Goal: Task Accomplishment & Management: Use online tool/utility

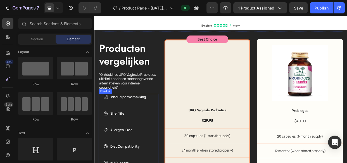
scroll to position [1192, 0]
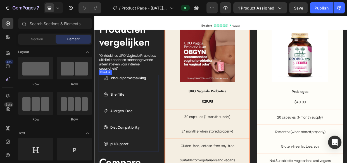
click at [141, 98] on p "Inhoud per verpakking" at bounding box center [138, 98] width 47 height 7
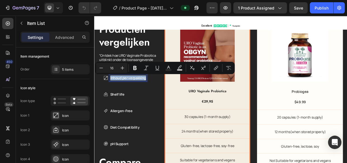
click at [120, 117] on p "Shelf life" at bounding box center [138, 119] width 47 height 7
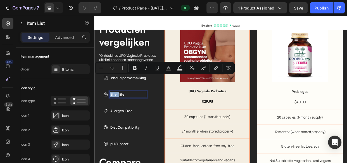
click at [120, 117] on p "Shelf life" at bounding box center [138, 119] width 47 height 7
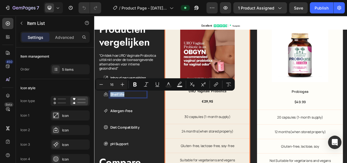
copy p "Shelf life"
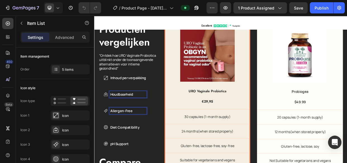
click at [128, 142] on p "Allergen-Free" at bounding box center [138, 141] width 47 height 7
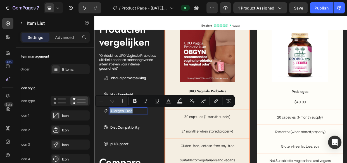
copy p "Allergen-Free"
click at [139, 162] on p "Diet Compatibility" at bounding box center [138, 163] width 47 height 7
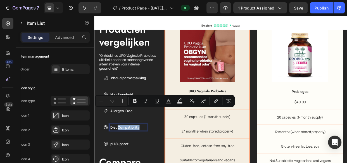
click at [139, 162] on p "Diet Compatibility" at bounding box center [138, 163] width 47 height 7
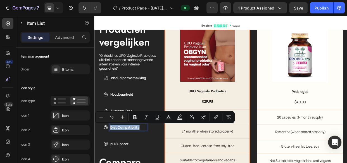
click at [132, 140] on p "Allergen-Free" at bounding box center [138, 141] width 47 height 7
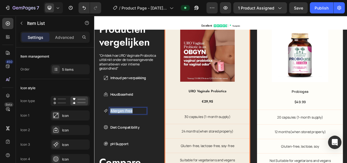
click at [132, 140] on p "Allergen-Free" at bounding box center [138, 141] width 47 height 7
click at [133, 162] on p "Diet Compatibility" at bounding box center [138, 163] width 47 height 7
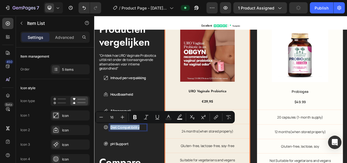
copy p "Diet Compatibility"
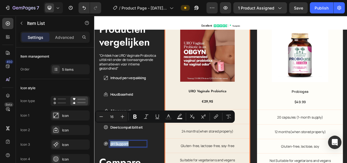
scroll to position [1217, 0]
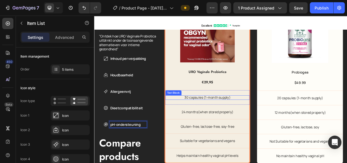
click at [233, 121] on p "30 capsules (1-month supply)" at bounding box center [244, 124] width 112 height 6
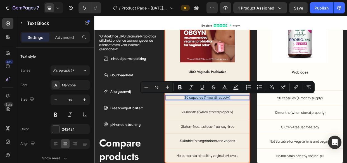
copy p "30 capsules (1-month supply)"
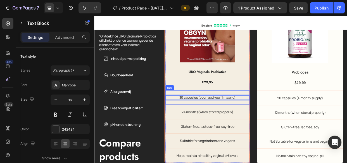
click at [251, 141] on p "24 months(when stored properly)" at bounding box center [244, 143] width 112 height 6
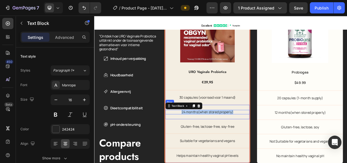
copy p "24 months(when stored properly)"
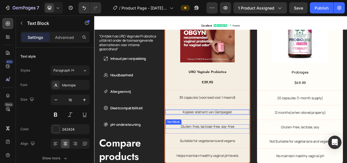
click at [241, 162] on p "Gluten-free, lactose-free, soy-free" at bounding box center [244, 163] width 112 height 6
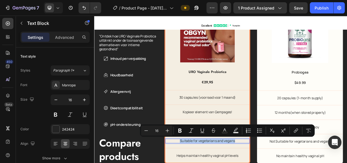
copy p "Suitable for vegetarians and vegans"
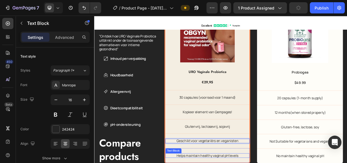
scroll to position [1243, 0]
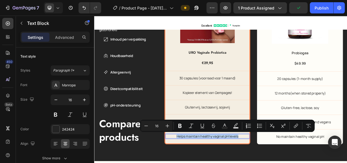
copy p "Helps maintain healthy vaginal pH levels"
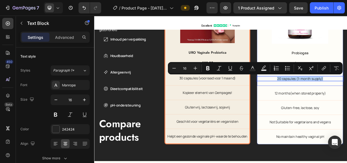
copy p "20 capsules (1-month supply)"
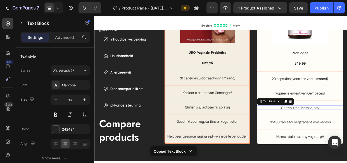
copy p "12 months(when stored properly)"
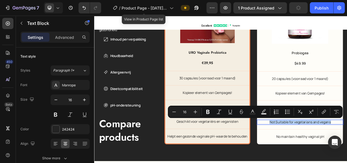
copy p "Not Suitable for vegetarians and vegans"
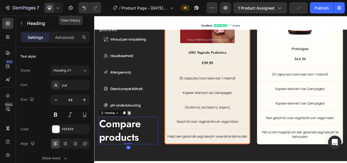
click at [139, 142] on icon at bounding box center [140, 144] width 4 height 4
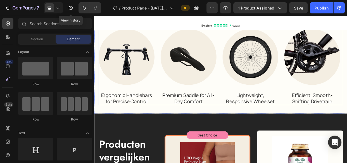
scroll to position [989, 0]
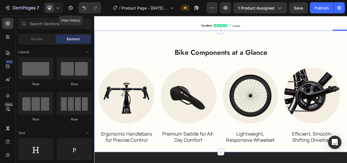
click at [346, 83] on div "Bike Components at a Glance Heading Row Image Ergonomic Handlebars for Precise …" at bounding box center [261, 115] width 335 height 161
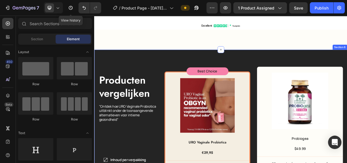
scroll to position [1014, 0]
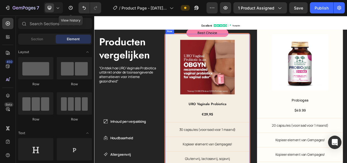
click at [187, 76] on div "Product Images URO Vaginale Probiotica Product Title €29,95 Product Price Produ…" at bounding box center [244, 146] width 114 height 215
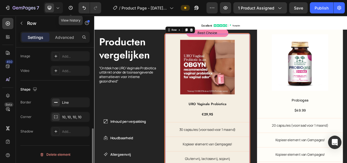
scroll to position [133, 0]
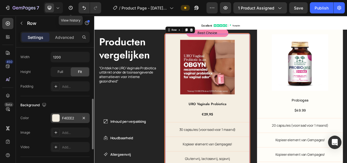
click at [59, 118] on div at bounding box center [55, 117] width 7 height 7
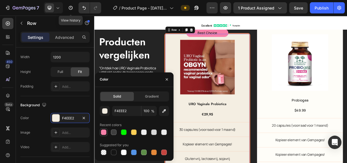
click at [100, 134] on div at bounding box center [103, 132] width 7 height 7
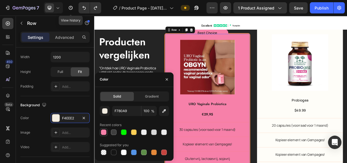
type input "F4EEE2"
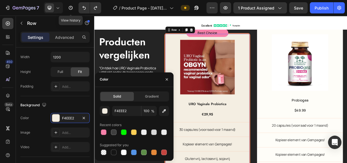
click at [297, 61] on div "Product Images URO Vaginale Probiotica Product Title €29,95 Product Price Produ…" at bounding box center [244, 146] width 114 height 215
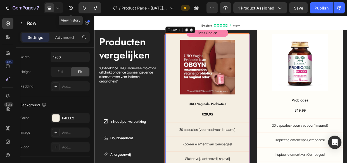
click at [297, 61] on div "Product Images URO Vaginale Probiotica Product Title €29,95 Product Price Produ…" at bounding box center [244, 146] width 114 height 215
click at [264, 36] on div "Best Choice" at bounding box center [244, 38] width 56 height 10
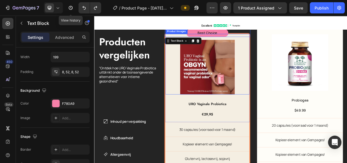
scroll to position [0, 0]
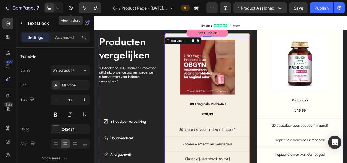
click at [300, 50] on div "Best Choice Text Block 0 Product Images URO Vaginale Probiotica Product Title €…" at bounding box center [305, 140] width 237 height 225
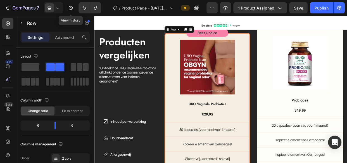
click at [300, 77] on div "Best Choice Text Block Product Images URO Vaginale Probiotica Product Title €29…" at bounding box center [305, 140] width 237 height 225
click at [173, 115] on div "Producten vergelijken Heading "Ontdek hoe URO Vaginale Probiotica uitblinkt ond…" at bounding box center [139, 140] width 79 height 225
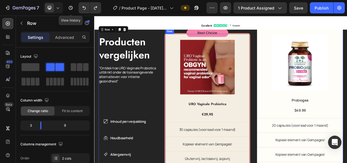
click at [187, 94] on div "Product Images URO Vaginale Probiotica Product Title €29,95 Product Price Produ…" at bounding box center [244, 146] width 114 height 215
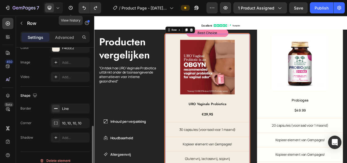
scroll to position [209, 0]
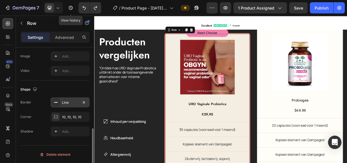
click at [65, 100] on div "Line" at bounding box center [70, 102] width 16 height 5
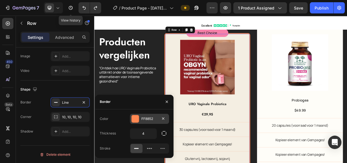
click at [139, 119] on div "FF8852" at bounding box center [149, 119] width 39 height 10
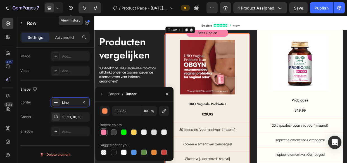
click at [106, 131] on div at bounding box center [104, 132] width 6 height 6
type input "F780A9"
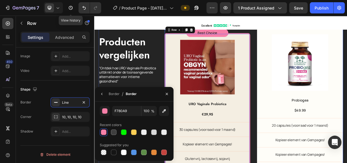
click at [299, 107] on div "Best Choice Text Block Product Images URO Vaginale Probiotica Product Title €29…" at bounding box center [305, 140] width 237 height 225
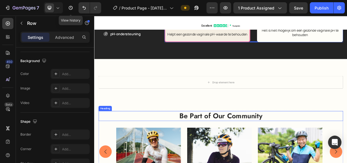
scroll to position [1242, 0]
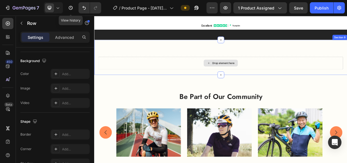
click at [211, 73] on div "Drop element here" at bounding box center [262, 78] width 324 height 17
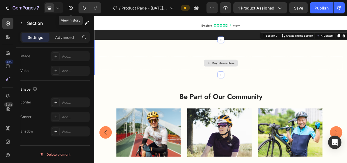
scroll to position [0, 0]
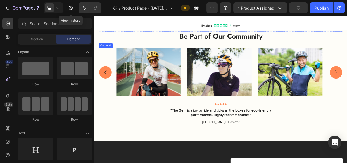
scroll to position [1293, 0]
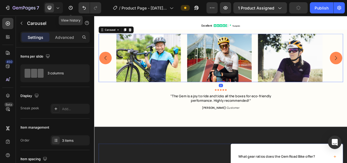
scroll to position [1420, 0]
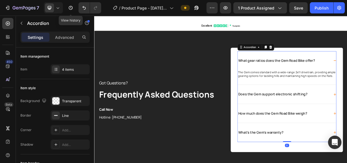
click at [346, 75] on div "What gear ratios does the Gem Road Bike offer?" at bounding box center [349, 74] width 130 height 25
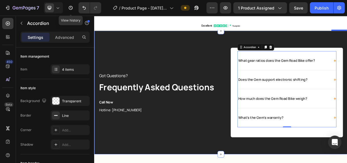
click at [209, 51] on div "Got Questions? Text block Frequently Asked Questions Text block Call Now Text b…" at bounding box center [261, 117] width 335 height 163
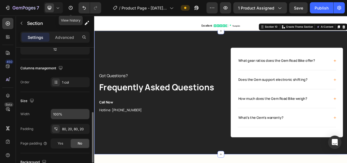
scroll to position [152, 0]
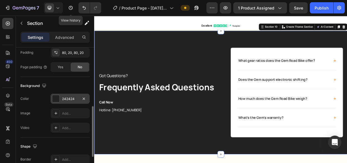
click at [62, 98] on div "242424" at bounding box center [70, 98] width 16 height 5
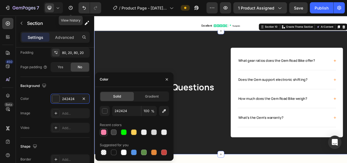
click at [106, 131] on div at bounding box center [104, 132] width 6 height 6
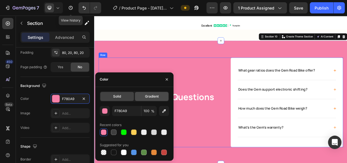
scroll to position [1420, 0]
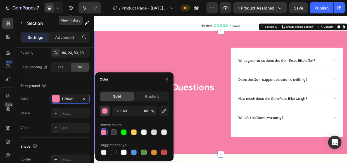
click at [103, 111] on div "button" at bounding box center [105, 111] width 6 height 6
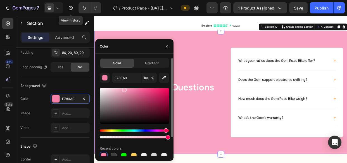
click at [124, 89] on div at bounding box center [124, 90] width 4 height 4
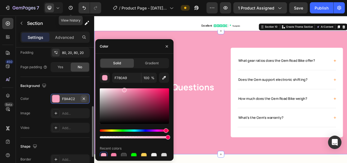
type input "F9A4C2"
click at [9, 118] on div "450 Beta" at bounding box center [7, 70] width 11 height 105
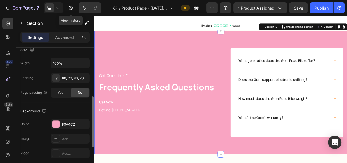
scroll to position [209, 0]
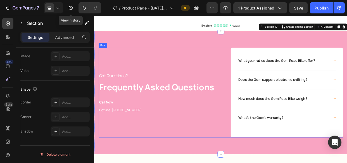
click at [209, 68] on div "Got Questions? Text block Frequently Asked Questions Text block Call Now Text b…" at bounding box center [179, 117] width 158 height 119
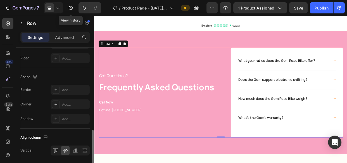
scroll to position [272, 0]
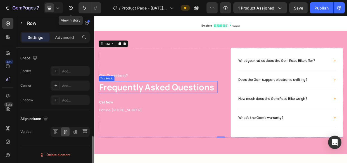
drag, startPoint x: 144, startPoint y: 118, endPoint x: 135, endPoint y: 111, distance: 11.9
click at [135, 111] on p "Frequently Asked Questions" at bounding box center [178, 110] width 157 height 15
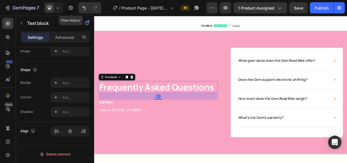
scroll to position [0, 0]
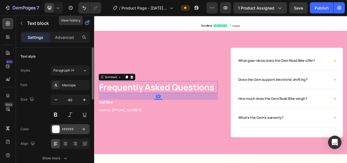
click at [62, 128] on div "FFFFFF" at bounding box center [70, 129] width 16 height 5
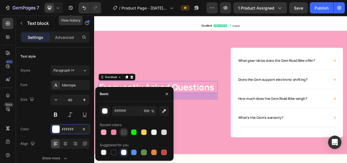
click at [122, 133] on div at bounding box center [124, 132] width 6 height 6
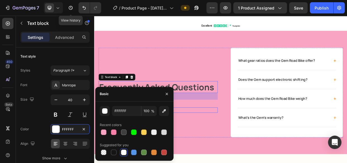
type input "3F3F3F"
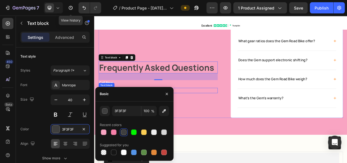
scroll to position [1496, 0]
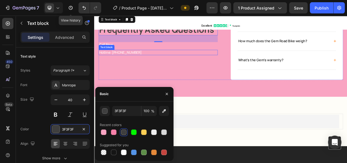
click at [158, 65] on p "Hotline: +000000000" at bounding box center [178, 65] width 157 height 6
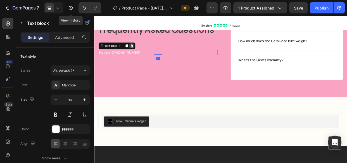
click at [143, 54] on icon at bounding box center [144, 56] width 4 height 4
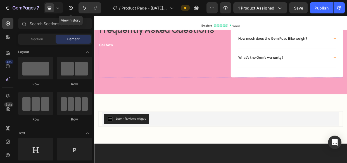
scroll to position [1423, 0]
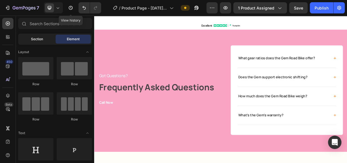
click at [33, 37] on span "Section" at bounding box center [37, 39] width 12 height 5
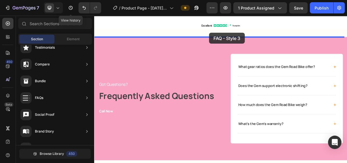
scroll to position [1408, 0]
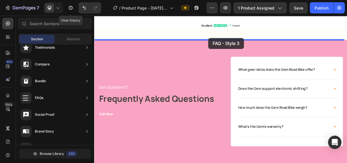
drag, startPoint x: 210, startPoint y: 151, endPoint x: 245, endPoint y: 45, distance: 111.4
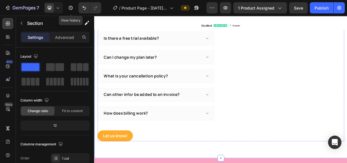
scroll to position [1509, 0]
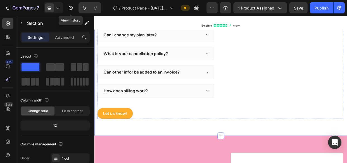
drag, startPoint x: 319, startPoint y: 100, endPoint x: 161, endPoint y: 116, distance: 158.8
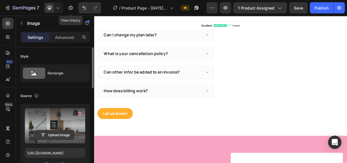
click at [52, 131] on input "file" at bounding box center [55, 134] width 39 height 9
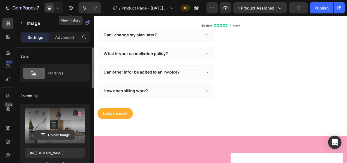
click at [51, 134] on input "file" at bounding box center [55, 134] width 39 height 9
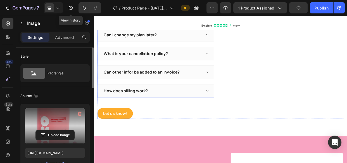
type input "https://cdn.shopify.com/s/files/1/0760/5020/2891/files/gempages_530379185214981…"
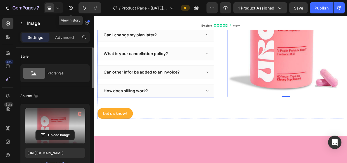
scroll to position [1434, 0]
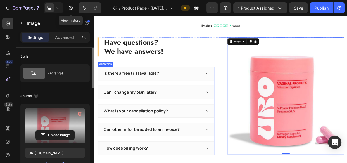
click at [158, 91] on div "Is there a free trial available?" at bounding box center [142, 92] width 75 height 9
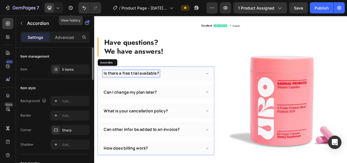
click at [158, 91] on p "Is there a free trial available?" at bounding box center [142, 92] width 73 height 7
click at [235, 94] on div "Hoe moet ik het innemen?" at bounding box center [175, 92] width 154 height 18
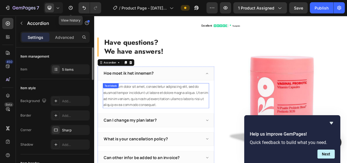
click at [161, 109] on div "Lorem ipsum dolor sit amet, consectetur adipiscing elit, sed do eiusmod tempor …" at bounding box center [175, 121] width 141 height 33
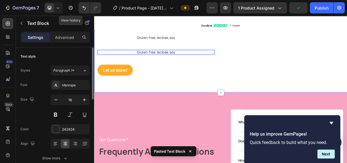
scroll to position [1566, 0]
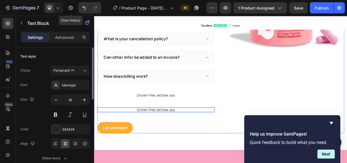
click at [242, 124] on div "Have questions? We have answers! Heading Hoe moet ik het innemen? Lorem ipsum d…" at bounding box center [175, 41] width 155 height 259
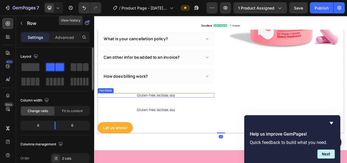
click at [167, 118] on p "Gluten-free, lactose, soy" at bounding box center [175, 121] width 155 height 6
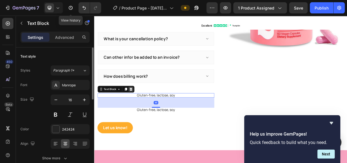
click at [143, 112] on icon at bounding box center [143, 113] width 4 height 4
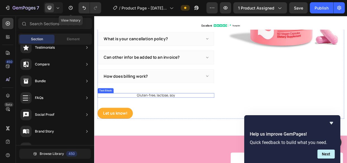
click at [138, 121] on p "Gluten-free, lactose, soy" at bounding box center [175, 121] width 155 height 6
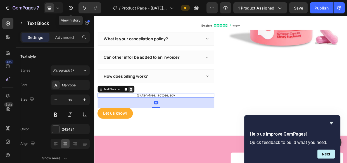
click at [140, 112] on div at bounding box center [142, 113] width 7 height 7
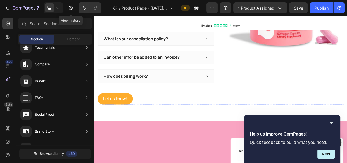
scroll to position [1490, 0]
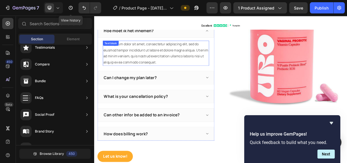
click at [180, 68] on p "Lorem ipsum dolor sit amet, consectetur adipiscing elit, sed do eiusmod tempor …" at bounding box center [176, 65] width 140 height 32
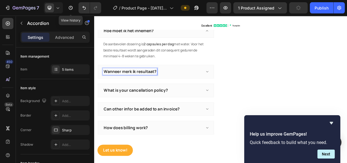
scroll to position [1490, 0]
click at [235, 91] on div "Wanneer merk ik resultaat?" at bounding box center [175, 90] width 154 height 18
click at [241, 90] on icon at bounding box center [243, 90] width 4 height 4
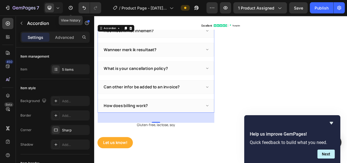
click at [238, 70] on div "Wanneer merk ik resultaat?" at bounding box center [175, 61] width 154 height 18
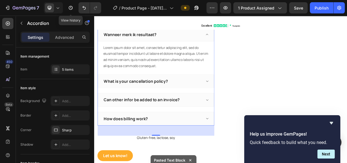
scroll to position [1510, 0]
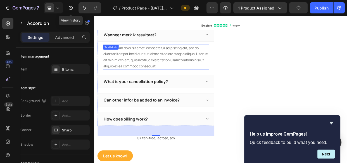
click at [157, 70] on div "Lorem ipsum dolor sit amet, consectetur adipiscing elit, sed do eiusmod tempor …" at bounding box center [175, 70] width 141 height 33
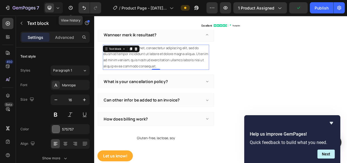
click at [157, 70] on div "Lorem ipsum dolor sit amet, consectetur adipiscing elit, sed do eiusmod tempor …" at bounding box center [175, 70] width 141 height 33
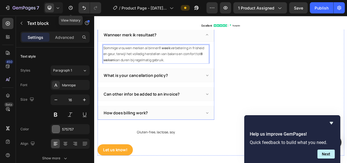
click at [173, 93] on p "What is your cancellation policy?" at bounding box center [148, 94] width 85 height 7
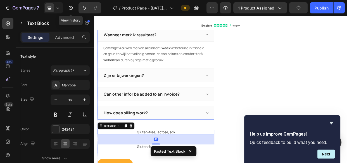
click at [241, 93] on icon at bounding box center [243, 94] width 4 height 4
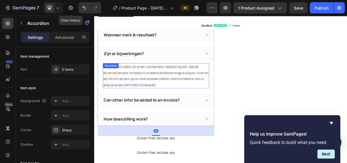
click at [161, 86] on div "Lorem ipsum dolor sit amet, consectetur adipiscing elit, sed do eiusmod tempor …" at bounding box center [175, 94] width 141 height 33
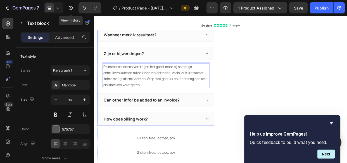
click at [168, 124] on p "Can other infor be added to an invoice?" at bounding box center [156, 127] width 101 height 7
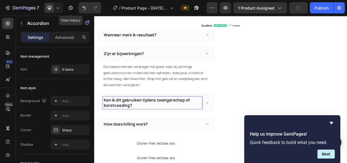
click at [241, 130] on icon at bounding box center [243, 131] width 4 height 4
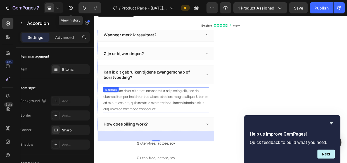
click at [175, 121] on div "Lorem ipsum dolor sit amet, consectetur adipiscing elit, sed do eiusmod tempor …" at bounding box center [175, 126] width 141 height 33
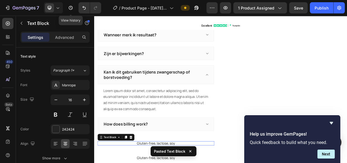
click at [174, 121] on p "Lorem ipsum dolor sit amet, consectetur adipiscing elit, sed do eiusmod tempor …" at bounding box center [176, 127] width 140 height 32
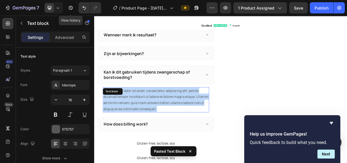
click at [174, 121] on p "Lorem ipsum dolor sit amet, consectetur adipiscing elit, sed do eiusmod tempor …" at bounding box center [176, 127] width 140 height 32
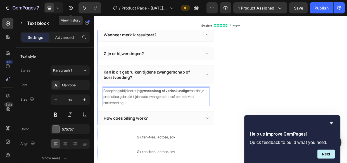
click at [147, 150] on p "How does billing work?" at bounding box center [135, 151] width 59 height 7
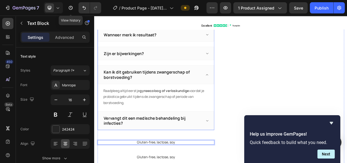
scroll to position [1535, 0]
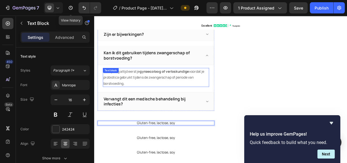
click at [188, 86] on strong "gynaecoloog of verloskundige" at bounding box center [186, 89] width 65 height 6
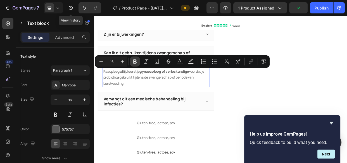
click at [133, 60] on icon "Editor contextual toolbar" at bounding box center [134, 61] width 3 height 4
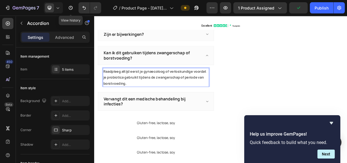
click at [146, 74] on p "Kan ik dit gebruiken tijdens zwangerschap of borstvoeding?" at bounding box center [170, 68] width 129 height 14
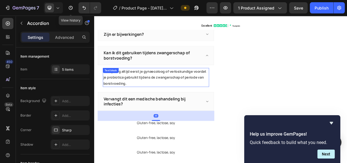
click at [160, 97] on strong "Raadpleeg altijd eerst je gynaecoloog of verloskundige voordat je probiotica ge…" at bounding box center [174, 97] width 136 height 22
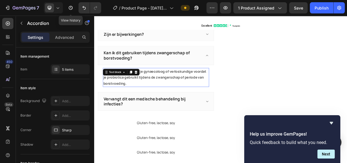
click at [159, 97] on strong "Raadpleeg altijd eerst je gynaecoloog of verloskundige voordat je probiotica ge…" at bounding box center [174, 97] width 136 height 22
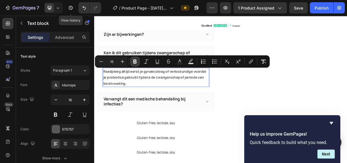
click at [135, 61] on icon "Editor contextual toolbar" at bounding box center [134, 61] width 3 height 4
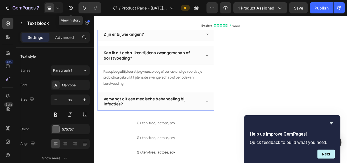
click at [241, 127] on icon at bounding box center [243, 129] width 4 height 4
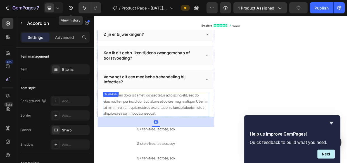
click at [156, 130] on div "Lorem ipsum dolor sit amet, consectetur adipiscing elit, sed do eiusmod tempor …" at bounding box center [175, 132] width 141 height 33
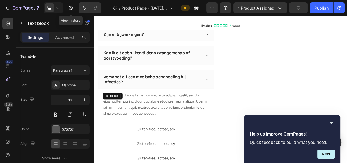
click at [156, 129] on div "Lorem ipsum dolor sit amet, consectetur adipiscing elit, sed do eiusmod tempor …" at bounding box center [175, 132] width 141 height 33
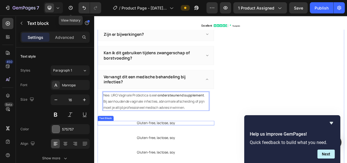
drag, startPoint x: 217, startPoint y: 159, endPoint x: 207, endPoint y: 160, distance: 10.1
click at [217, 159] on p "Gluten-free, lactose, soy" at bounding box center [175, 158] width 155 height 6
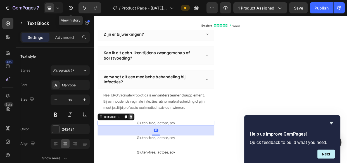
click at [143, 148] on icon at bounding box center [143, 150] width 4 height 4
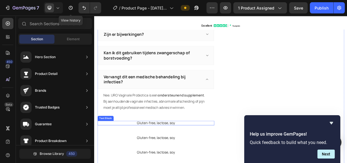
click at [171, 155] on p "Gluten-free, lactose, soy" at bounding box center [175, 158] width 155 height 6
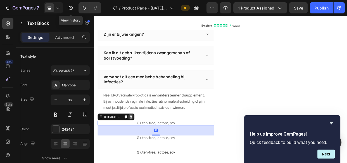
click at [143, 148] on icon at bounding box center [143, 150] width 4 height 4
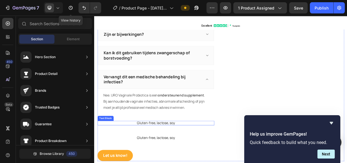
drag, startPoint x: 151, startPoint y: 157, endPoint x: 145, endPoint y: 148, distance: 10.0
click at [151, 157] on p "Gluten-free, lactose, soy" at bounding box center [175, 158] width 155 height 6
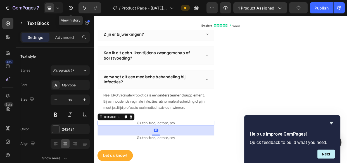
click at [140, 148] on icon at bounding box center [142, 149] width 4 height 4
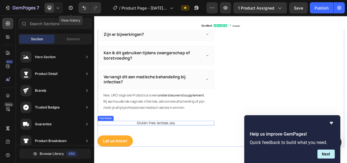
click at [148, 157] on p "Gluten-free, lactose, soy" at bounding box center [175, 158] width 155 height 6
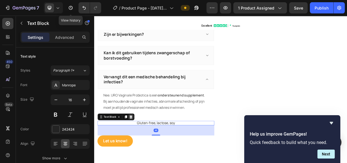
click at [141, 150] on icon at bounding box center [143, 150] width 4 height 4
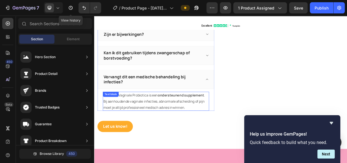
click at [181, 128] on p "Nee. URO Vaginale Probiotica is een ondersteunend supplement . Bij aanhoudende …" at bounding box center [176, 129] width 140 height 24
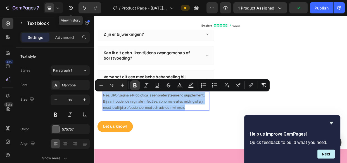
click at [134, 85] on icon "Editor contextual toolbar" at bounding box center [135, 85] width 6 height 6
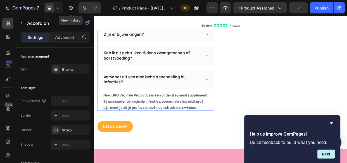
click at [148, 108] on div "Vervangt dit een medische behandeling bij infecties?" at bounding box center [175, 100] width 154 height 25
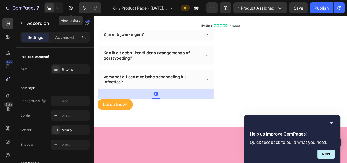
click at [239, 101] on div "Vervangt dit een medische behandeling bij infecties?" at bounding box center [175, 100] width 154 height 25
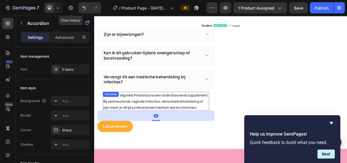
click at [167, 131] on p "Nee. URO Vaginale Probiotica is een ondersteunend supplement. Bij aanhoudende v…" at bounding box center [176, 129] width 140 height 24
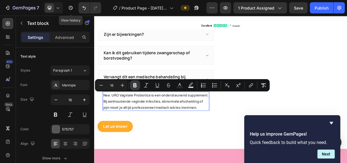
drag, startPoint x: 136, startPoint y: 84, endPoint x: 124, endPoint y: 118, distance: 35.8
click at [136, 84] on icon "Editor contextual toolbar" at bounding box center [135, 85] width 6 height 6
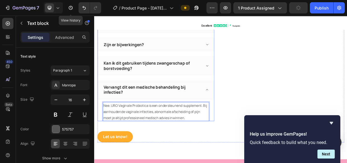
scroll to position [1484, 0]
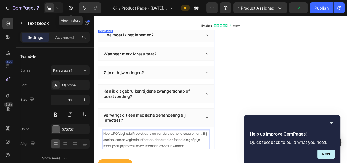
click at [241, 117] on icon at bounding box center [243, 119] width 4 height 4
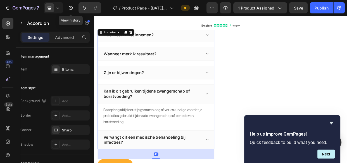
click at [241, 91] on icon at bounding box center [243, 91] width 4 height 4
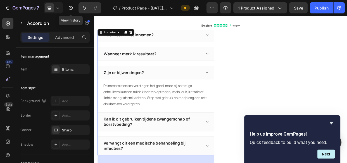
click at [241, 65] on icon at bounding box center [243, 66] width 4 height 4
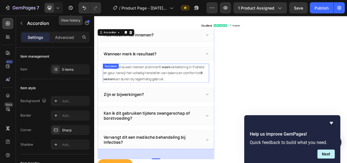
click at [170, 85] on p "Sommige vrouwen merken al binnen 1 week verbetering in frisheid en geur, terwij…" at bounding box center [176, 92] width 140 height 24
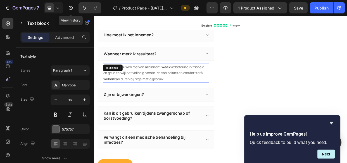
click at [170, 85] on p "Sommige vrouwen merken al binnen 1 week verbetering in frisheid en geur, terwij…" at bounding box center [176, 92] width 140 height 24
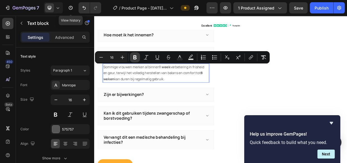
click at [138, 55] on button "Bold" at bounding box center [135, 57] width 10 height 10
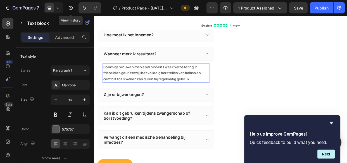
click at [161, 89] on strong "Sommige vrouwen merken al binnen 1 week verbetering in frisheid en geur, terwij…" at bounding box center [170, 92] width 129 height 22
click at [160, 89] on strong "Sommige vrouwen merken al binnen 1 week verbetering in frisheid en geur, terwij…" at bounding box center [170, 92] width 129 height 22
click at [162, 97] on strong "Sommige vrouwen merken al binnen 1 week verbetering in frisheid en geur, terwij…" at bounding box center [170, 92] width 129 height 22
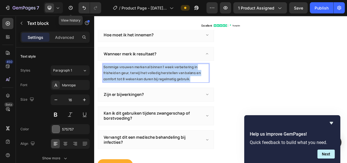
click at [154, 87] on p "Sommige vrouwen merken al binnen 1 week verbetering in frisheid en geur, terwij…" at bounding box center [176, 92] width 140 height 24
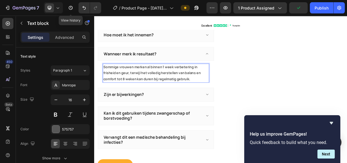
click at [154, 88] on strong "Sommige vrouwen merken al binnen 1 week verbetering in frisheid en geur, terwij…" at bounding box center [170, 92] width 129 height 22
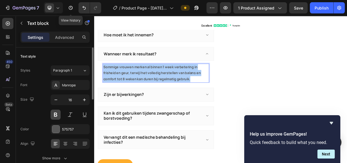
click at [55, 112] on button at bounding box center [55, 114] width 10 height 10
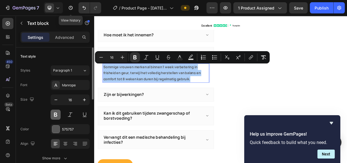
click at [56, 110] on button at bounding box center [55, 114] width 10 height 10
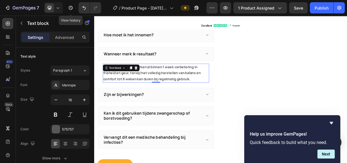
click at [208, 86] on p "Sommige vrouwen merken al binnen 1 week verbetering in frisheid en geur, terwij…" at bounding box center [176, 92] width 140 height 24
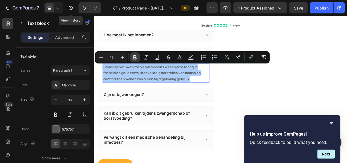
click at [133, 58] on icon "Editor contextual toolbar" at bounding box center [134, 57] width 3 height 4
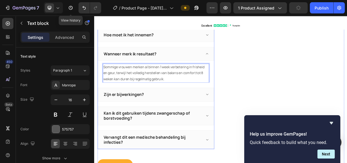
click at [241, 40] on icon at bounding box center [243, 41] width 4 height 4
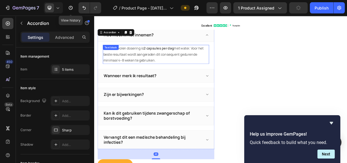
click at [158, 68] on p "De aanbevolen dosering is 2 capsules per dag met water. Voor het beste resultaa…" at bounding box center [176, 67] width 140 height 24
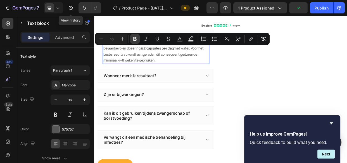
click at [136, 37] on icon "Editor contextual toolbar" at bounding box center [134, 39] width 3 height 4
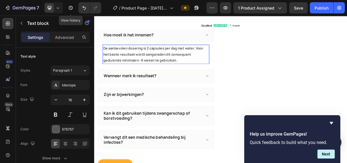
click at [148, 62] on p "De aanbevolen dosering is 2 capsules per dag met water. Voor het beste resultaa…" at bounding box center [176, 67] width 140 height 24
click at [147, 62] on p "De aanbevolen dosering is 2 capsules per dag met water. Voor het beste resultaa…" at bounding box center [176, 67] width 140 height 24
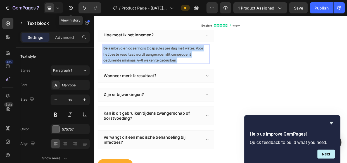
click at [147, 62] on p "De aanbevolen dosering is 2 capsules per dag met water. Voor het beste resultaa…" at bounding box center [176, 67] width 140 height 24
click at [217, 65] on strong "De aanbevolen dosering is 2 capsules per dag met water. Voor het beste resultaa…" at bounding box center [172, 67] width 132 height 22
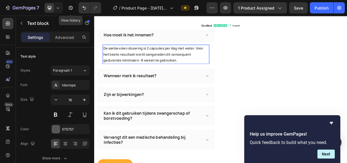
click at [216, 65] on strong "De aanbevolen dosering is 2 capsules per dag met water. Voor het beste resultaa…" at bounding box center [172, 67] width 132 height 22
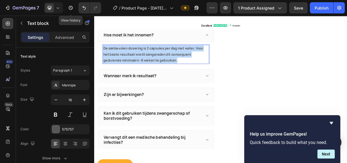
click at [148, 68] on strong "De aanbevolen dosering is 2 capsules per dag met water. Voor het beste resultaa…" at bounding box center [172, 67] width 132 height 22
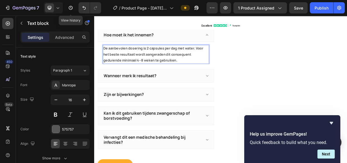
click at [148, 68] on strong "De aanbevolen dosering is 2 capsules per dag met water. Voor het beste resultaa…" at bounding box center [172, 67] width 132 height 22
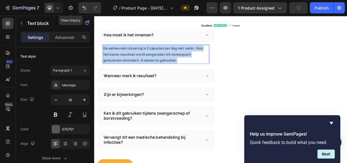
click at [126, 61] on strong "De aanbevolen dosering is 2 capsules per dag met water. Voor het beste resultaa…" at bounding box center [172, 67] width 132 height 22
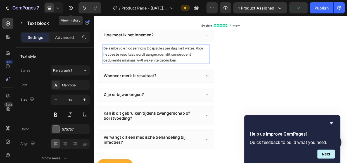
click at [134, 64] on strong "De aanbevolen dosering is 2 capsules per dag met water. Voor het beste resultaa…" at bounding box center [172, 67] width 132 height 22
click at [160, 71] on p "De aanbevolen dosering is 2 capsules per dag met water. Voor het beste resultaa…" at bounding box center [176, 67] width 140 height 24
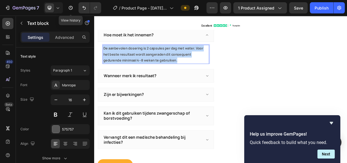
click at [159, 71] on p "De aanbevolen dosering is 2 capsules per dag met water. Voor het beste resultaa…" at bounding box center [176, 67] width 140 height 24
click at [210, 76] on p "De aanbevolen dosering is 2 capsules per dag met water. Voor het beste resultaa…" at bounding box center [176, 67] width 140 height 24
drag, startPoint x: 195, startPoint y: 71, endPoint x: 103, endPoint y: 55, distance: 93.4
click at [103, 55] on div "De aanbevolen dosering is 2 capsules per dag met water. Voor het beste resultaa…" at bounding box center [175, 64] width 154 height 29
click at [224, 71] on p "De aanbevolen dosering is 2 capsules per dag met water. Voor het beste resultaa…" at bounding box center [176, 67] width 140 height 24
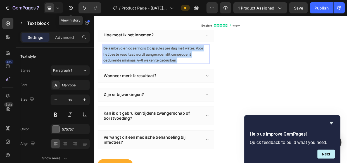
click at [207, 72] on p "De aanbevolen dosering is 2 capsules per dag met water. Voor het beste resultaa…" at bounding box center [176, 67] width 140 height 24
drag, startPoint x: 207, startPoint y: 72, endPoint x: 107, endPoint y: 57, distance: 101.0
click at [107, 57] on p "De aanbevolen dosering is 2 capsules per dag met water. Voor het beste resultaa…" at bounding box center [176, 67] width 140 height 24
click at [153, 61] on p "De aanbevolen dosering is 2 capsules per dag met water. Voor het beste resultaa…" at bounding box center [176, 67] width 140 height 24
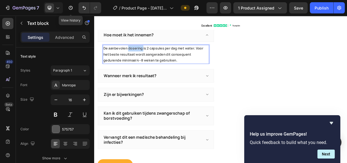
click at [153, 61] on p "De aanbevolen dosering is 2 capsules per dag met water. Voor het beste resultaa…" at bounding box center [176, 67] width 140 height 24
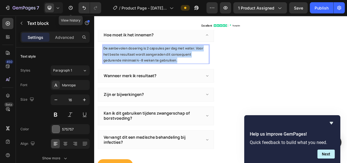
click at [153, 61] on p "De aanbevolen dosering is 2 capsules per dag met water. Voor het beste resultaa…" at bounding box center [176, 67] width 140 height 24
click at [120, 66] on strong "De aanbevolen dosering is 2 capsules per dag met water. Voor het beste resultaa…" at bounding box center [172, 67] width 132 height 22
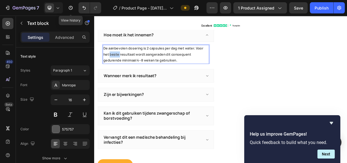
click at [122, 66] on strong "De aanbevolen dosering is 2 capsules per dag met water. Voor het beste resultaa…" at bounding box center [172, 67] width 132 height 22
click at [119, 70] on p "De aanbevolen dosering is 2 capsules per dag met water. Voor het beste resultaa…" at bounding box center [176, 67] width 140 height 24
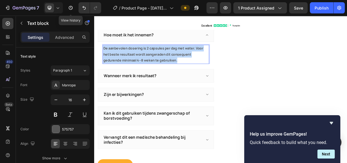
click at [119, 70] on p "De aanbevolen dosering is 2 capsules per dag met water. Voor het beste resultaa…" at bounding box center [176, 67] width 140 height 24
click at [229, 71] on p "De aanbevolen dosering is 2 capsules per dag met water. Voor het beste resultaa…" at bounding box center [176, 67] width 140 height 24
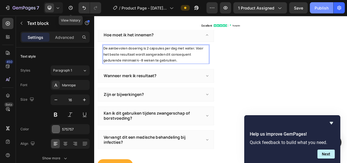
click at [320, 10] on div "Publish" at bounding box center [321, 8] width 14 height 6
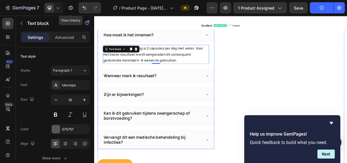
click at [242, 41] on icon at bounding box center [243, 42] width 3 height 2
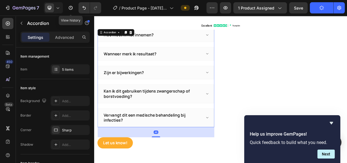
click at [241, 40] on icon at bounding box center [243, 41] width 4 height 4
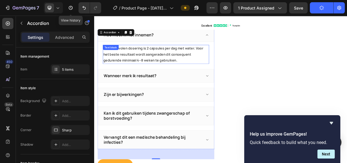
click at [143, 71] on p "De aanbevolen dosering is 2 capsules per dag met water. Voor het beste resultaa…" at bounding box center [176, 67] width 140 height 24
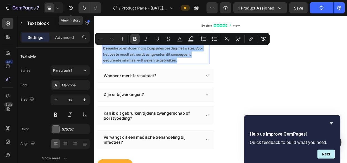
click at [134, 37] on icon "Editor contextual toolbar" at bounding box center [134, 39] width 3 height 4
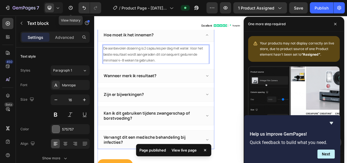
drag, startPoint x: 241, startPoint y: 94, endPoint x: 225, endPoint y: 93, distance: 15.7
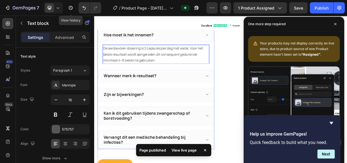
click at [241, 94] on icon at bounding box center [243, 95] width 4 height 4
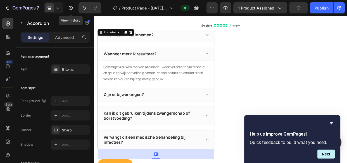
click at [242, 119] on icon at bounding box center [243, 120] width 4 height 4
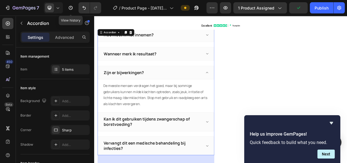
click at [241, 155] on icon at bounding box center [243, 156] width 4 height 4
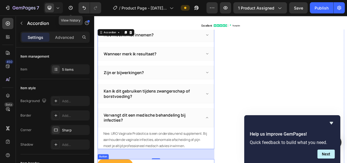
scroll to position [1535, 0]
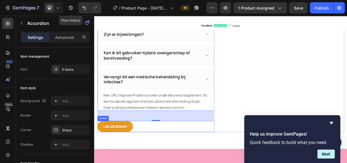
click at [121, 160] on div "Let us know!" at bounding box center [122, 162] width 32 height 7
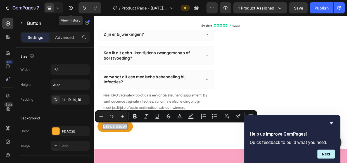
click at [141, 161] on button "Let us know!" at bounding box center [121, 162] width 47 height 15
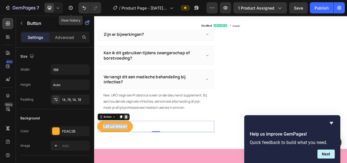
click at [137, 146] on div at bounding box center [136, 149] width 7 height 7
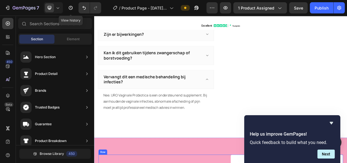
scroll to position [1662, 0]
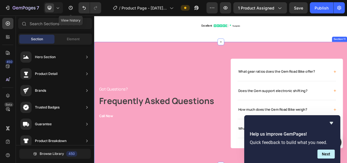
drag, startPoint x: 229, startPoint y: 59, endPoint x: 406, endPoint y: 49, distance: 176.6
click at [229, 59] on div "Got Questions? Text block Frequently Asked Questions Text block Call Now Text b…" at bounding box center [261, 131] width 335 height 163
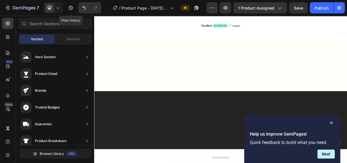
click at [330, 121] on icon "Hide survey" at bounding box center [331, 122] width 7 height 7
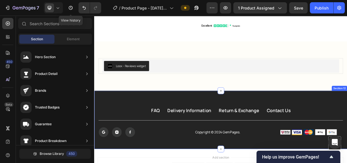
click at [346, 136] on div "FAQ Button Delivery Information Button Return & Exchange Button Contact Us Butt…" at bounding box center [261, 153] width 335 height 77
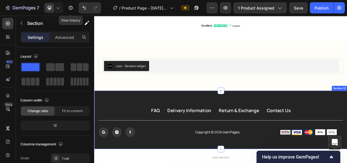
scroll to position [1647, 0]
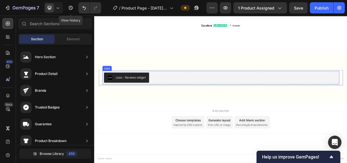
scroll to position [1610, 0]
click at [191, 98] on div "Loox - Reviews widget" at bounding box center [261, 98] width 309 height 13
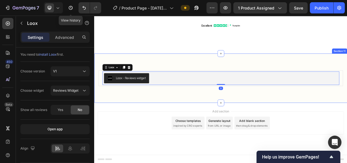
click at [171, 126] on div "Loox - Reviews widget Loox 0 Product Section 11" at bounding box center [261, 98] width 335 height 65
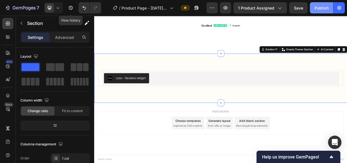
click at [319, 9] on div "Publish" at bounding box center [321, 8] width 14 height 6
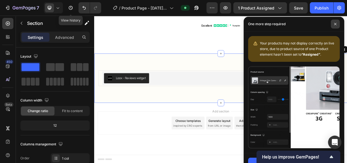
click at [333, 25] on icon at bounding box center [334, 24] width 3 height 3
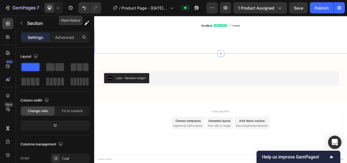
scroll to position [1560, 0]
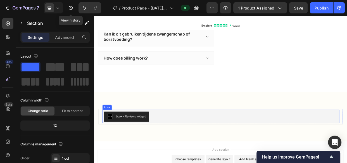
click at [183, 146] on div "Loox - Reviews widget" at bounding box center [261, 149] width 309 height 13
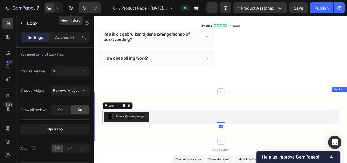
click at [180, 121] on div "Loox - Reviews widget Loox 0 Product Section 11" at bounding box center [261, 149] width 335 height 65
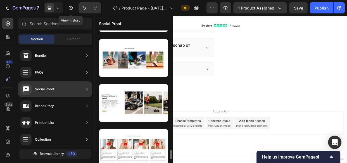
scroll to position [1796, 0]
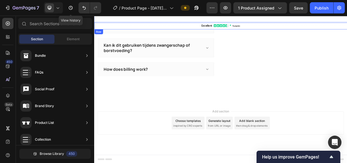
click at [122, 27] on div "Excellent Text Block" at bounding box center [150, 29] width 112 height 10
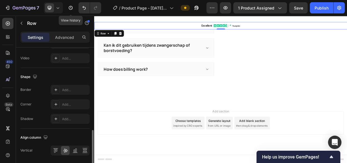
scroll to position [272, 0]
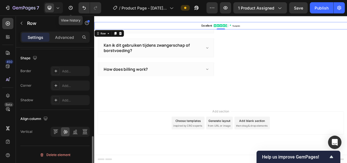
drag, startPoint x: 62, startPoint y: 35, endPoint x: 66, endPoint y: 75, distance: 40.4
click at [62, 35] on p "Advanced" at bounding box center [64, 37] width 19 height 6
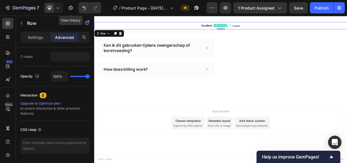
scroll to position [177, 0]
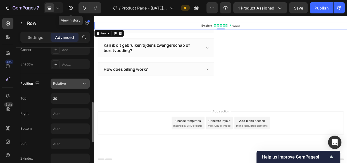
click at [69, 81] on div "Relative" at bounding box center [67, 83] width 28 height 5
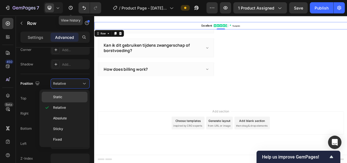
click at [62, 96] on span "Static" at bounding box center [57, 96] width 9 height 5
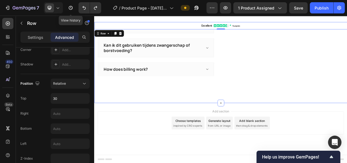
click at [130, 116] on div "Have questions? We have answers! Heading Hoe moet ik het innemen? Wanneer merk …" at bounding box center [261, 21] width 335 height 220
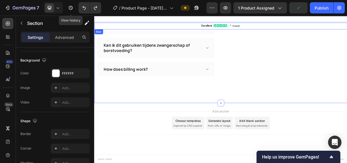
click at [120, 27] on div "Excellent Text Block" at bounding box center [150, 29] width 112 height 10
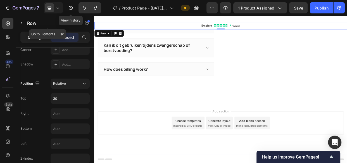
scroll to position [0, 0]
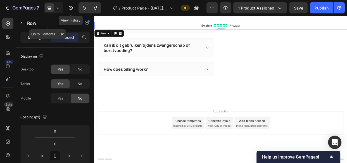
click at [33, 37] on p "Settings" at bounding box center [36, 37] width 16 height 6
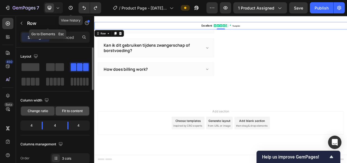
click at [65, 109] on span "Fit to content" at bounding box center [72, 110] width 21 height 5
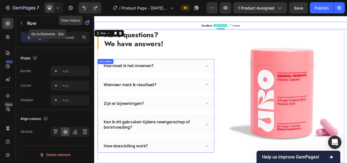
scroll to position [1545, 0]
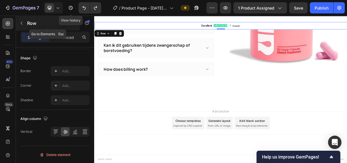
click at [21, 20] on button "button" at bounding box center [21, 23] width 9 height 9
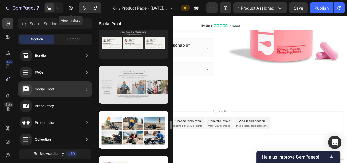
scroll to position [1289, 0]
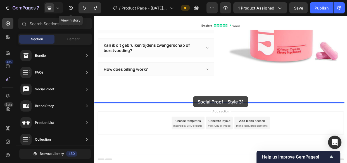
drag, startPoint x: 201, startPoint y: 70, endPoint x: 225, endPoint y: 122, distance: 57.3
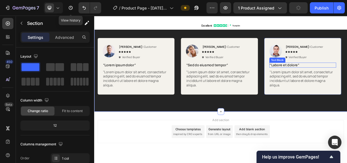
scroll to position [1641, 0]
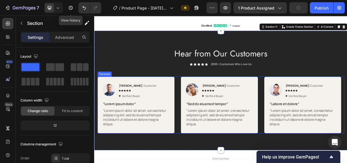
click at [205, 122] on div "Image [PERSON_NAME] | Customer Text Block Icon Icon Icon Icon Icon Icon List Ve…" at bounding box center [261, 133] width 326 height 75
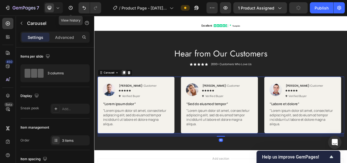
click at [131, 89] on icon at bounding box center [133, 91] width 4 height 4
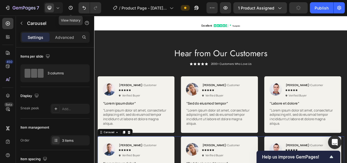
scroll to position [272, 0]
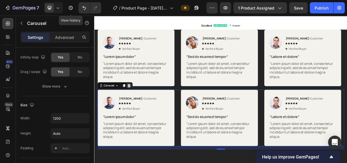
click at [140, 108] on icon at bounding box center [140, 108] width 4 height 4
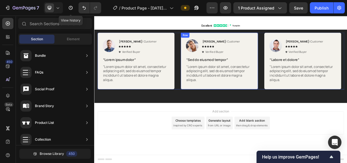
scroll to position [1673, 0]
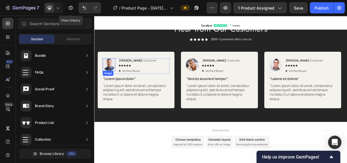
click at [113, 81] on img at bounding box center [113, 80] width 17 height 17
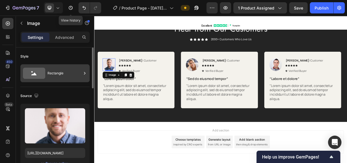
click at [51, 71] on div "Rectangle" at bounding box center [64, 73] width 34 height 13
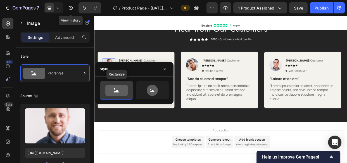
click at [113, 87] on icon at bounding box center [116, 90] width 22 height 11
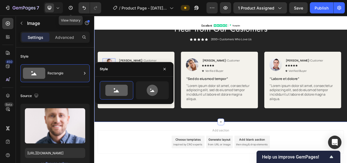
click at [138, 63] on div "Hear from Our Customers Heading Icon Icon Icon Icon Icon Icon List 2000+ Custom…" at bounding box center [261, 81] width 326 height 113
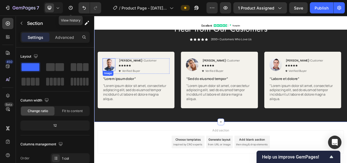
click at [111, 80] on img at bounding box center [113, 80] width 17 height 17
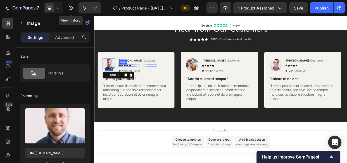
click at [126, 82] on icon at bounding box center [127, 81] width 3 height 3
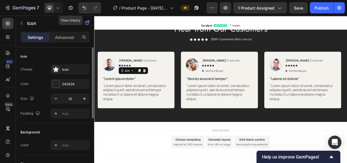
click at [59, 83] on div at bounding box center [56, 84] width 8 height 8
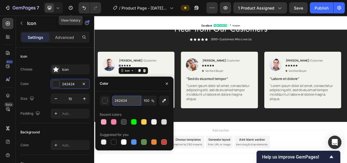
click at [124, 100] on input "242424" at bounding box center [126, 100] width 29 height 10
paste input "#FCCF55"
type input "#FCCF55"
click at [181, 87] on div "Image [PERSON_NAME] | Customer Text Block Icon 0 Icon Icon Icon Icon Icon List …" at bounding box center [149, 82] width 88 height 20
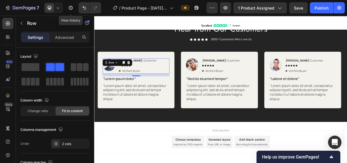
click at [174, 83] on div "Image [PERSON_NAME] | Customer Text Block Icon Icon Icon Icon Icon Icon List Ve…" at bounding box center [149, 82] width 88 height 20
click at [131, 83] on icon at bounding box center [130, 81] width 3 height 3
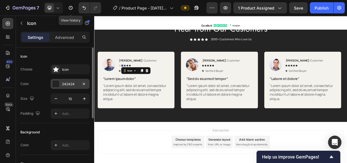
click at [54, 86] on div at bounding box center [55, 83] width 7 height 7
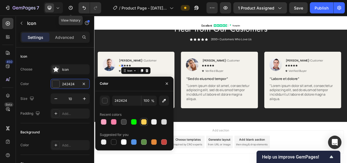
click at [142, 120] on div at bounding box center [144, 122] width 6 height 6
type input "FCCF55"
click at [134, 81] on icon at bounding box center [134, 81] width 3 height 3
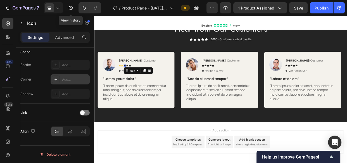
scroll to position [10, 0]
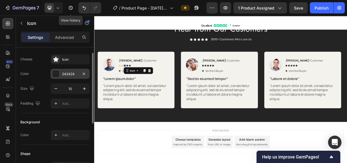
click at [59, 73] on div at bounding box center [55, 73] width 7 height 7
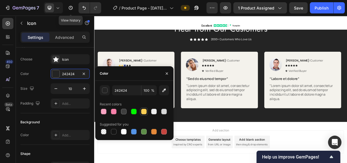
click at [143, 110] on div at bounding box center [144, 112] width 6 height 6
type input "FCCF55"
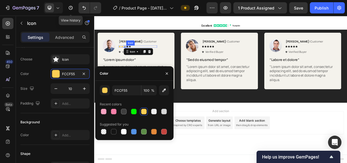
click at [137, 57] on icon at bounding box center [137, 56] width 3 height 3
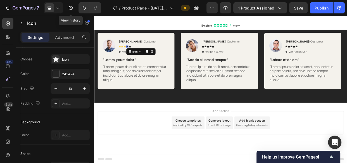
click at [62, 72] on div "242424" at bounding box center [75, 73] width 26 height 5
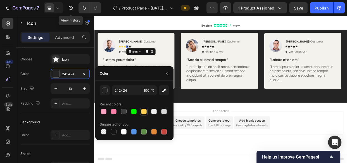
click at [142, 112] on div at bounding box center [144, 112] width 6 height 6
type input "FCCF55"
click at [141, 56] on icon at bounding box center [141, 56] width 3 height 3
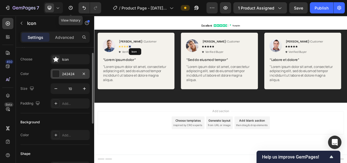
click at [56, 72] on div at bounding box center [55, 73] width 7 height 7
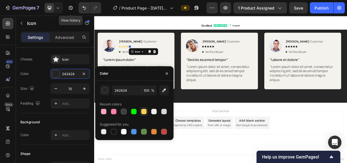
click at [141, 112] on div at bounding box center [144, 112] width 6 height 6
type input "FCCF55"
click at [237, 56] on icon at bounding box center [237, 56] width 3 height 3
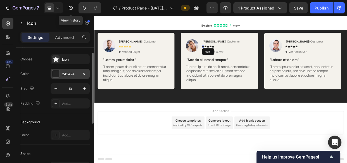
click at [61, 73] on div "242424" at bounding box center [69, 74] width 39 height 10
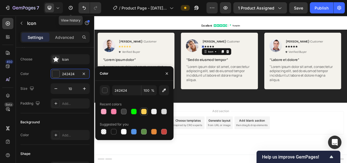
click at [143, 112] on div at bounding box center [144, 112] width 6 height 6
type input "FCCF55"
click at [241, 56] on icon at bounding box center [241, 56] width 3 height 3
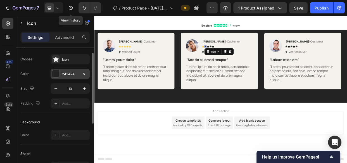
click at [61, 73] on div "242424" at bounding box center [69, 74] width 39 height 10
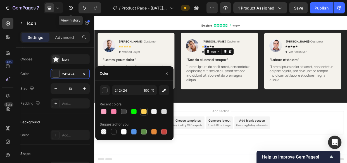
drag, startPoint x: 142, startPoint y: 109, endPoint x: 156, endPoint y: 35, distance: 75.2
click at [142, 109] on div at bounding box center [144, 112] width 6 height 6
type input "FCCF55"
click at [243, 55] on icon at bounding box center [244, 56] width 3 height 3
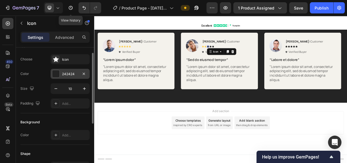
click at [60, 74] on div "242424" at bounding box center [69, 74] width 39 height 10
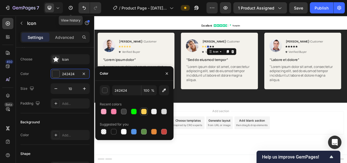
click at [142, 110] on div at bounding box center [144, 112] width 6 height 6
type input "FCCF55"
click at [247, 56] on icon at bounding box center [247, 56] width 3 height 3
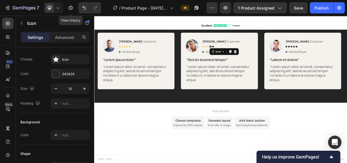
click at [59, 72] on div at bounding box center [56, 74] width 8 height 8
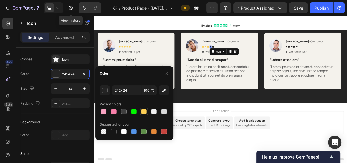
click at [142, 111] on div at bounding box center [144, 112] width 6 height 6
type input "FCCF55"
click at [251, 56] on icon at bounding box center [251, 56] width 3 height 3
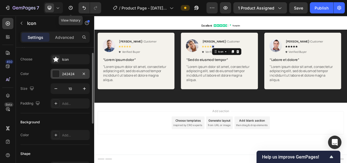
click at [54, 73] on div at bounding box center [55, 73] width 7 height 7
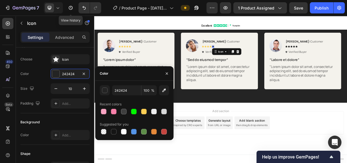
drag, startPoint x: 162, startPoint y: 61, endPoint x: 155, endPoint y: 101, distance: 40.2
click at [140, 110] on div at bounding box center [143, 111] width 7 height 7
type input "FCCF55"
click at [346, 57] on icon at bounding box center [348, 56] width 3 height 3
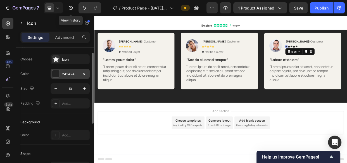
click at [59, 72] on div at bounding box center [55, 73] width 7 height 7
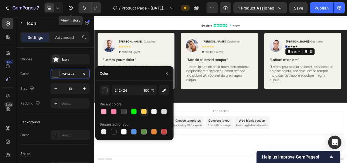
click at [146, 111] on div at bounding box center [144, 112] width 6 height 6
type input "FCCF55"
click at [346, 56] on icon at bounding box center [351, 56] width 3 height 3
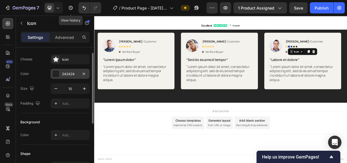
click at [70, 71] on div "242424" at bounding box center [69, 74] width 39 height 10
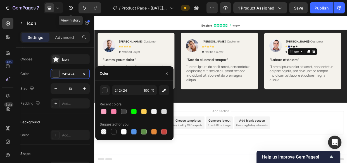
click at [139, 110] on div at bounding box center [134, 111] width 69 height 8
drag, startPoint x: 141, startPoint y: 110, endPoint x: 199, endPoint y: 18, distance: 108.8
click at [141, 110] on div at bounding box center [144, 112] width 6 height 6
type input "FCCF55"
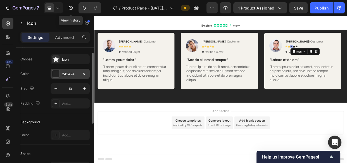
click at [60, 73] on div "242424" at bounding box center [69, 74] width 39 height 10
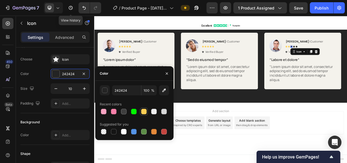
click at [145, 110] on div at bounding box center [144, 112] width 6 height 6
type input "FCCF55"
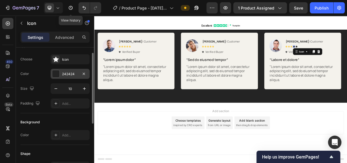
click at [64, 74] on div "242424" at bounding box center [70, 73] width 16 height 5
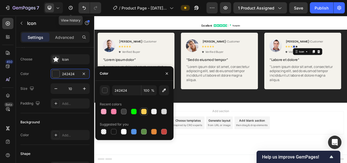
click at [144, 112] on div at bounding box center [144, 112] width 6 height 6
type input "FCCF55"
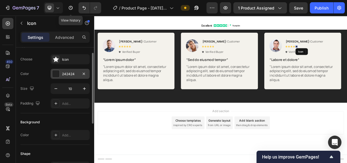
click at [61, 73] on div "242424" at bounding box center [69, 74] width 39 height 10
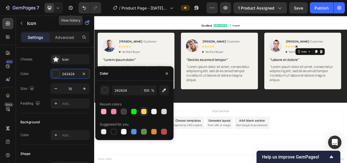
drag, startPoint x: 142, startPoint y: 112, endPoint x: 240, endPoint y: 56, distance: 113.4
click at [142, 112] on div at bounding box center [144, 112] width 6 height 6
type input "FCCF55"
click at [346, 63] on icon at bounding box center [348, 63] width 3 height 3
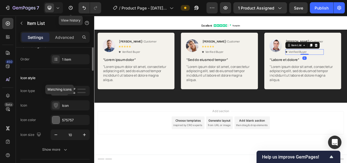
scroll to position [0, 0]
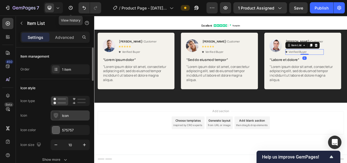
click at [63, 116] on div "Icon" at bounding box center [75, 115] width 26 height 5
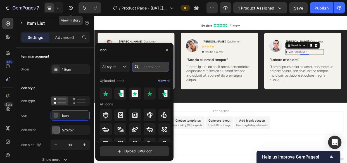
click at [153, 67] on input "text" at bounding box center [150, 67] width 37 height 10
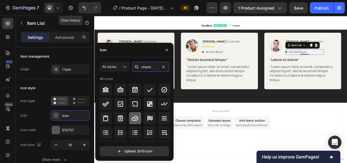
scroll to position [50, 0]
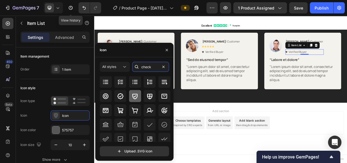
type input "check"
click at [131, 98] on icon at bounding box center [134, 96] width 7 height 7
click at [149, 67] on input "check" at bounding box center [150, 67] width 37 height 10
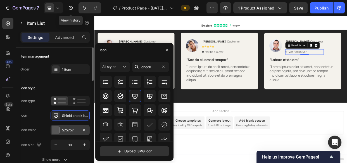
click at [57, 129] on div at bounding box center [55, 129] width 7 height 7
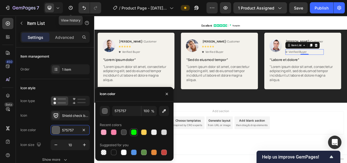
click at [133, 131] on div at bounding box center [134, 132] width 6 height 6
type input "00F700"
click at [237, 64] on icon at bounding box center [237, 63] width 3 height 3
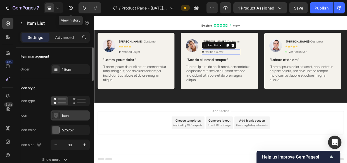
click at [64, 115] on div "Icon" at bounding box center [75, 115] width 26 height 5
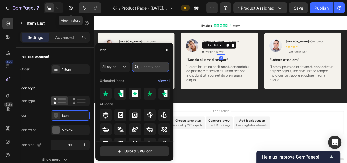
click at [149, 64] on input "text" at bounding box center [150, 67] width 37 height 10
paste input "#FCCF55"
click at [148, 68] on input "#FCCF55" at bounding box center [150, 67] width 37 height 10
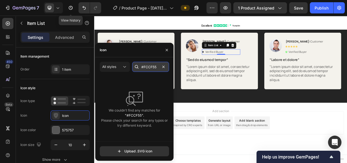
click at [148, 68] on input "#FCCF55" at bounding box center [150, 67] width 37 height 10
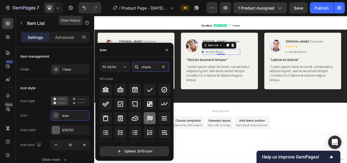
scroll to position [25, 0]
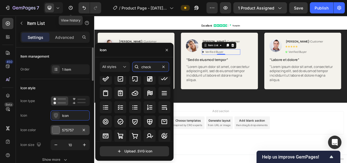
type input "check"
click at [134, 118] on icon at bounding box center [134, 121] width 7 height 7
click at [59, 128] on div at bounding box center [55, 129] width 7 height 7
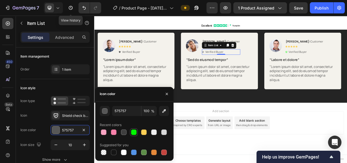
click at [134, 132] on div at bounding box center [134, 132] width 6 height 6
type input "00F700"
click at [127, 64] on icon at bounding box center [127, 63] width 2 height 3
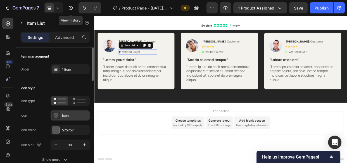
click at [58, 117] on icon at bounding box center [56, 115] width 6 height 6
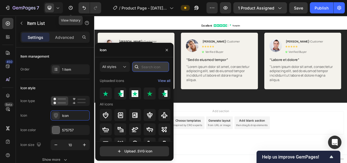
click at [144, 67] on input "text" at bounding box center [150, 67] width 37 height 10
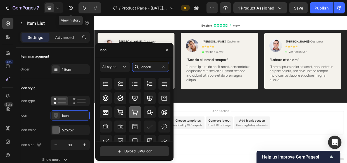
scroll to position [50, 0]
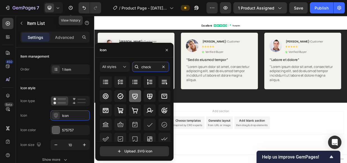
type input "check"
click at [133, 97] on icon at bounding box center [134, 96] width 7 height 7
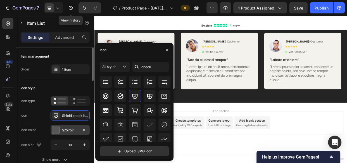
click at [55, 131] on div at bounding box center [55, 129] width 7 height 7
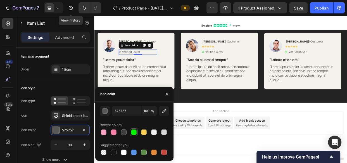
click at [131, 131] on div at bounding box center [134, 132] width 6 height 6
type input "00F700"
click at [202, 76] on div "Image Rita Carroll | Customer Text Block Icon Icon Icon Icon Icon Icon List Ver…" at bounding box center [261, 75] width 326 height 75
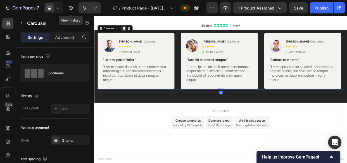
click at [132, 32] on icon at bounding box center [133, 33] width 3 height 4
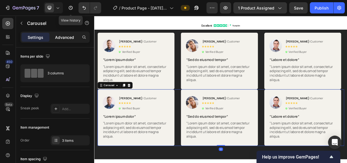
click at [61, 37] on p "Advanced" at bounding box center [64, 37] width 19 height 6
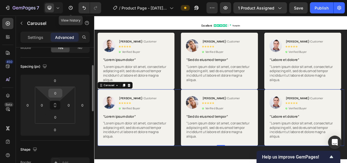
click at [56, 92] on input "0" at bounding box center [55, 93] width 11 height 8
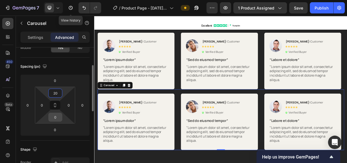
type input "20"
click at [56, 117] on input "0" at bounding box center [55, 117] width 11 height 8
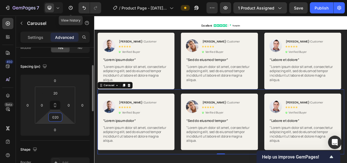
click at [55, 117] on input "020" at bounding box center [55, 117] width 11 height 8
type input "20"
click at [111, 53] on div "Row" at bounding box center [110, 50] width 11 height 7
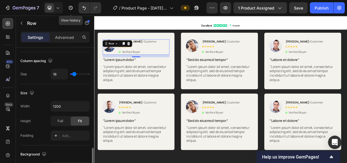
scroll to position [152, 0]
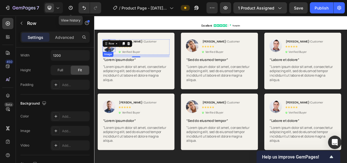
click at [114, 59] on img at bounding box center [113, 55] width 17 height 17
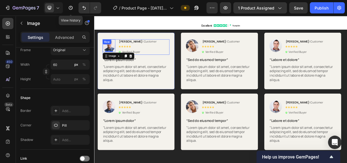
scroll to position [0, 0]
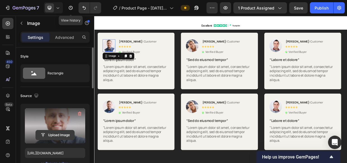
click at [51, 134] on input "file" at bounding box center [55, 134] width 39 height 9
click at [52, 134] on input "file" at bounding box center [55, 134] width 39 height 9
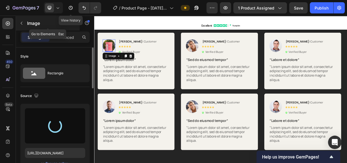
type input "https://cdn.shopify.com/s/files/1/0760/5020/2891/files/gempages_530379185214981…"
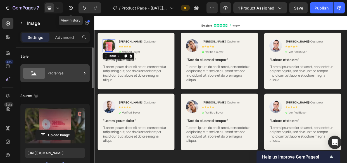
click at [40, 70] on icon at bounding box center [34, 73] width 22 height 11
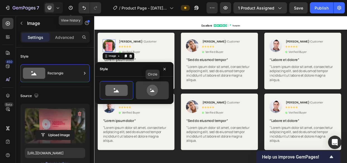
click at [144, 90] on icon at bounding box center [152, 90] width 26 height 11
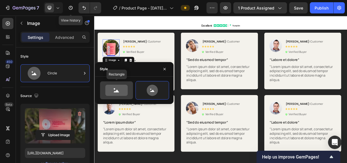
click at [114, 94] on icon at bounding box center [116, 90] width 22 height 11
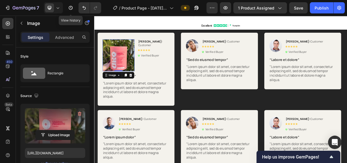
click at [128, 55] on img at bounding box center [126, 68] width 42 height 42
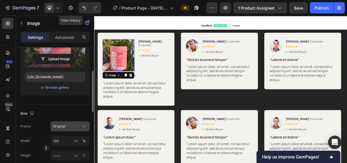
click at [62, 128] on div "Original" at bounding box center [70, 126] width 34 height 6
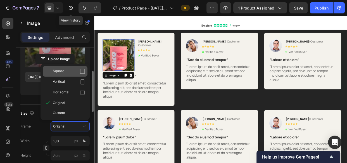
click at [75, 69] on div "Square" at bounding box center [69, 71] width 32 height 6
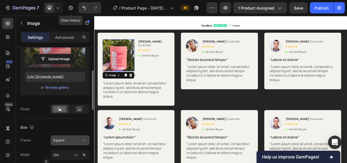
scroll to position [101, 0]
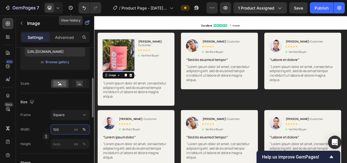
click at [59, 129] on input "100" at bounding box center [69, 129] width 39 height 10
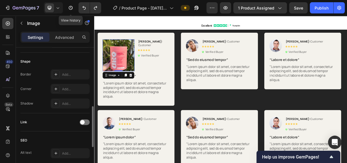
scroll to position [290, 0]
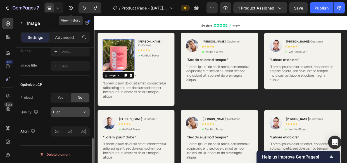
click at [65, 112] on div "High" at bounding box center [67, 111] width 28 height 5
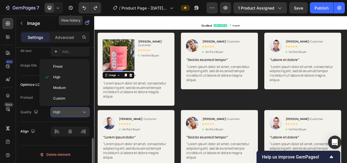
click at [65, 112] on div "High" at bounding box center [67, 111] width 28 height 5
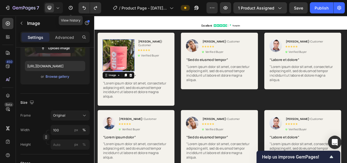
scroll to position [0, 0]
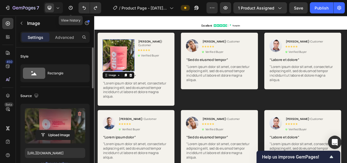
click at [115, 68] on img at bounding box center [126, 68] width 42 height 42
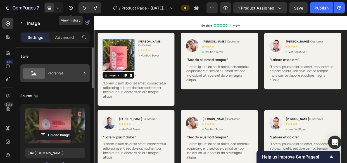
click at [56, 70] on div "Rectangle" at bounding box center [64, 73] width 34 height 13
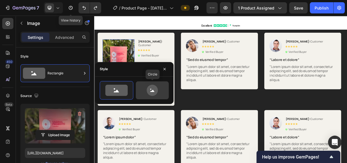
click at [142, 92] on icon at bounding box center [152, 90] width 26 height 11
type input "80"
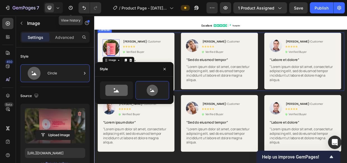
click at [203, 60] on div "Image 0 Rita Carroll | Customer Text Block Icon Icon Icon Icon Icon Icon List V…" at bounding box center [261, 76] width 326 height 77
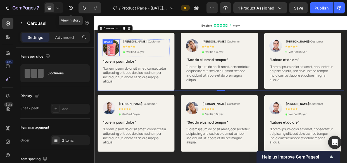
click at [116, 61] on img at bounding box center [116, 58] width 22 height 22
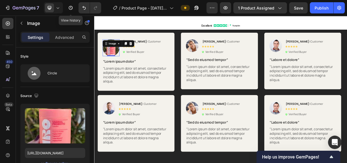
scroll to position [101, 0]
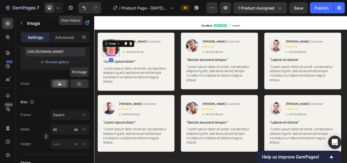
click at [77, 83] on rect at bounding box center [79, 84] width 7 height 6
click at [59, 82] on rect at bounding box center [59, 83] width 13 height 6
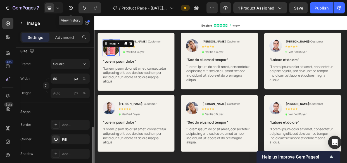
scroll to position [228, 0]
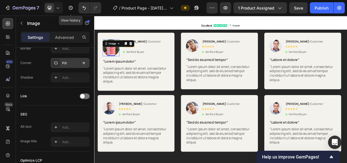
click at [59, 61] on div at bounding box center [56, 63] width 8 height 8
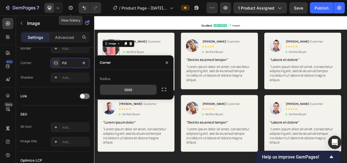
drag, startPoint x: 165, startPoint y: 89, endPoint x: 122, endPoint y: 89, distance: 42.1
click at [164, 89] on icon "button" at bounding box center [164, 89] width 6 height 6
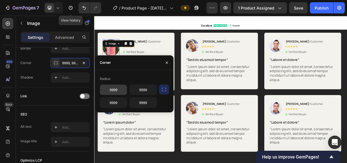
click at [112, 87] on input "9999" at bounding box center [113, 90] width 27 height 10
type input "0"
click at [138, 90] on input "9999" at bounding box center [142, 90] width 27 height 10
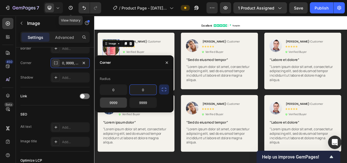
type input "0"
click at [114, 100] on input "9999" at bounding box center [113, 102] width 27 height 10
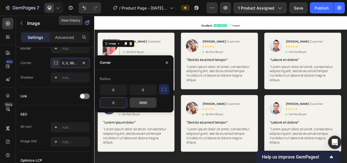
type input "0"
click at [145, 104] on input "9999" at bounding box center [142, 102] width 27 height 10
type input "0"
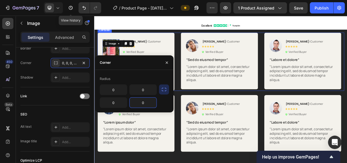
click at [202, 58] on div "Image 0 Rita Carroll | Customer Text Block Icon Icon Icon Icon Icon Icon List V…" at bounding box center [261, 76] width 326 height 77
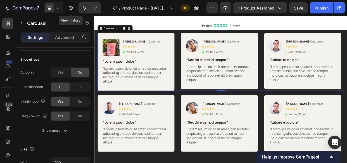
scroll to position [0, 0]
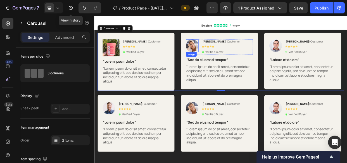
click at [220, 57] on img at bounding box center [223, 55] width 17 height 17
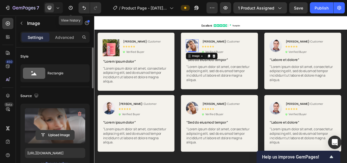
click at [52, 135] on input "file" at bounding box center [55, 134] width 39 height 9
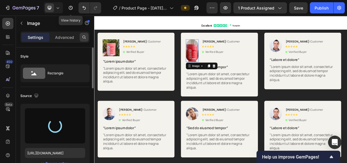
type input "https://cdn.shopify.com/s/files/1/0760/5020/2891/files/gempages_530379185214981…"
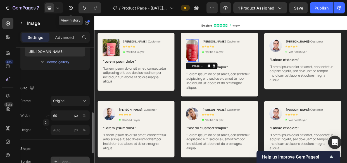
scroll to position [177, 0]
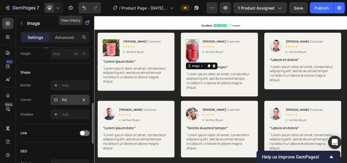
click at [54, 97] on div at bounding box center [56, 100] width 8 height 8
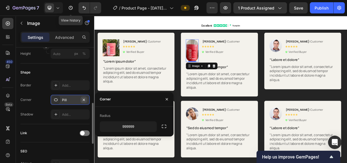
click at [81, 99] on icon "button" at bounding box center [83, 99] width 4 height 4
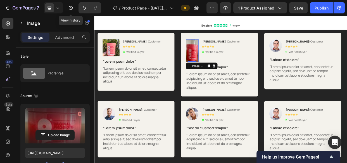
scroll to position [127, 0]
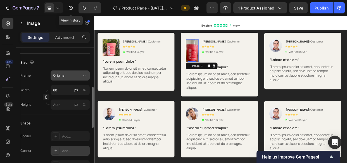
click at [67, 74] on div "Original" at bounding box center [66, 75] width 27 height 5
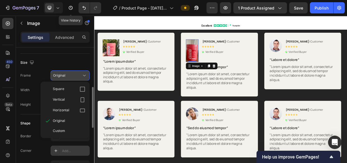
click at [59, 86] on span "Square" at bounding box center [58, 89] width 11 height 6
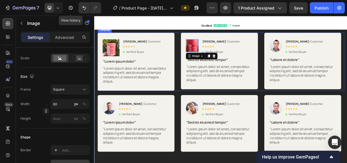
click at [313, 61] on div "Image Rita Carroll | Customer Text Block Icon Icon Icon Icon Icon Icon List Ver…" at bounding box center [261, 76] width 326 height 77
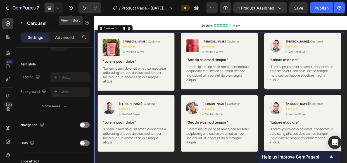
click at [333, 57] on img at bounding box center [334, 55] width 17 height 17
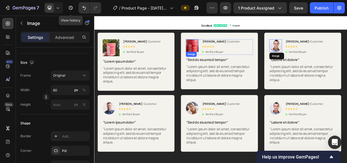
click at [221, 56] on img at bounding box center [223, 55] width 17 height 17
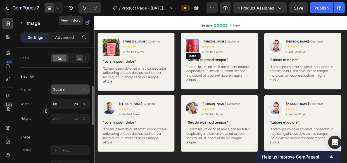
click at [62, 92] on button "Square" at bounding box center [69, 89] width 39 height 10
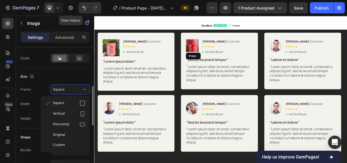
click at [63, 100] on span "Square" at bounding box center [58, 103] width 11 height 6
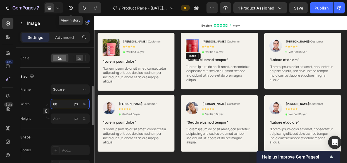
click at [62, 99] on input "60" at bounding box center [69, 104] width 39 height 10
click at [62, 13] on input "file" at bounding box center [55, 7] width 39 height 9
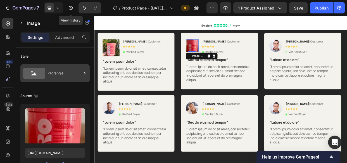
scroll to position [152, 0]
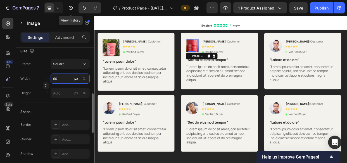
click at [66, 79] on input "60" at bounding box center [69, 78] width 39 height 10
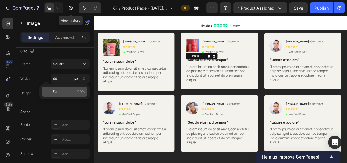
click at [62, 89] on p "Full 100%" at bounding box center [69, 91] width 32 height 5
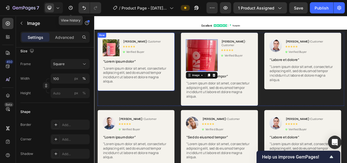
type input "60"
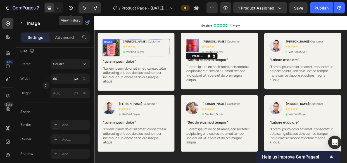
click at [116, 61] on img at bounding box center [116, 58] width 22 height 22
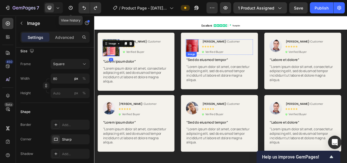
click at [228, 56] on img at bounding box center [223, 55] width 17 height 17
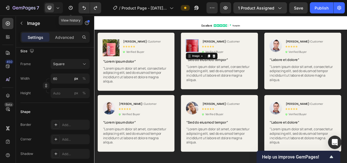
click at [60, 77] on input "60" at bounding box center [69, 78] width 39 height 10
type input "8"
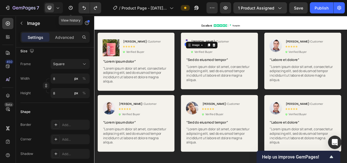
type input "80"
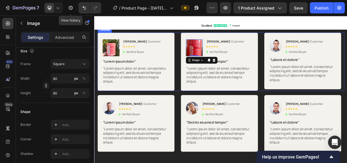
click at [204, 76] on div "Image Rita Carroll | Customer Text Block Icon Icon Icon Icon Icon Icon List Ver…" at bounding box center [261, 76] width 326 height 77
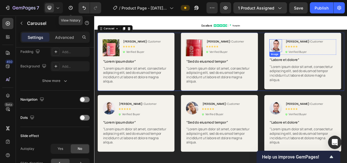
click at [336, 53] on img at bounding box center [334, 55] width 17 height 17
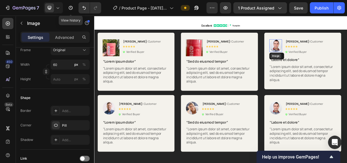
scroll to position [0, 0]
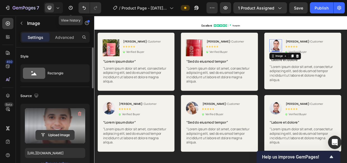
click at [48, 134] on input "file" at bounding box center [55, 134] width 39 height 9
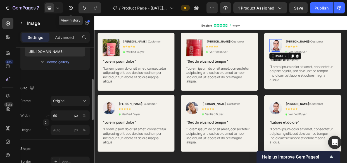
scroll to position [152, 0]
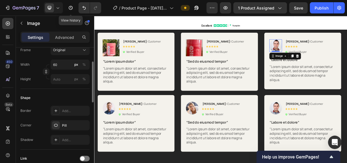
type input "https://cdn.shopify.com/s/files/1/0760/5020/2891/files/gempages_530379185214981…"
click at [84, 126] on icon "button" at bounding box center [83, 125] width 4 height 4
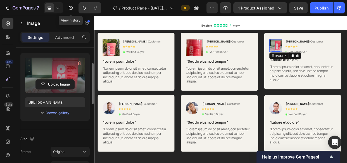
scroll to position [127, 0]
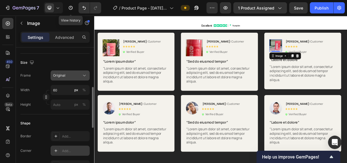
click at [67, 73] on div "Original" at bounding box center [66, 75] width 27 height 5
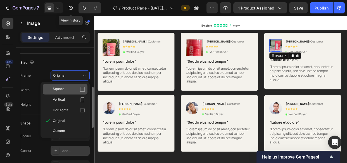
click at [60, 87] on span "Square" at bounding box center [58, 89] width 11 height 6
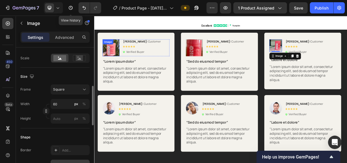
click at [116, 55] on div "Image" at bounding box center [116, 58] width 22 height 22
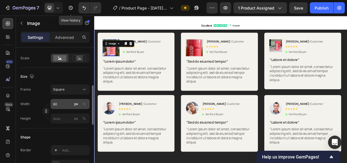
scroll to position [126, 0]
click at [59, 101] on input "80" at bounding box center [69, 104] width 39 height 10
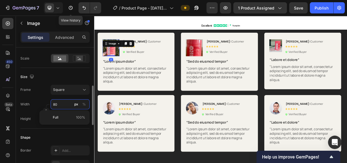
type input "6"
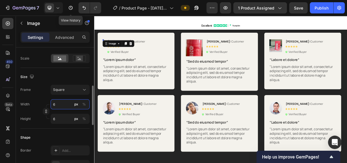
type input "60"
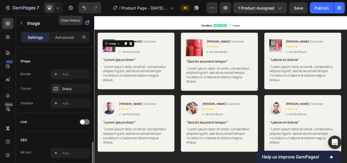
scroll to position [228, 0]
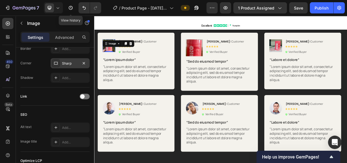
type input "60"
click at [63, 63] on div "Sharp" at bounding box center [70, 63] width 16 height 5
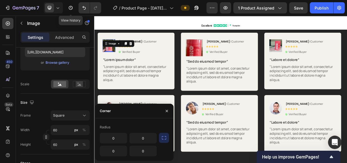
scroll to position [0, 0]
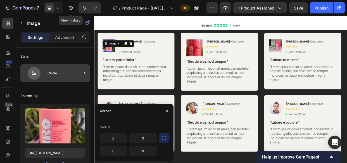
click at [50, 73] on div "Circle" at bounding box center [64, 73] width 34 height 13
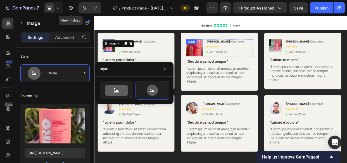
click at [228, 54] on div "Image" at bounding box center [226, 58] width 22 height 22
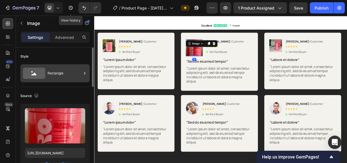
click at [43, 75] on icon at bounding box center [34, 73] width 22 height 11
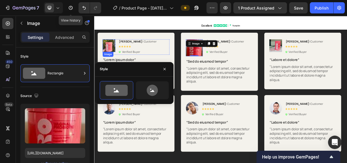
click at [107, 56] on img at bounding box center [113, 55] width 17 height 17
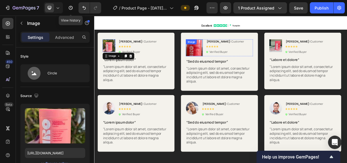
drag, startPoint x: 227, startPoint y: 52, endPoint x: 203, endPoint y: 62, distance: 25.9
click at [227, 53] on div "Image" at bounding box center [222, 50] width 12 height 5
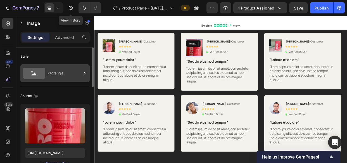
click at [41, 76] on icon at bounding box center [34, 73] width 22 height 11
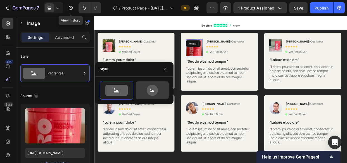
click at [150, 89] on icon at bounding box center [151, 90] width 11 height 11
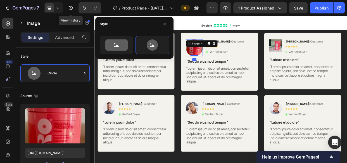
scroll to position [203, 0]
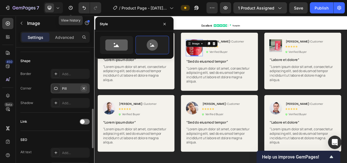
click at [83, 88] on icon "button" at bounding box center [83, 88] width 4 height 4
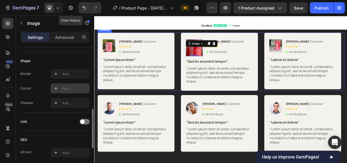
click at [204, 70] on div "Image Rita Carroll | Customer Text Block Icon Icon Icon Icon Icon Icon List Ver…" at bounding box center [261, 76] width 326 height 77
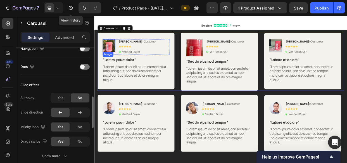
click at [114, 59] on img at bounding box center [113, 55] width 17 height 17
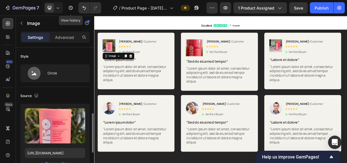
scroll to position [76, 0]
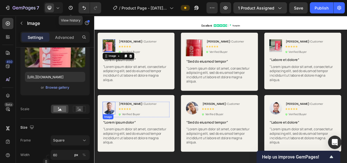
click at [112, 138] on img at bounding box center [113, 137] width 17 height 17
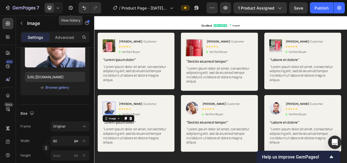
scroll to position [76, 0]
click at [109, 54] on img at bounding box center [113, 55] width 17 height 17
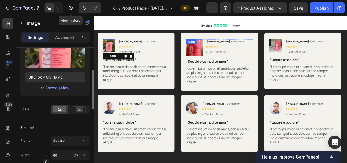
click at [225, 56] on div "Image" at bounding box center [226, 58] width 22 height 22
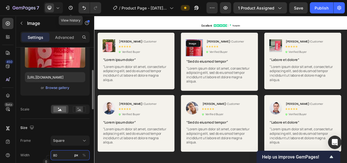
drag, startPoint x: 56, startPoint y: 153, endPoint x: 13, endPoint y: 118, distance: 55.7
click at [56, 153] on input "80" at bounding box center [69, 155] width 39 height 10
type input "60"
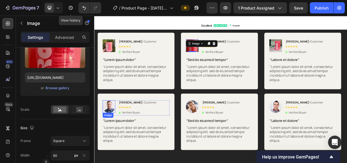
drag, startPoint x: 154, startPoint y: 124, endPoint x: 112, endPoint y: 137, distance: 43.7
click at [112, 137] on img at bounding box center [113, 136] width 17 height 17
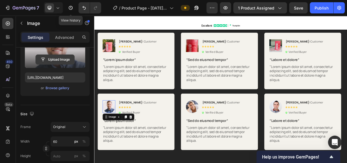
click at [58, 64] on input "file" at bounding box center [55, 59] width 39 height 9
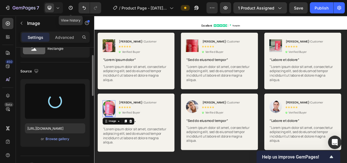
type input "https://cdn.shopify.com/s/files/1/0760/5020/2891/files/gempages_530379185214981…"
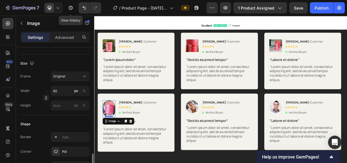
scroll to position [177, 0]
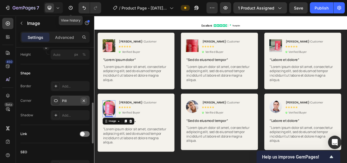
click at [82, 100] on icon "button" at bounding box center [83, 100] width 4 height 4
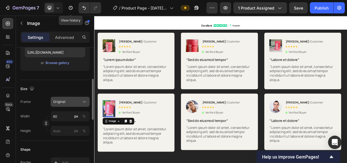
click at [59, 102] on span "Original" at bounding box center [59, 101] width 12 height 5
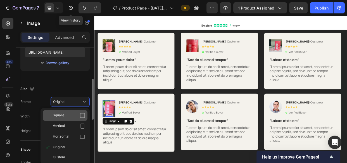
click at [67, 113] on div "Square" at bounding box center [69, 115] width 32 height 6
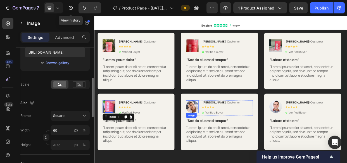
click at [220, 136] on img at bounding box center [223, 136] width 17 height 17
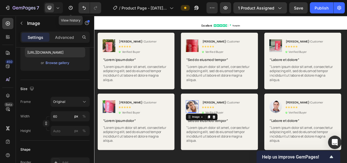
scroll to position [24, 0]
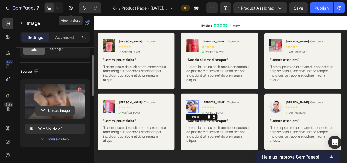
click at [49, 110] on input "file" at bounding box center [55, 110] width 39 height 9
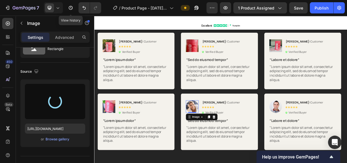
scroll to position [176, 0]
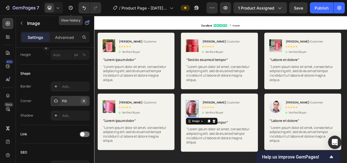
type input "https://cdn.shopify.com/s/files/1/0760/5020/2891/files/gempages_530379185214981…"
click at [84, 99] on icon "button" at bounding box center [83, 100] width 4 height 4
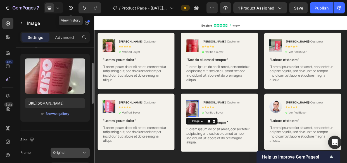
click at [67, 149] on button "Original" at bounding box center [69, 152] width 39 height 10
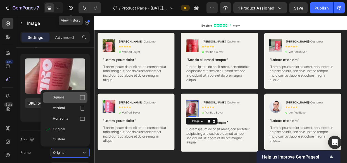
click at [62, 99] on span "Square" at bounding box center [58, 98] width 11 height 6
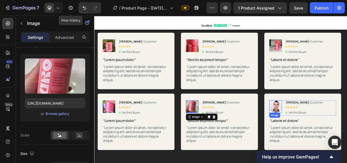
click at [331, 133] on img at bounding box center [334, 136] width 17 height 17
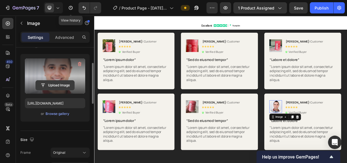
click at [58, 85] on input "file" at bounding box center [55, 84] width 39 height 9
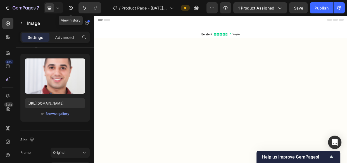
scroll to position [1698, 0]
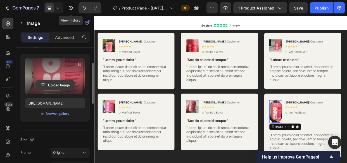
click at [51, 82] on input "file" at bounding box center [55, 84] width 39 height 9
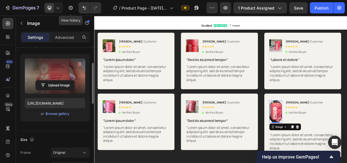
type input "https://cdn.shopify.com/s/files/1/0760/5020/2891/files/gempages_530379185214981…"
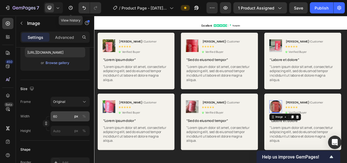
scroll to position [202, 0]
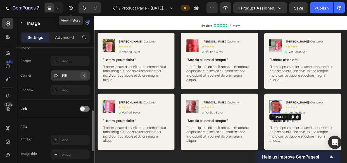
click at [84, 74] on icon "button" at bounding box center [84, 75] width 2 height 2
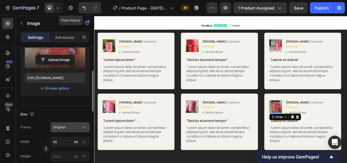
click at [60, 129] on div "Original" at bounding box center [70, 127] width 34 height 6
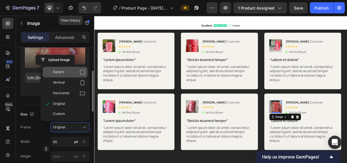
click at [64, 71] on div "Square" at bounding box center [69, 72] width 32 height 6
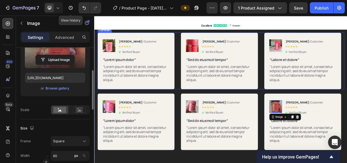
click at [316, 104] on div "Image Rita Carroll | Customer Text Block Icon Icon Icon Icon Icon Icon List Ver…" at bounding box center [261, 75] width 326 height 75
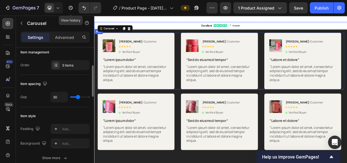
click at [126, 29] on div "Excellent Text Block" at bounding box center [150, 29] width 112 height 10
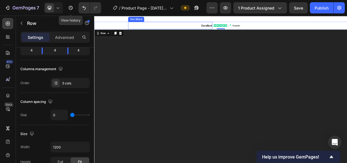
drag, startPoint x: 127, startPoint y: 38, endPoint x: 122, endPoint y: 39, distance: 5.1
click at [122, 34] on div "Excellent Text Block" at bounding box center [150, 29] width 112 height 10
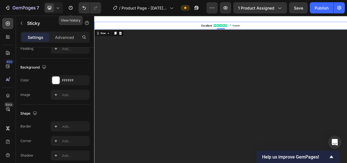
click at [126, 25] on div "Excellent Text Block Icon Icon Icon Icon Icon Icon List Icon Trustpilot Text Bl…" at bounding box center [261, 21] width 335 height 10
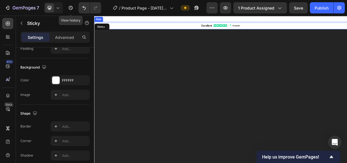
click at [127, 34] on div "Excellent Text Block" at bounding box center [150, 29] width 112 height 10
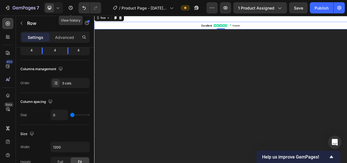
drag, startPoint x: 127, startPoint y: 42, endPoint x: 144, endPoint y: 56, distance: 21.6
click at [145, 33] on p "Excellent" at bounding box center [194, 29] width 110 height 9
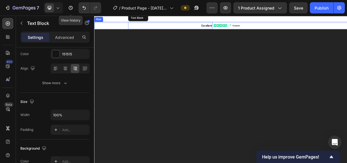
click at [121, 34] on div "Excellent Text Block" at bounding box center [150, 29] width 112 height 10
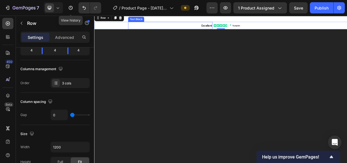
drag, startPoint x: 135, startPoint y: 37, endPoint x: 155, endPoint y: 49, distance: 23.1
click at [128, 34] on div "Excellent Text Block" at bounding box center [150, 29] width 112 height 10
drag, startPoint x: 127, startPoint y: 37, endPoint x: 185, endPoint y: 42, distance: 58.2
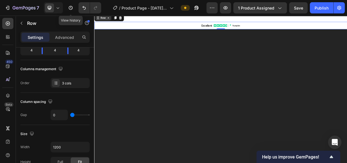
click at [97, 34] on div "Excellent Text Block Icon Icon Icon Icon Icon Icon List Icon Trustpilot Text Bl…" at bounding box center [261, 29] width 335 height 10
click at [98, 21] on icon at bounding box center [99, 18] width 4 height 4
drag, startPoint x: 98, startPoint y: 30, endPoint x: 296, endPoint y: 45, distance: 198.3
drag, startPoint x: 259, startPoint y: 44, endPoint x: 268, endPoint y: 55, distance: 14.5
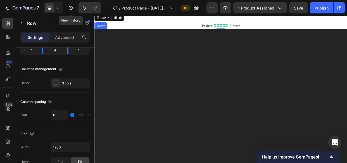
drag, startPoint x: 258, startPoint y: 44, endPoint x: 233, endPoint y: 25, distance: 31.5
click at [258, 34] on div "Excellent Text Block Icon Icon Icon Icon Icon Icon List Icon Trustpilot Text Bl…" at bounding box center [261, 29] width 335 height 10
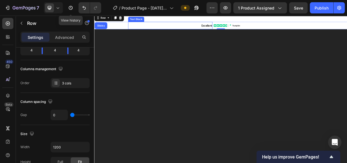
drag, startPoint x: 123, startPoint y: 54, endPoint x: 162, endPoint y: 35, distance: 42.6
click at [165, 34] on div "Excellent Text Block" at bounding box center [150, 29] width 112 height 10
drag, startPoint x: 120, startPoint y: 47, endPoint x: 145, endPoint y: 22, distance: 34.9
drag, startPoint x: 121, startPoint y: 39, endPoint x: 149, endPoint y: 39, distance: 28.2
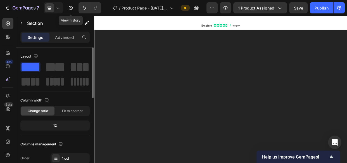
scroll to position [1370, 0]
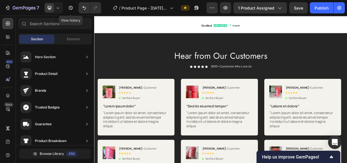
scroll to position [1660, 0]
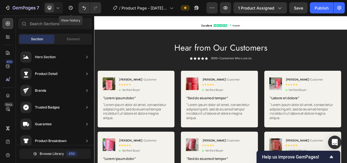
click at [132, 140] on p ""Lorem ipsum dolor sit amet, consectetur adipiscing elit, sed do eiusmod tempor…" at bounding box center [148, 142] width 87 height 23
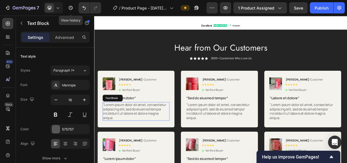
click at [132, 140] on p ""Lorem ipsum dolor sit amet, consectetur adipiscing elit, sed do eiusmod tempor…" at bounding box center [148, 142] width 87 height 23
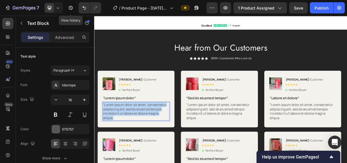
click at [132, 140] on p ""Lorem ipsum dolor sit amet, consectetur adipiscing elit, sed do eiusmod tempor…" at bounding box center [148, 142] width 87 height 23
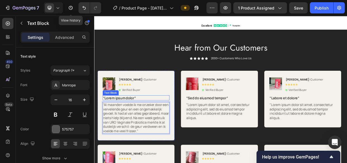
click at [155, 122] on p "“Lorem ipsum dolor”" at bounding box center [148, 125] width 87 height 6
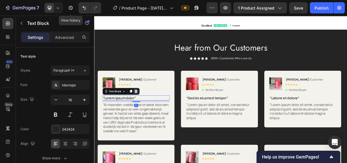
click at [150, 114] on icon at bounding box center [149, 116] width 4 height 4
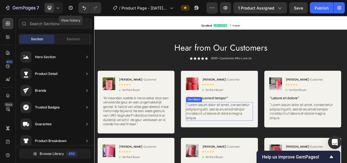
click at [235, 140] on p ""Lorem ipsum dolor sit amet, consectetur adipiscing elit, sed do eiusmod tempor…" at bounding box center [259, 142] width 87 height 23
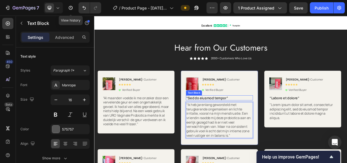
click at [276, 124] on p "“Sed do eiusmod tempor”" at bounding box center [259, 125] width 87 height 6
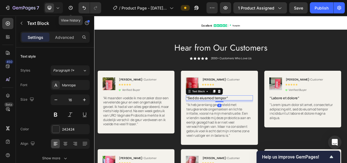
click at [258, 114] on icon at bounding box center [259, 116] width 4 height 4
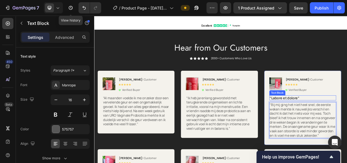
drag, startPoint x: 366, startPoint y: 125, endPoint x: 357, endPoint y: 128, distance: 9.8
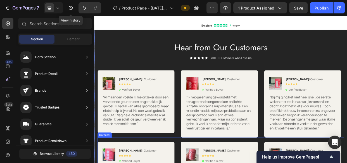
scroll to position [1736, 0]
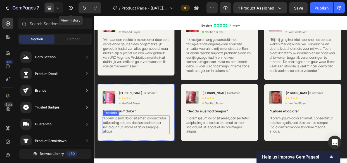
click at [145, 157] on p ""Lorem ipsum dolor sit amet, consectetur adipiscing elit, sed do eiusmod tempor…" at bounding box center [148, 159] width 87 height 23
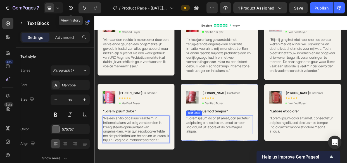
click at [245, 155] on p ""Lorem ipsum dolor sit amet, consectetur adipiscing elit, sed do eiusmod tempor…" at bounding box center [259, 159] width 87 height 23
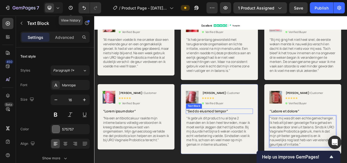
click at [272, 142] on p "“Sed do eiusmod tempor”" at bounding box center [259, 142] width 87 height 6
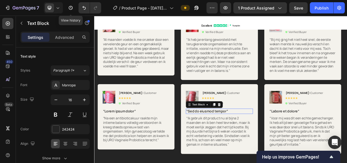
click at [260, 131] on icon at bounding box center [259, 133] width 4 height 4
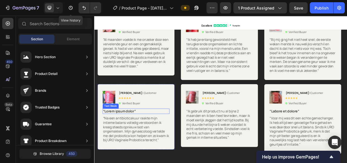
click at [154, 141] on p "“Lorem ipsum dolor”" at bounding box center [148, 142] width 87 height 6
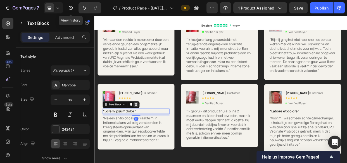
click at [148, 132] on icon at bounding box center [149, 133] width 4 height 4
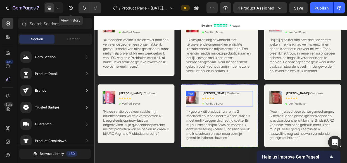
scroll to position [1685, 0]
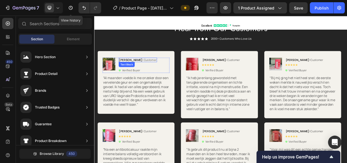
click at [136, 73] on strong "[PERSON_NAME]" at bounding box center [142, 74] width 31 height 5
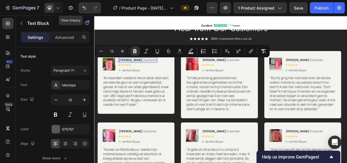
click at [136, 73] on strong "[PERSON_NAME]" at bounding box center [142, 74] width 31 height 5
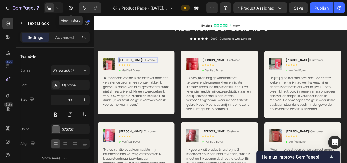
click at [136, 73] on strong "[PERSON_NAME]" at bounding box center [142, 74] width 31 height 5
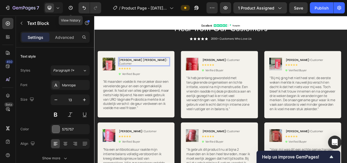
click at [134, 72] on strong "Rita Anouk" at bounding box center [158, 74] width 63 height 5
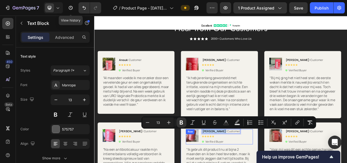
drag, startPoint x: 251, startPoint y: 166, endPoint x: 235, endPoint y: 166, distance: 15.3
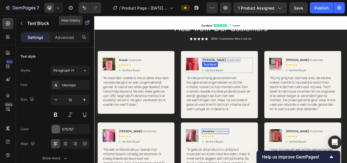
click at [244, 73] on strong "[PERSON_NAME]" at bounding box center [252, 74] width 31 height 5
click at [249, 73] on strong "[PERSON_NAME]" at bounding box center [252, 74] width 31 height 5
drag, startPoint x: 249, startPoint y: 71, endPoint x: 238, endPoint y: 73, distance: 11.6
click at [238, 73] on strong "[PERSON_NAME]" at bounding box center [252, 74] width 31 height 5
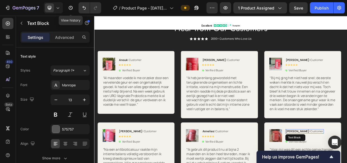
drag, startPoint x: 356, startPoint y: 167, endPoint x: 347, endPoint y: 167, distance: 9.5
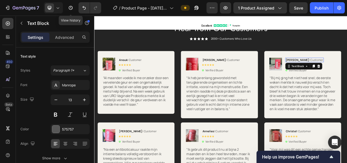
drag, startPoint x: 357, startPoint y: 73, endPoint x: 347, endPoint y: 74, distance: 10.1
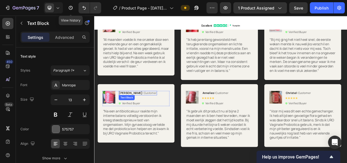
click at [145, 117] on strong "[PERSON_NAME]" at bounding box center [142, 118] width 31 height 5
click at [146, 116] on p "Rita Carroll | Customer" at bounding box center [152, 118] width 50 height 5
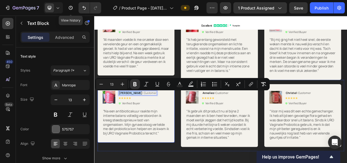
drag, startPoint x: 146, startPoint y: 116, endPoint x: 213, endPoint y: 105, distance: 67.8
click at [127, 114] on div "Image Rita Carroll | Customer Text Block 8 Icon Icon Icon Icon Icon Icon List V…" at bounding box center [149, 144] width 102 height 77
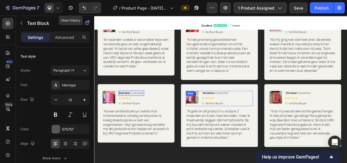
scroll to position [1711, 0]
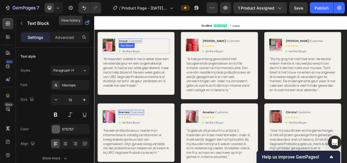
click at [133, 47] on strong "Anouk" at bounding box center [132, 48] width 11 height 5
click at [137, 48] on strong "Anouk" at bounding box center [132, 48] width 11 height 5
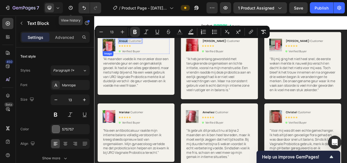
drag, startPoint x: 137, startPoint y: 48, endPoint x: 120, endPoint y: 47, distance: 17.0
click at [120, 47] on div "Image Anouk | Customer Text Block 8 Icon Icon Icon Icon Icon Icon List Verified…" at bounding box center [149, 56] width 88 height 20
click at [162, 56] on div "Image Anouk | Customer Text Block 8 Icon Icon Icon Icon Icon Icon List Verified…" at bounding box center [149, 56] width 88 height 20
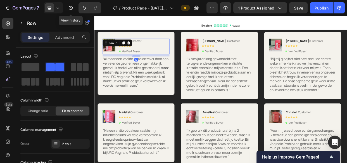
click at [174, 54] on div "Image Anouk | Customer Text Block Icon Icon Icon Icon Icon Icon List Verified B…" at bounding box center [149, 56] width 88 height 20
click at [161, 40] on div "Image Anouk | Customer Text Block Icon Icon Icon Icon Icon Icon List Verified B…" at bounding box center [149, 78] width 102 height 83
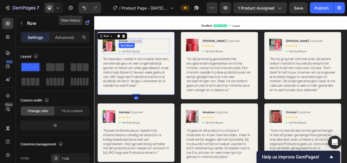
click at [137, 47] on strong "Anouk" at bounding box center [132, 48] width 11 height 5
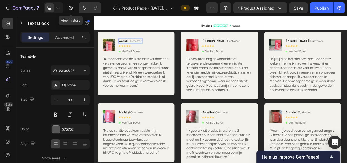
click at [137, 49] on strong "Anouk" at bounding box center [132, 48] width 11 height 5
drag, startPoint x: 137, startPoint y: 49, endPoint x: 129, endPoint y: 48, distance: 8.1
click at [129, 48] on strong "Anouk" at bounding box center [132, 48] width 11 height 5
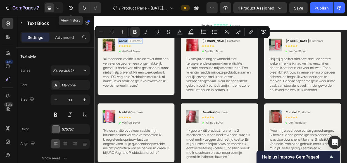
click at [137, 48] on strong "Anouk" at bounding box center [132, 48] width 11 height 5
drag, startPoint x: 137, startPoint y: 48, endPoint x: 127, endPoint y: 48, distance: 10.0
click at [127, 48] on strong "Anouk" at bounding box center [132, 48] width 11 height 5
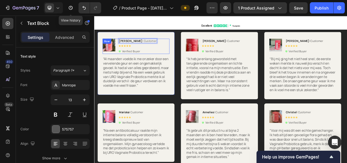
click at [169, 56] on div "Image Olga-Maria | Customer Text Block 8 Icon Icon Icon Icon Icon Icon List Ver…" at bounding box center [149, 56] width 88 height 20
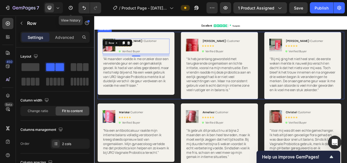
scroll to position [1685, 0]
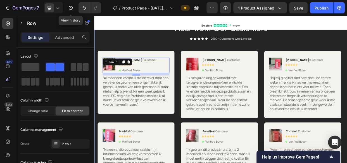
click at [346, 56] on div "Hear from Our Customers Heading Icon Icon Icon Icon Icon Icon List 2000+ Custom…" at bounding box center [261, 135] width 326 height 222
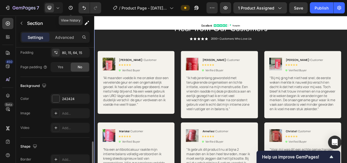
scroll to position [177, 0]
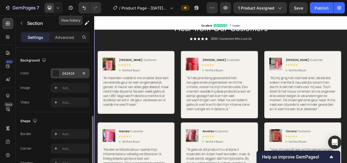
click at [57, 73] on div at bounding box center [55, 72] width 7 height 7
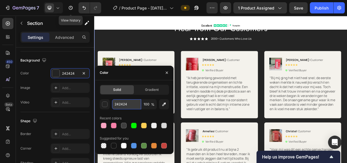
click at [122, 105] on input "242424" at bounding box center [126, 104] width 29 height 10
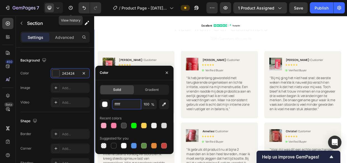
type input "ffff"
click at [201, 52] on div "Hear from Our Customers Heading Icon Icon Icon Icon Icon Icon List 2000+ Custom…" at bounding box center [261, 38] width 326 height 29
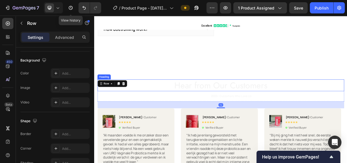
scroll to position [0, 0]
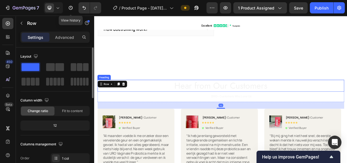
click at [216, 107] on h2 "Hear from Our Customers" at bounding box center [261, 109] width 326 height 16
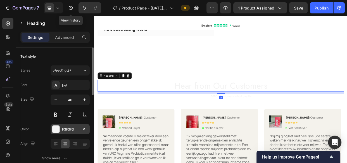
click at [59, 128] on div at bounding box center [56, 129] width 8 height 8
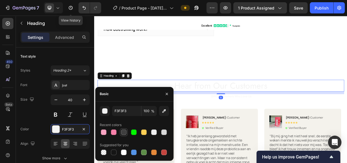
click at [123, 133] on div at bounding box center [124, 132] width 6 height 6
type input "3F3F3F"
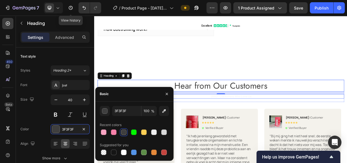
click at [209, 122] on div "Icon Icon Icon Icon Icon Icon List 2000+ Customers Who Love Us Text Block Row" at bounding box center [261, 123] width 326 height 6
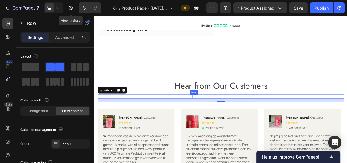
click at [220, 122] on icon at bounding box center [222, 123] width 4 height 4
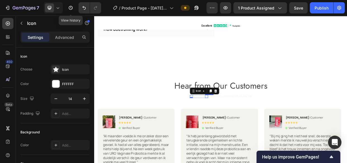
click at [241, 122] on icon at bounding box center [243, 123] width 4 height 4
click at [237, 122] on icon at bounding box center [237, 123] width 4 height 4
click at [220, 121] on icon at bounding box center [222, 123] width 4 height 4
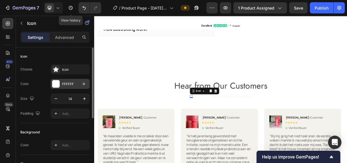
click at [64, 82] on div "FFFFFF" at bounding box center [70, 83] width 16 height 5
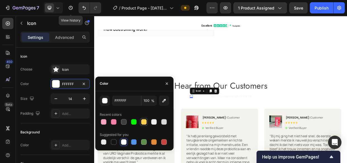
click at [143, 120] on div at bounding box center [144, 122] width 6 height 6
type input "FCCF55"
click at [225, 122] on icon at bounding box center [227, 123] width 4 height 4
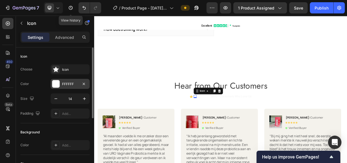
click at [62, 82] on div "FFFFFF" at bounding box center [70, 83] width 16 height 5
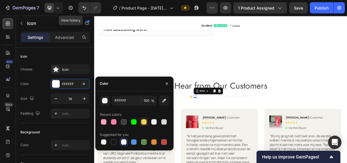
drag, startPoint x: 136, startPoint y: 107, endPoint x: 140, endPoint y: 123, distance: 16.8
click at [140, 123] on div at bounding box center [143, 121] width 7 height 7
type input "FCCF55"
click at [230, 122] on icon at bounding box center [232, 123] width 4 height 4
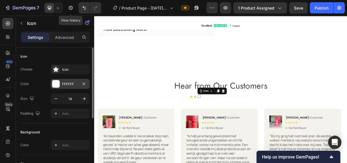
click at [67, 85] on div "FFFFFF" at bounding box center [70, 83] width 16 height 5
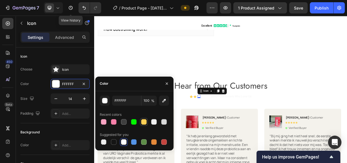
click at [141, 122] on div at bounding box center [144, 122] width 6 height 6
type input "FCCF55"
click at [235, 122] on icon at bounding box center [237, 123] width 4 height 4
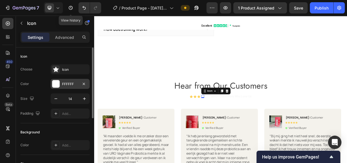
click at [55, 81] on div at bounding box center [55, 83] width 7 height 7
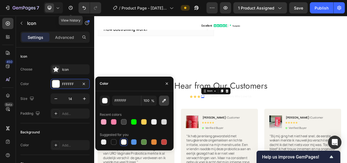
drag, startPoint x: 144, startPoint y: 121, endPoint x: 160, endPoint y: 103, distance: 23.7
click at [144, 121] on div at bounding box center [144, 122] width 6 height 6
type input "FCCF55"
click at [241, 122] on icon at bounding box center [243, 123] width 4 height 4
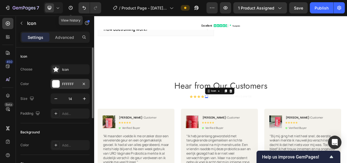
click at [52, 83] on div at bounding box center [55, 83] width 7 height 7
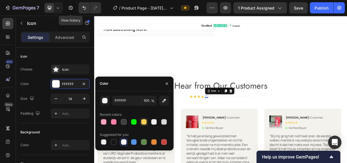
click at [143, 121] on div at bounding box center [144, 122] width 6 height 6
type input "FCCF55"
click at [264, 122] on p "2000+ Customers Who Love Us" at bounding box center [275, 122] width 54 height 5
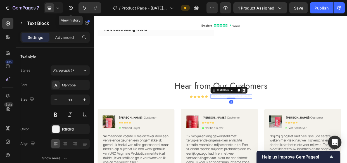
click at [290, 114] on icon at bounding box center [292, 114] width 4 height 4
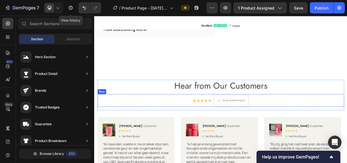
click at [189, 127] on div "Icon Icon Icon Icon Icon Icon List Drop element here Row" at bounding box center [261, 128] width 326 height 17
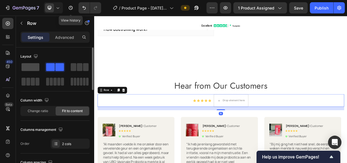
click at [35, 66] on span at bounding box center [30, 67] width 18 height 8
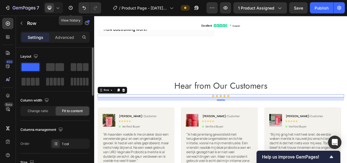
scroll to position [101, 0]
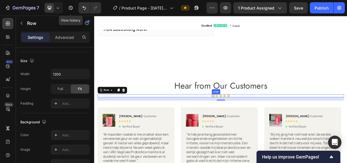
click at [249, 121] on icon at bounding box center [251, 122] width 4 height 4
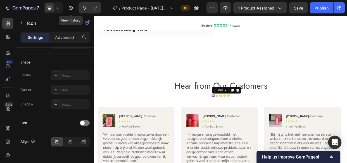
scroll to position [0, 0]
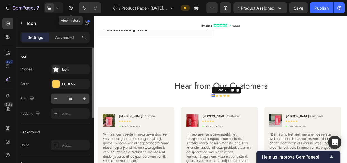
click at [73, 99] on input "14" at bounding box center [70, 98] width 18 height 10
type input "20"
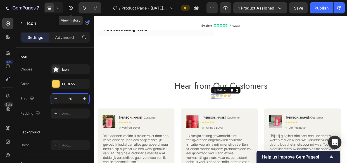
click at [255, 122] on icon at bounding box center [257, 122] width 4 height 4
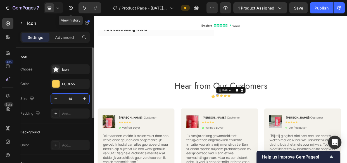
click at [73, 95] on input "14" at bounding box center [70, 98] width 18 height 10
type input "20"
click at [259, 120] on div "Icon Icon 0 Icon Icon Icon" at bounding box center [261, 123] width 27 height 6
click at [261, 121] on icon at bounding box center [263, 122] width 4 height 4
click at [71, 98] on input "14" at bounding box center [70, 98] width 18 height 10
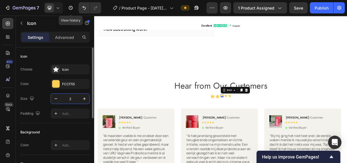
type input "20"
click at [268, 122] on icon at bounding box center [269, 122] width 4 height 4
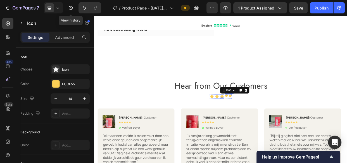
click at [69, 100] on input "14" at bounding box center [70, 98] width 18 height 10
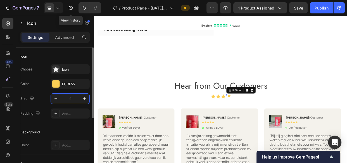
type input "20"
click at [273, 121] on icon at bounding box center [275, 122] width 4 height 4
click at [67, 95] on input "14" at bounding box center [70, 98] width 18 height 10
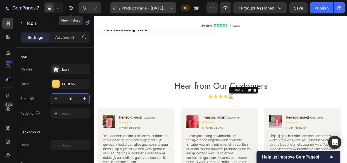
type input "20"
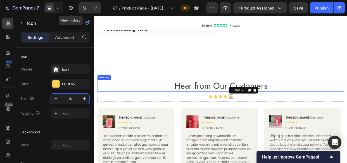
click at [232, 110] on h2 "Hear from Our Customers" at bounding box center [261, 109] width 326 height 16
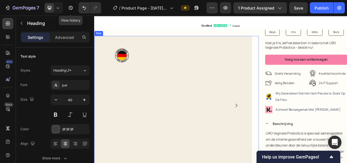
scroll to position [127, 0]
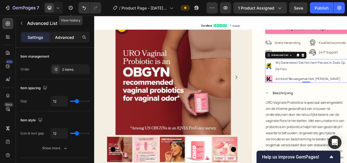
click at [58, 37] on p "Advanced" at bounding box center [64, 37] width 19 height 6
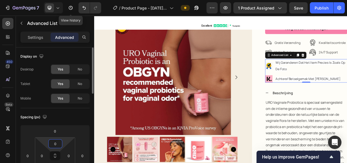
click at [56, 143] on input "0" at bounding box center [55, 143] width 11 height 8
type input "20"
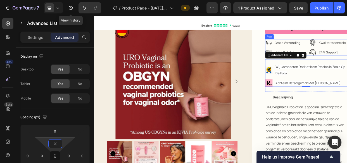
drag, startPoint x: 372, startPoint y: 60, endPoint x: 366, endPoint y: 60, distance: 5.9
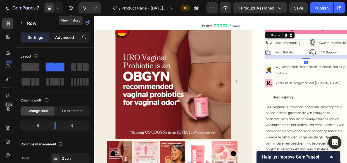
click at [62, 33] on div "Advanced" at bounding box center [64, 37] width 28 height 9
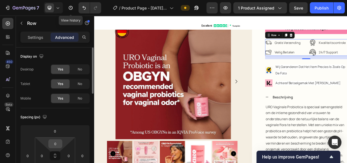
click at [54, 142] on input "0" at bounding box center [55, 143] width 11 height 8
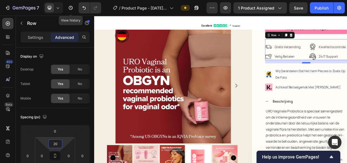
type input "20"
drag, startPoint x: 371, startPoint y: 78, endPoint x: 369, endPoint y: 74, distance: 4.0
click at [312, 74] on div "Product Images Product Images Image Row Row URO Vaginale Probiotica Product Tit…" at bounding box center [261, 101] width 335 height 339
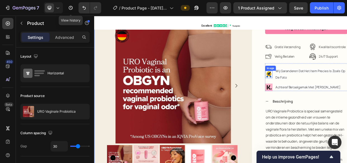
click at [322, 90] on img at bounding box center [325, 94] width 10 height 10
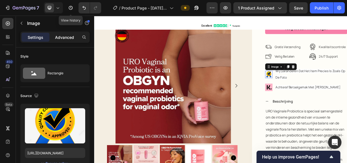
click at [62, 39] on p "Advanced" at bounding box center [64, 37] width 19 height 6
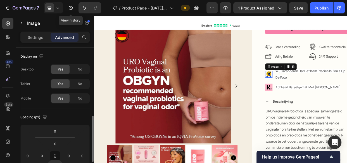
scroll to position [50, 0]
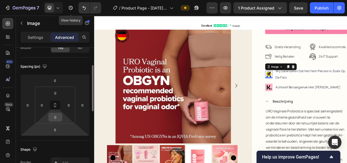
click at [56, 116] on input "0" at bounding box center [55, 117] width 11 height 8
type input "4"
type input "5"
type input "10"
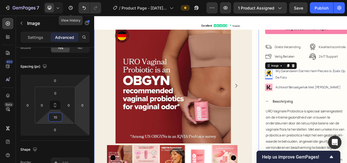
click at [303, 93] on div "Product Images Product Images Image Row Row" at bounding box center [203, 143] width 218 height 255
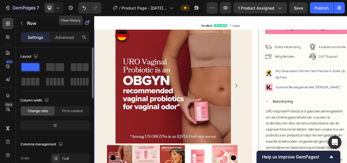
scroll to position [25, 0]
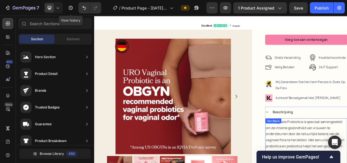
scroll to position [127, 0]
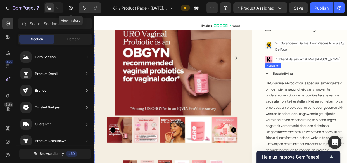
click at [320, 90] on icon at bounding box center [322, 92] width 4 height 4
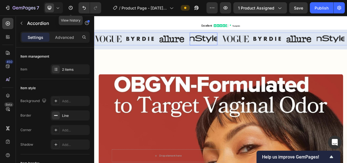
scroll to position [254, 0]
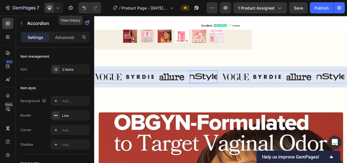
click at [241, 93] on img at bounding box center [238, 96] width 37 height 17
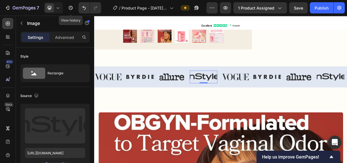
click at [236, 97] on img at bounding box center [238, 96] width 37 height 17
click at [232, 95] on img at bounding box center [238, 96] width 37 height 17
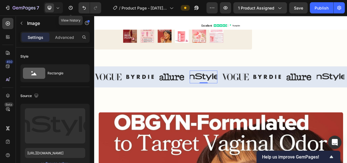
click at [232, 95] on img at bounding box center [238, 96] width 37 height 17
click at [235, 90] on img at bounding box center [238, 96] width 37 height 17
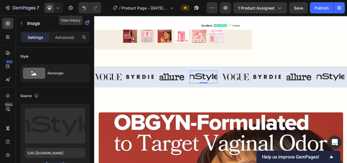
click at [242, 94] on img at bounding box center [238, 96] width 37 height 17
click at [241, 94] on img at bounding box center [238, 96] width 37 height 17
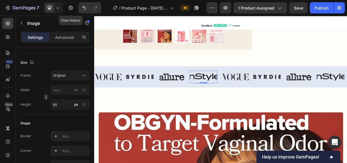
scroll to position [25, 0]
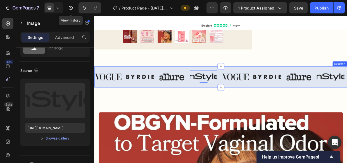
click at [209, 105] on div "Image Image Image Image 0 Image Image Image Image Carousel Section 4" at bounding box center [261, 97] width 335 height 28
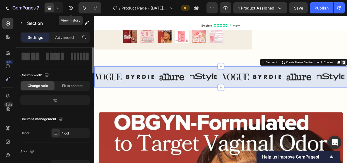
scroll to position [0, 0]
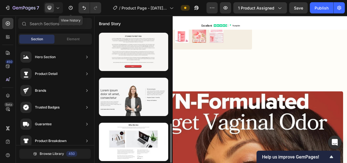
scroll to position [314, 0]
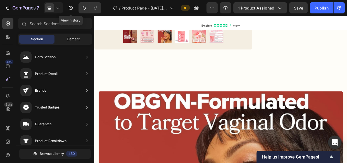
click at [72, 38] on span "Element" at bounding box center [73, 39] width 13 height 5
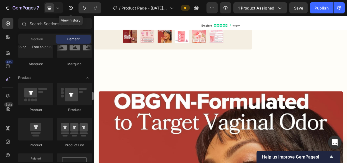
scroll to position [659, 0]
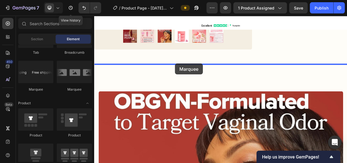
drag, startPoint x: 128, startPoint y: 86, endPoint x: 201, endPoint y: 79, distance: 72.9
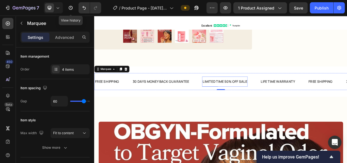
click at [268, 99] on div "LIMITED TIME 50% OFF SALE" at bounding box center [267, 102] width 60 height 9
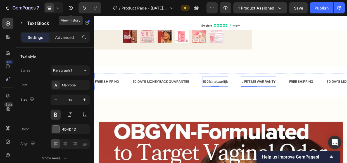
click at [301, 101] on div "LIFE TIME WARRANTY" at bounding box center [311, 102] width 47 height 9
click at [312, 100] on p "LIFE TIME WARRANTY" at bounding box center [310, 103] width 45 height 8
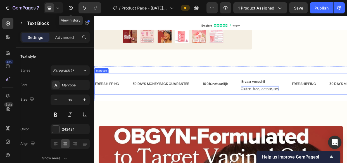
click at [280, 102] on div "100% natuurlijk Text Block" at bounding box center [262, 106] width 51 height 14
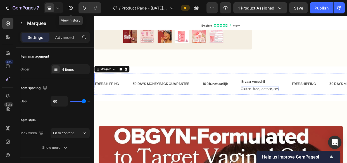
click at [331, 110] on p "Gluten-free, lactose, soy" at bounding box center [313, 113] width 50 height 6
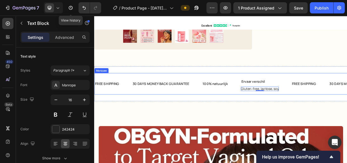
click at [345, 107] on div "Ervaar verschil Text Block Gluten-free, lactose, soy Text Block 0" at bounding box center [321, 106] width 67 height 20
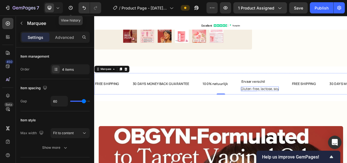
click at [336, 110] on p "Gluten-free, lactose, soy" at bounding box center [313, 113] width 50 height 6
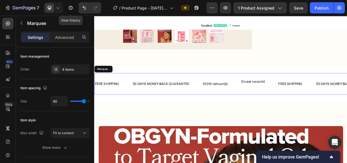
click at [272, 110] on div "100% natuurlijk Text Block" at bounding box center [262, 106] width 51 height 14
drag, startPoint x: 308, startPoint y: 109, endPoint x: 317, endPoint y: 109, distance: 9.2
click at [308, 110] on div "Rich Text Editor. Editing area: main" at bounding box center [304, 113] width 32 height 6
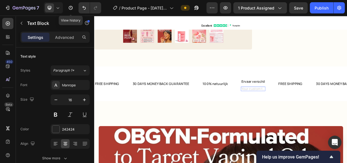
click at [317, 110] on div "Rich Text Editor. Editing area: main" at bounding box center [304, 113] width 32 height 6
click at [323, 109] on div "Ervaar verschil Text Block Text Block 0" at bounding box center [312, 106] width 49 height 20
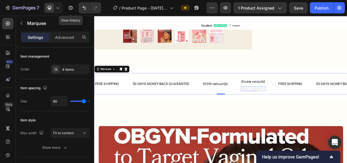
click at [320, 110] on div "Rich Text Editor. Editing area: main" at bounding box center [304, 113] width 32 height 6
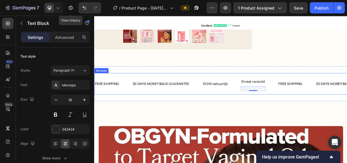
click at [282, 108] on div "100% natuurlijk Text Block" at bounding box center [262, 106] width 51 height 14
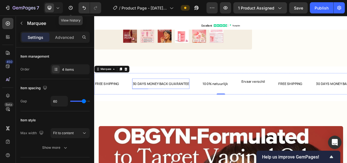
click at [189, 104] on div "30 DAYS MONEY BACK GUARANTEE" at bounding box center [182, 105] width 76 height 9
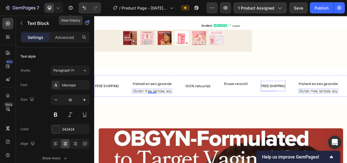
click at [332, 104] on div "FREE SHIPPING" at bounding box center [330, 108] width 33 height 9
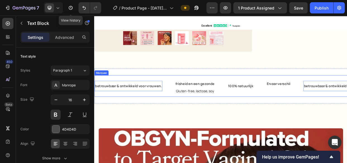
click at [316, 110] on div "100% natuurlijk Text Block" at bounding box center [295, 109] width 51 height 14
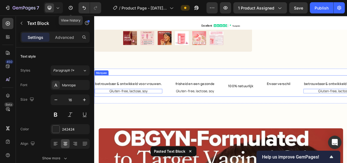
scroll to position [248, 0]
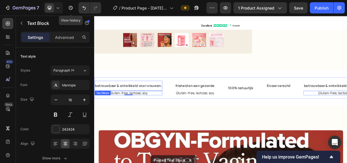
click at [182, 109] on p "betrouwbaar & ontwikkeld voor vrouwen." at bounding box center [139, 109] width 88 height 8
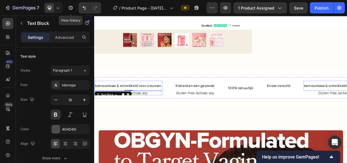
click at [182, 115] on p "Gluten-free, lactose, soy" at bounding box center [139, 118] width 90 height 6
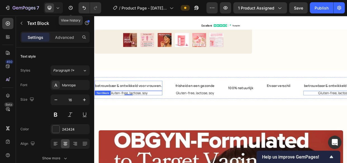
click at [183, 112] on div "betrouwbaar & ontwikkeld voor vrouwen. Text Block" at bounding box center [139, 109] width 90 height 14
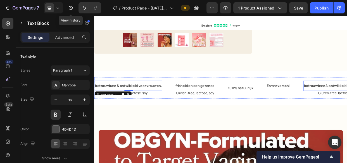
click at [182, 115] on p "Gluten-free, lactose, soy" at bounding box center [139, 118] width 90 height 6
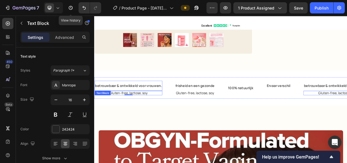
click at [175, 107] on p "betrouwbaar & ontwikkeld voor vrouwen." at bounding box center [139, 109] width 88 height 8
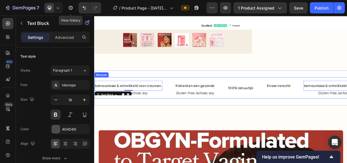
click at [189, 110] on div "betrouwbaar & ontwikkeld voor vrouwen. Text Block 0 Gluten-free, lactose, soy T…" at bounding box center [147, 112] width 106 height 20
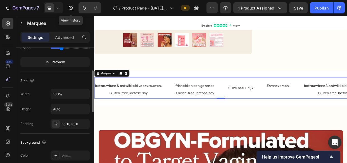
scroll to position [152, 0]
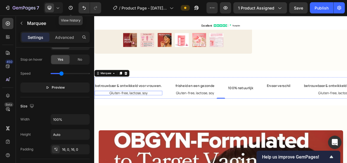
click at [183, 115] on p "Gluten-free, lactose, soy" at bounding box center [139, 118] width 90 height 6
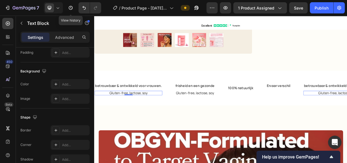
click at [179, 116] on p "Gluten-free, lactose, soy" at bounding box center [139, 118] width 90 height 6
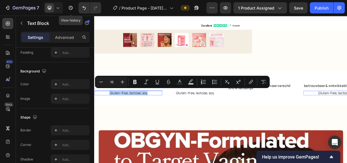
scroll to position [0, 0]
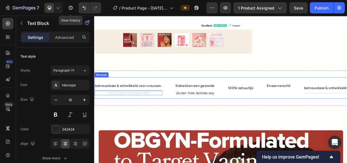
click at [192, 112] on div "betrouwbaar & ontwikkeld voor vrouwen. Text Block Text Block 0" at bounding box center [147, 112] width 106 height 20
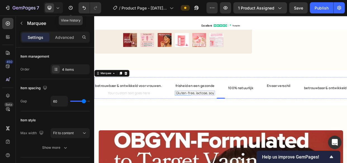
click at [215, 116] on p "Gluten-free, lactose, soy" at bounding box center [227, 118] width 53 height 6
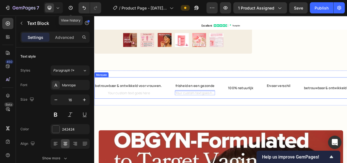
click at [192, 114] on div "betrouwbaar & ontwikkeld voor vrouwen. Text Block Text Block" at bounding box center [147, 112] width 106 height 20
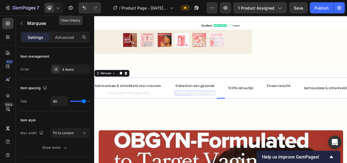
click at [250, 117] on div "Rich Text Editor. Editing area: main" at bounding box center [227, 118] width 53 height 6
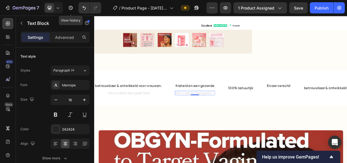
drag, startPoint x: 227, startPoint y: 117, endPoint x: 187, endPoint y: 82, distance: 52.8
click at [225, 110] on div "frisheid en een gezonde Text Block Text Block 0" at bounding box center [227, 112] width 53 height 20
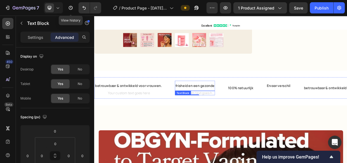
click at [203, 108] on p "frisheid en een gezonde" at bounding box center [227, 109] width 52 height 8
click at [251, 117] on p "Rich Text Editor. Editing area: main" at bounding box center [227, 118] width 53 height 6
click at [266, 108] on div "frisheid en een gezonde Text Block Text Block 0" at bounding box center [236, 112] width 70 height 20
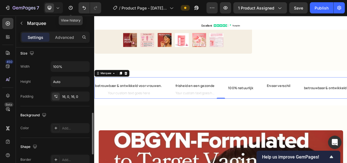
scroll to position [230, 0]
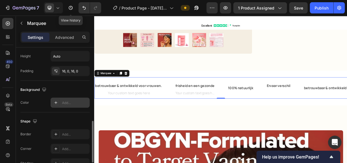
click at [64, 100] on div "Add..." at bounding box center [75, 102] width 26 height 5
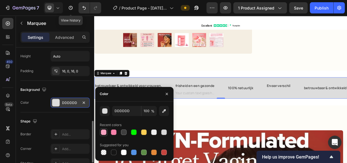
click at [101, 131] on div at bounding box center [104, 132] width 6 height 6
type input "F9A4C2"
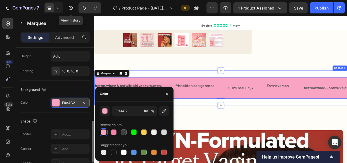
click at [228, 130] on div "betrouwbaar & ontwikkeld voor vrouwen. Text Block Text Block frisheid en een ge…" at bounding box center [261, 111] width 335 height 46
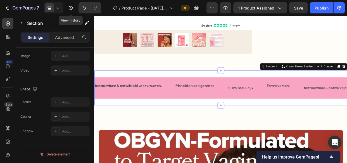
scroll to position [0, 0]
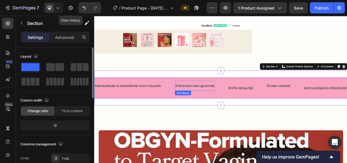
click at [205, 105] on p "frisheid en een gezonde" at bounding box center [227, 109] width 52 height 8
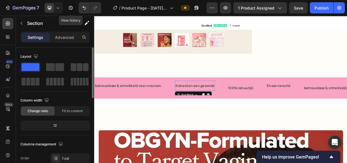
click at [202, 105] on p "frisheid en een gezonde" at bounding box center [227, 109] width 52 height 8
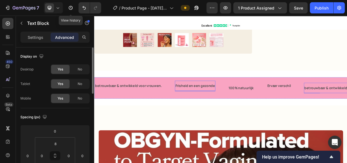
drag, startPoint x: 144, startPoint y: 118, endPoint x: 150, endPoint y: 116, distance: 6.4
click at [311, 113] on div "100% natuurlijk Text Block" at bounding box center [296, 112] width 51 height 14
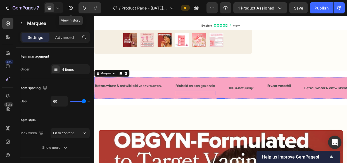
click at [230, 117] on p "Rich Text Editor. Editing area: main" at bounding box center [228, 118] width 54 height 6
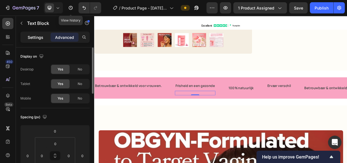
click at [37, 36] on p "Settings" at bounding box center [36, 37] width 16 height 6
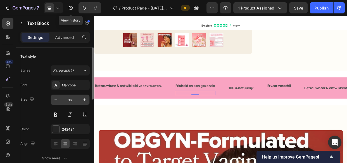
click at [70, 99] on input "16" at bounding box center [70, 100] width 18 height 10
type input "1"
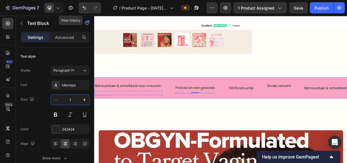
click at [135, 115] on p "Rich Text Editor. Editing area: main" at bounding box center [139, 118] width 90 height 6
type input "1"
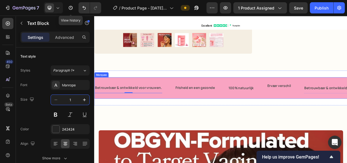
click at [187, 105] on div "Betrouwbaar & ontwikkeld voor vrouwen. Text Block Text Block 0" at bounding box center [147, 111] width 106 height 14
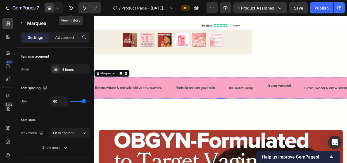
click at [346, 116] on p "Rich Text Editor. Editing area: main" at bounding box center [338, 118] width 32 height 6
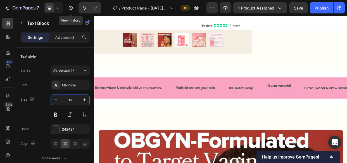
click at [72, 99] on input "16" at bounding box center [70, 100] width 18 height 10
type input "1"
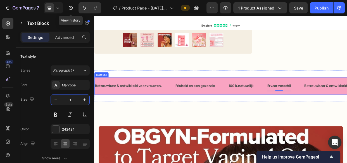
click at [263, 108] on div "Frisheid en een gezonde Text Block Text Block" at bounding box center [236, 109] width 70 height 14
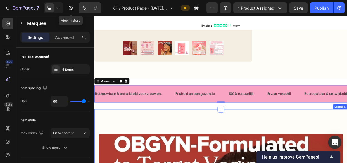
scroll to position [223, 0]
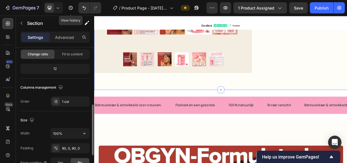
scroll to position [82, 0]
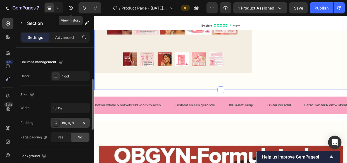
click at [65, 122] on div "80, 0, 80, 0" at bounding box center [70, 122] width 16 height 5
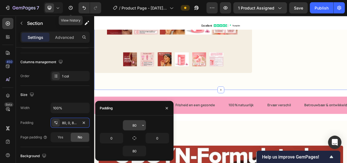
click at [132, 122] on input "80" at bounding box center [134, 125] width 23 height 10
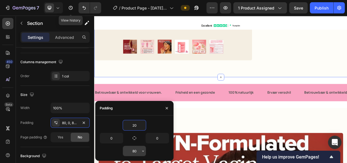
type input "20"
click at [133, 148] on input "80" at bounding box center [134, 151] width 23 height 10
type input "20"
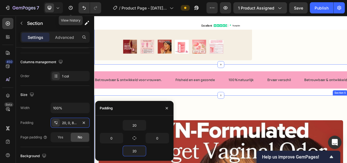
drag, startPoint x: 277, startPoint y: 132, endPoint x: 252, endPoint y: 131, distance: 24.6
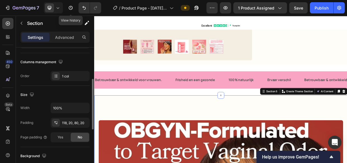
scroll to position [82, 0]
drag, startPoint x: 74, startPoint y: 119, endPoint x: 90, endPoint y: 127, distance: 17.5
click at [73, 119] on div "118, 20, 80, 20" at bounding box center [69, 123] width 39 height 10
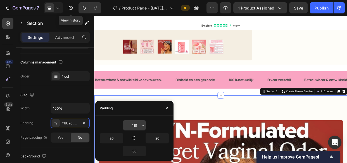
click at [132, 125] on input "118" at bounding box center [134, 125] width 23 height 10
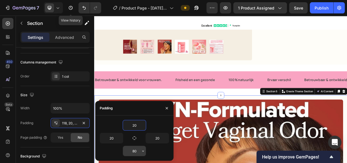
type input "20"
click at [136, 150] on input "80" at bounding box center [134, 151] width 23 height 10
type input "20"
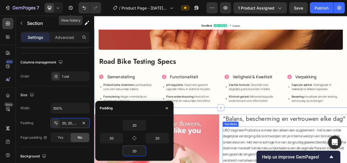
scroll to position [578, 0]
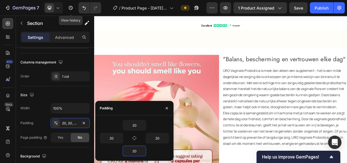
click at [280, 79] on div ""Balans, bescherming en vertrouwen elke dag" Heading URO Vaginale Probiotica is…" at bounding box center [346, 150] width 165 height 165
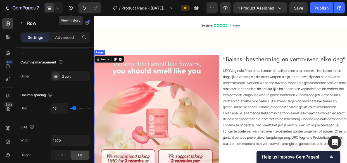
scroll to position [552, 0]
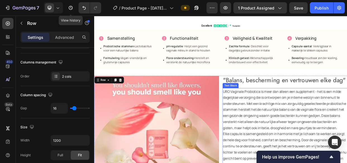
scroll to position [0, 0]
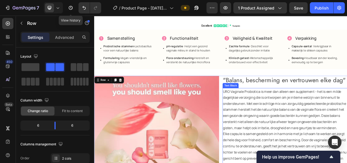
click at [346, 149] on p "URO Vaginale Probiotica is meer dan alleen een supplement - het is een milde da…" at bounding box center [346, 140] width 164 height 56
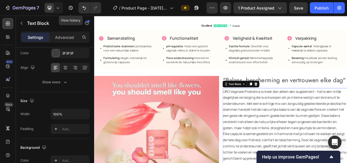
scroll to position [199, 0]
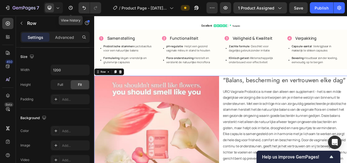
scroll to position [272, 0]
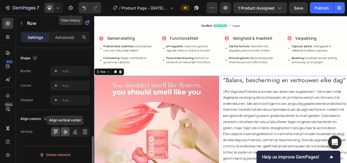
click at [64, 131] on icon at bounding box center [65, 132] width 6 height 6
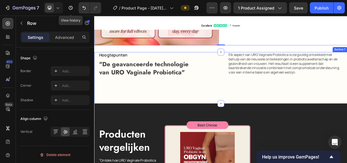
scroll to position [806, 0]
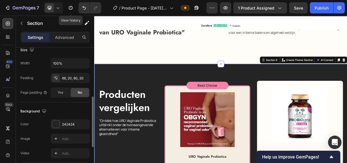
scroll to position [152, 0]
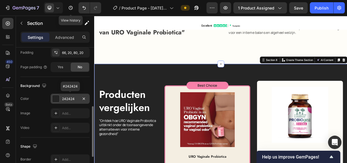
click at [64, 97] on div "242424" at bounding box center [70, 98] width 16 height 5
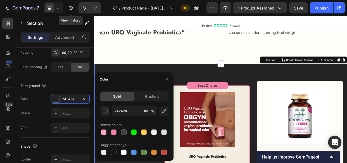
click at [102, 131] on div at bounding box center [104, 132] width 6 height 6
type input "F9A4C2"
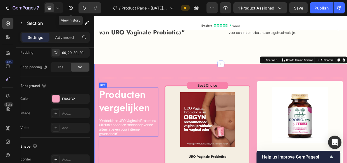
scroll to position [857, 0]
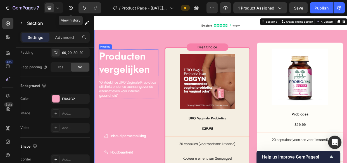
click at [137, 68] on h2 "Producten vergelijken" at bounding box center [139, 78] width 79 height 36
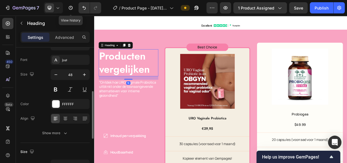
scroll to position [50, 0]
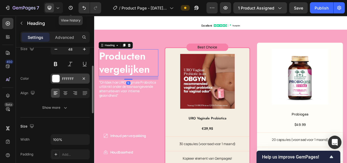
click at [58, 73] on div "FFFFFF" at bounding box center [69, 78] width 39 height 10
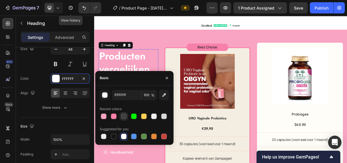
click at [122, 116] on div at bounding box center [124, 116] width 6 height 6
type input "3F3F3F"
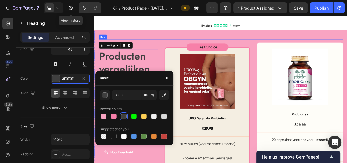
scroll to position [907, 0]
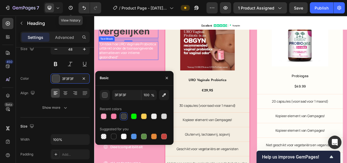
click at [138, 59] on p ""Ontdek hoe URO Vaginale Probiotica uitblinkt onder de toonaangevende alternati…" at bounding box center [139, 61] width 78 height 23
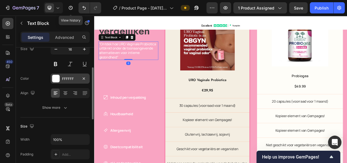
click at [58, 76] on div "Styles Paragraph 1* Font Manrope Size 16 Color FFFFFF Align Show more" at bounding box center [54, 64] width 69 height 98
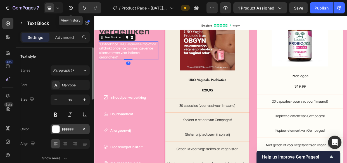
click at [61, 125] on div "FFFFFF" at bounding box center [69, 129] width 39 height 10
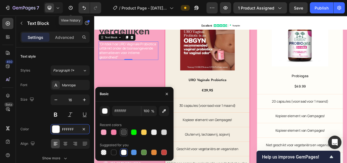
click at [125, 133] on div at bounding box center [124, 132] width 6 height 6
type input "3F3F3F"
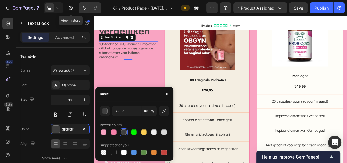
scroll to position [958, 0]
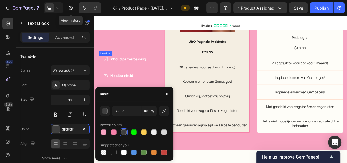
click at [112, 71] on div "Inhoud per verpakking" at bounding box center [134, 73] width 57 height 8
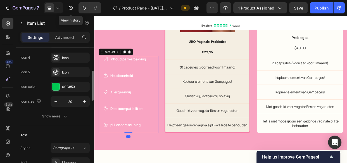
scroll to position [127, 0]
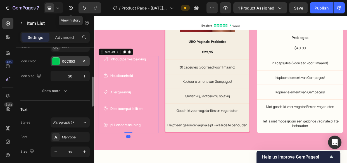
click at [57, 60] on div at bounding box center [55, 60] width 7 height 7
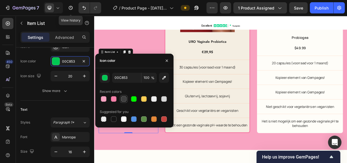
click at [121, 100] on div at bounding box center [124, 99] width 6 height 6
type input "3F3F3F"
click at [168, 162] on div "Producten vergelijken Heading "Ontdek hoe URO Vaginale Probiotica uitblinkt ond…" at bounding box center [261, 60] width 335 height 266
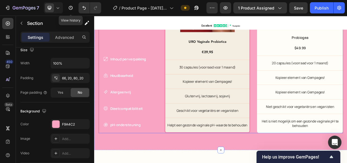
scroll to position [0, 0]
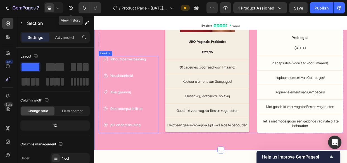
click at [165, 108] on div "Inhoud per verpakking Houdbaarheid Allergeenvrij Dieetcompatibiliteit pH-onders…" at bounding box center [139, 120] width 79 height 102
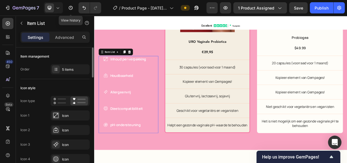
click at [57, 86] on div "Icon style" at bounding box center [54, 87] width 69 height 9
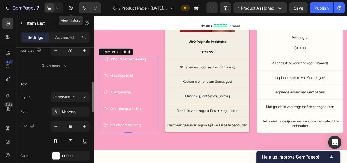
scroll to position [203, 0]
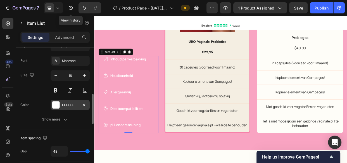
click at [59, 106] on div "FFFFFF" at bounding box center [69, 105] width 39 height 10
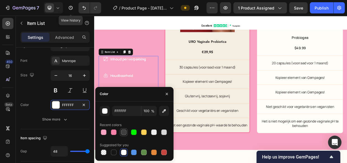
click at [125, 133] on div at bounding box center [124, 132] width 6 height 6
type input "3F3F3F"
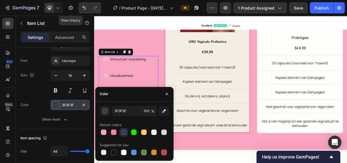
scroll to position [101, 0]
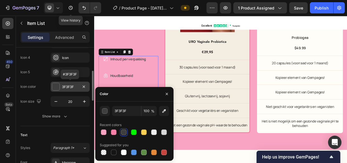
click at [57, 89] on div at bounding box center [55, 86] width 7 height 7
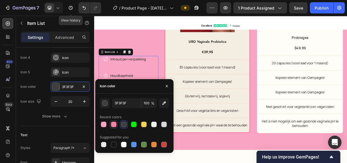
click at [111, 125] on div at bounding box center [114, 124] width 6 height 6
click at [121, 124] on div at bounding box center [124, 124] width 6 height 6
type input "3F3F3F"
click at [182, 77] on div "Producten vergelijken Heading "Ontdek hoe URO Vaginale Probiotica uitblinkt ond…" at bounding box center [262, 58] width 324 height 225
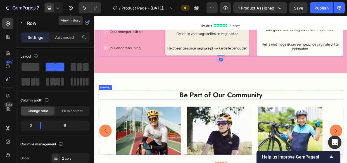
scroll to position [1110, 0]
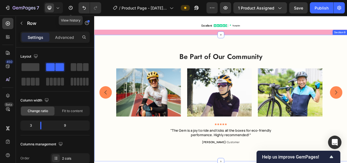
click at [97, 50] on div "Be Part of Our Community Heading Image Image Image Carousel Row Icon Icon Icon …" at bounding box center [261, 124] width 335 height 167
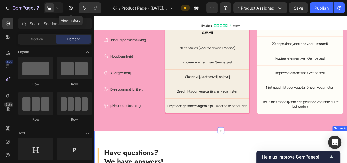
scroll to position [1034, 0]
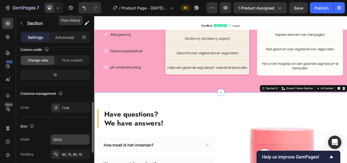
scroll to position [101, 0]
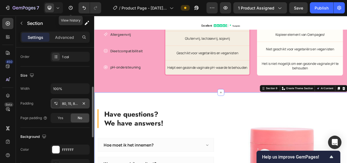
click at [68, 104] on div "80, 15, 80, 15" at bounding box center [70, 103] width 16 height 5
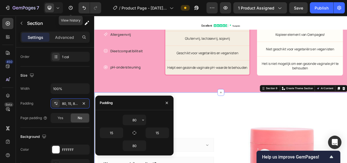
click at [134, 120] on input "80" at bounding box center [134, 120] width 23 height 10
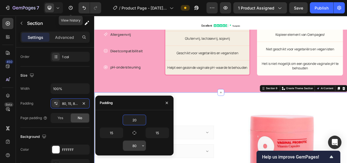
type input "20"
click at [134, 145] on input "80" at bounding box center [134, 145] width 23 height 10
type input "20"
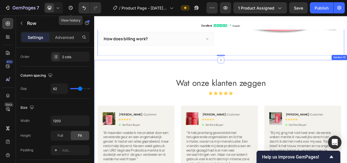
scroll to position [0, 0]
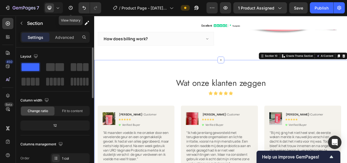
scroll to position [50, 0]
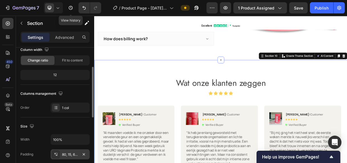
click at [70, 153] on div "80, 15, 64, 15" at bounding box center [70, 154] width 16 height 5
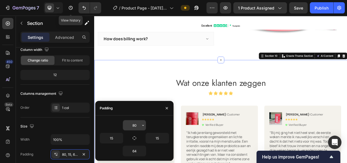
click at [132, 128] on input "80" at bounding box center [134, 125] width 23 height 10
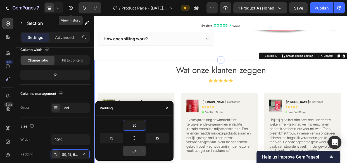
type input "20"
click at [138, 150] on input "64" at bounding box center [134, 151] width 23 height 10
type input "20"
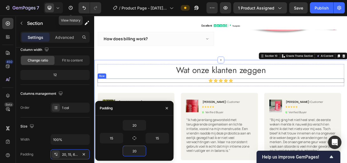
click at [179, 99] on div "Icon Icon Icon Icon Icon Icon List Row" at bounding box center [261, 102] width 326 height 6
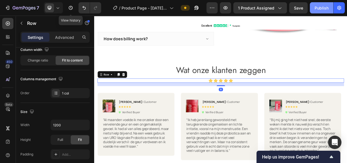
scroll to position [0, 0]
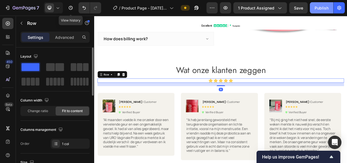
click at [315, 11] on button "Publish" at bounding box center [320, 7] width 23 height 11
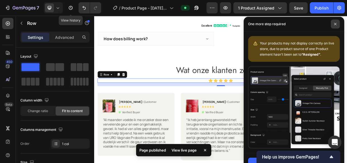
click at [336, 22] on span at bounding box center [334, 24] width 9 height 9
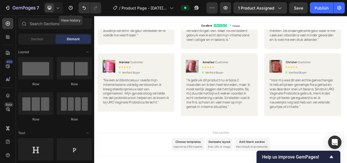
scroll to position [354, 0]
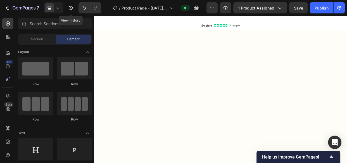
drag, startPoint x: 427, startPoint y: 174, endPoint x: 308, endPoint y: 18, distance: 196.3
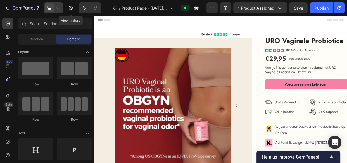
click at [57, 9] on icon at bounding box center [58, 8] width 6 height 6
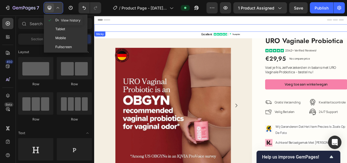
click at [175, 32] on div "Excellent Text Block Icon Icon Icon Icon Icon Icon List Icon Trustpilot Text Bl…" at bounding box center [261, 32] width 335 height 10
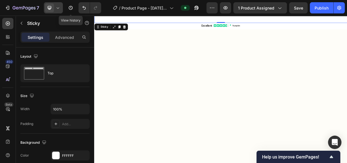
scroll to position [616, 0]
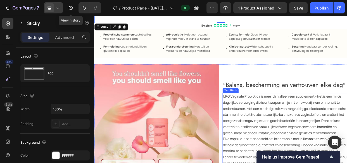
click at [281, 148] on p "URO Vaginale Probiotica is meer dan alleen een supplement - het is een milde da…" at bounding box center [346, 147] width 164 height 56
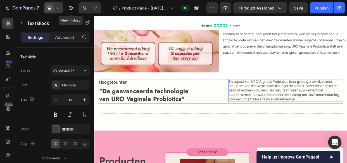
click at [251, 112] on div "Hoogtepunten Text Block "De geavanceerde technologie van URO Vaginale Probiotic…" at bounding box center [262, 116] width 324 height 32
click at [316, 105] on p "Elk aspect van URO Vaginale Probiotica is zorgvuldig ontwikkeld met behulp van …" at bounding box center [347, 114] width 151 height 29
click at [171, 117] on strong ""De geavanceerde technologie van URO Vaginale Probiotica"" at bounding box center [159, 120] width 118 height 22
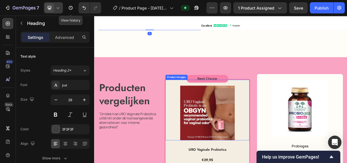
scroll to position [895, 0]
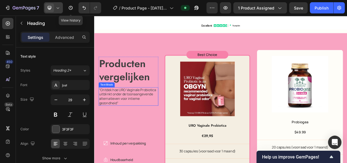
click at [130, 114] on p ""Ontdek hoe URO Vaginale Probiotica uitblinkt onder de toonaangevende alternati…" at bounding box center [139, 122] width 78 height 23
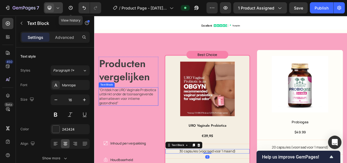
click at [121, 114] on p ""Ontdek hoe URO Vaginale Probiotica uitblinkt onder de toonaangevende alternati…" at bounding box center [139, 122] width 78 height 23
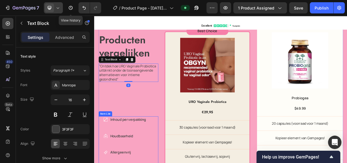
scroll to position [946, 0]
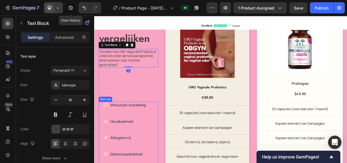
click at [140, 134] on p "Inhoud per verpakking" at bounding box center [138, 133] width 47 height 7
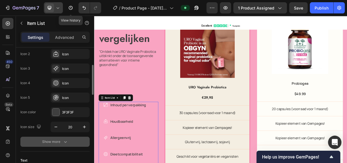
scroll to position [127, 0]
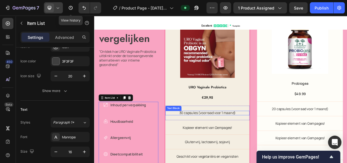
click at [225, 143] on p "30 capsules (voorraad voor 1 maand)" at bounding box center [244, 144] width 112 height 6
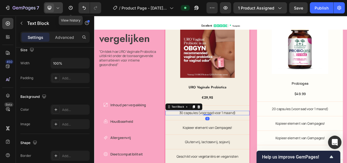
scroll to position [0, 0]
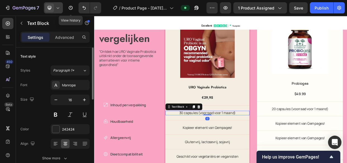
drag, startPoint x: 66, startPoint y: 128, endPoint x: 86, endPoint y: 134, distance: 21.2
click at [66, 128] on div "242424" at bounding box center [75, 129] width 26 height 5
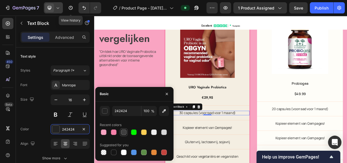
click at [123, 134] on div at bounding box center [124, 132] width 6 height 6
type input "3F3F3F"
click at [228, 161] on p "Kopieer element van Gempages!" at bounding box center [244, 164] width 112 height 6
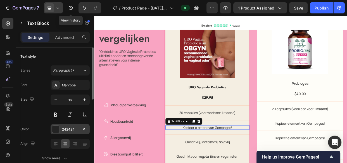
click at [64, 127] on div "242424" at bounding box center [70, 129] width 16 height 5
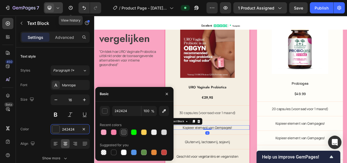
click at [126, 134] on div at bounding box center [123, 132] width 7 height 7
type input "3F3F3F"
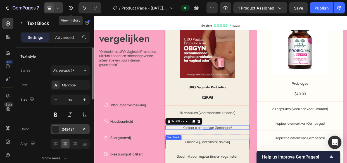
click at [59, 130] on div at bounding box center [55, 128] width 7 height 7
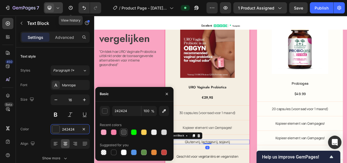
click at [123, 134] on div at bounding box center [124, 132] width 6 height 6
type input "3F3F3F"
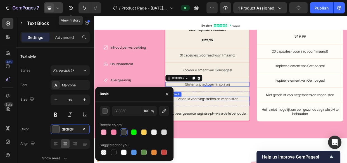
click at [217, 124] on p "Geschikt voor vegetariërs en veganisten" at bounding box center [244, 126] width 112 height 6
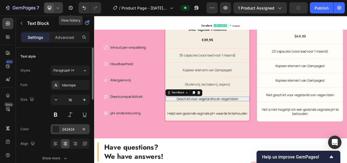
click at [57, 130] on div at bounding box center [55, 128] width 7 height 7
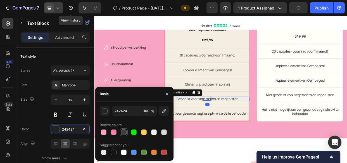
drag, startPoint x: 124, startPoint y: 132, endPoint x: 158, endPoint y: 127, distance: 34.7
click at [124, 132] on div at bounding box center [124, 132] width 6 height 6
type input "3F3F3F"
click at [254, 142] on p "Helpt een gezonde vaginale pH-waarde te behouden" at bounding box center [244, 145] width 112 height 6
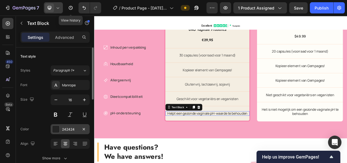
drag, startPoint x: 57, startPoint y: 133, endPoint x: 61, endPoint y: 132, distance: 4.1
click at [57, 133] on div "242424" at bounding box center [69, 129] width 39 height 10
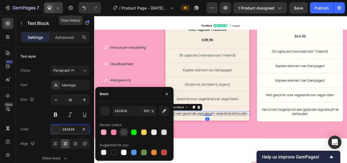
click at [123, 135] on div at bounding box center [123, 132] width 7 height 7
type input "3F3F3F"
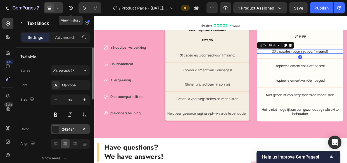
click at [59, 129] on div at bounding box center [56, 129] width 8 height 8
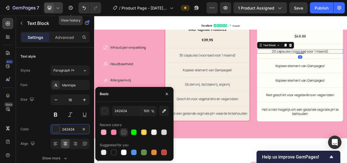
click at [122, 134] on div at bounding box center [124, 132] width 6 height 6
type input "3F3F3F"
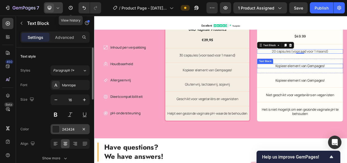
click at [57, 130] on div at bounding box center [55, 128] width 7 height 7
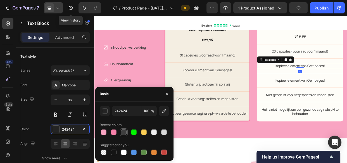
click at [124, 132] on div at bounding box center [124, 132] width 6 height 6
type input "3F3F3F"
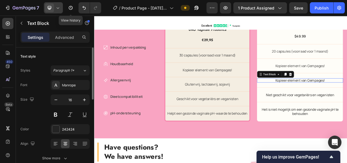
click at [57, 128] on div at bounding box center [55, 128] width 7 height 7
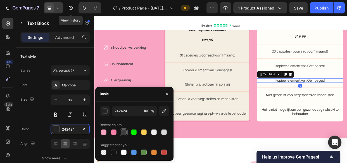
click at [125, 133] on div at bounding box center [124, 132] width 6 height 6
type input "3F3F3F"
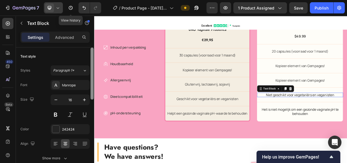
click at [56, 127] on div at bounding box center [55, 128] width 7 height 7
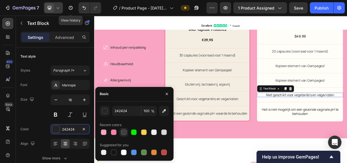
click at [124, 131] on div at bounding box center [124, 132] width 6 height 6
type input "3F3F3F"
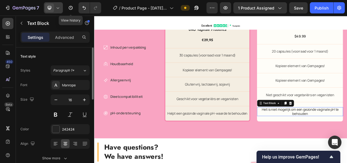
click at [56, 128] on div at bounding box center [55, 128] width 7 height 7
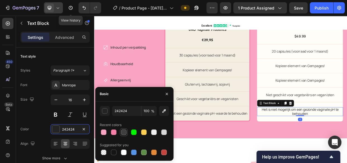
click at [124, 134] on div at bounding box center [124, 132] width 6 height 6
type input "3F3F3F"
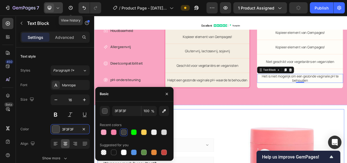
scroll to position [1123, 0]
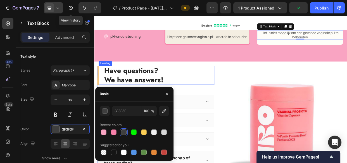
click at [155, 94] on p "Have questions? We have answers!" at bounding box center [179, 95] width 145 height 24
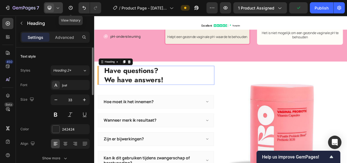
click at [60, 129] on div "242424" at bounding box center [69, 129] width 39 height 10
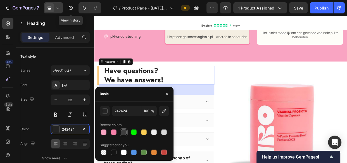
click at [122, 133] on div at bounding box center [124, 132] width 6 height 6
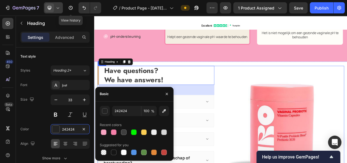
type input "3F3F3F"
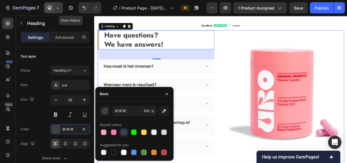
click at [181, 78] on div "Hoe moet ik het innemen?" at bounding box center [170, 82] width 131 height 9
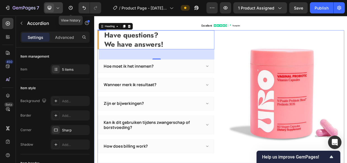
click at [266, 88] on div "Have questions? We have answers! Heading 48 Hoe moet ik het innemen? Wanneer me…" at bounding box center [261, 123] width 326 height 176
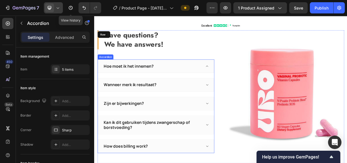
click at [153, 79] on p "Hoe moet ik het innemen?" at bounding box center [139, 82] width 66 height 7
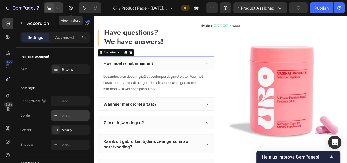
scroll to position [0, 0]
click at [178, 96] on p "De aanbevolen dosering is 2 capsules per dag met water. Voor het beste resultaa…" at bounding box center [176, 104] width 140 height 24
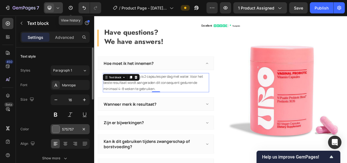
click at [59, 129] on div at bounding box center [56, 129] width 8 height 8
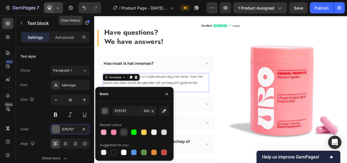
click at [124, 133] on div at bounding box center [124, 132] width 6 height 6
type input "3F3F3F"
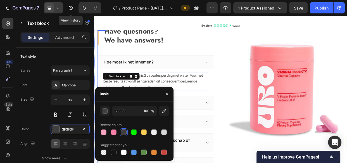
click at [238, 122] on div "Wanneer merk ik resultaat?" at bounding box center [175, 131] width 154 height 18
click at [241, 129] on icon at bounding box center [243, 131] width 4 height 4
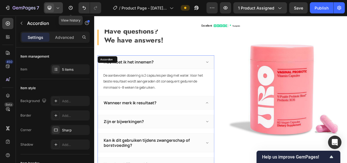
click at [270, 52] on img at bounding box center [347, 107] width 155 height 155
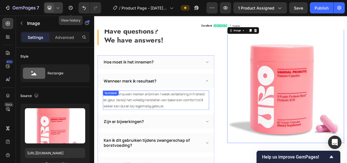
click at [183, 115] on p "Sommige vrouwen merken al binnen 1 week verbetering in frisheid en geur, terwij…" at bounding box center [176, 127] width 140 height 24
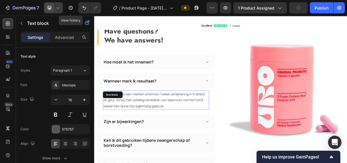
scroll to position [1225, 0]
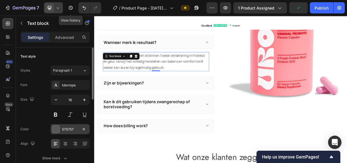
click at [60, 128] on div "575757" at bounding box center [69, 129] width 39 height 10
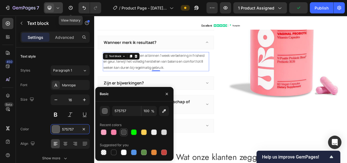
click at [125, 130] on div at bounding box center [124, 132] width 6 height 6
type input "3F3F3F"
click at [242, 104] on icon at bounding box center [243, 105] width 3 height 2
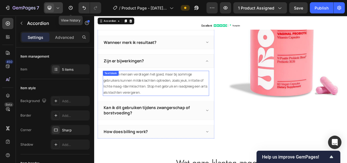
click at [156, 104] on p "De meeste mensen verdragen het goed, maar bij sommige gebruikers kunnen milde k…" at bounding box center [176, 105] width 140 height 32
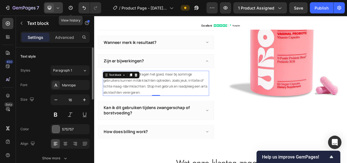
click at [61, 126] on div "575757" at bounding box center [69, 129] width 39 height 10
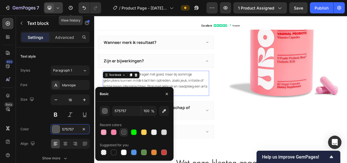
click at [120, 133] on div at bounding box center [124, 132] width 8 height 8
type input "3F3F3F"
click at [241, 140] on icon at bounding box center [243, 141] width 4 height 4
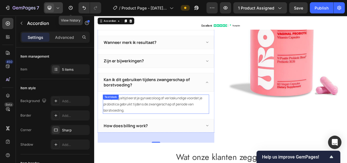
click at [172, 127] on p "Raadpleeg altijd eerst je gynaecoloog of verloskundige voordat je probiotica ge…" at bounding box center [176, 133] width 140 height 24
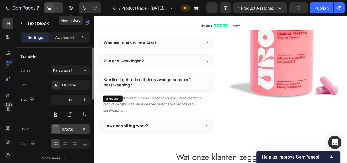
click at [61, 127] on div "575757" at bounding box center [69, 129] width 39 height 10
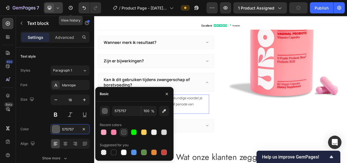
click at [124, 133] on div at bounding box center [124, 132] width 6 height 6
type input "3F3F3F"
click at [241, 161] on icon at bounding box center [243, 161] width 4 height 4
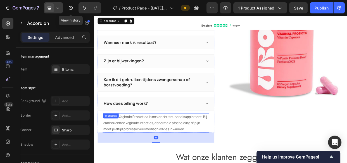
click at [173, 155] on p "Nee. URO Vaginale Probiotica is een ondersteunend supplement. Bij aanhoudende v…" at bounding box center [176, 158] width 140 height 24
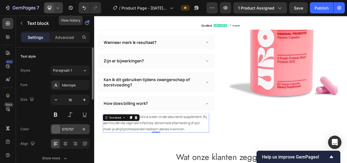
click at [59, 127] on div at bounding box center [55, 128] width 7 height 7
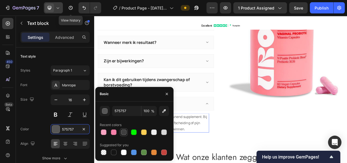
click at [124, 133] on div at bounding box center [124, 132] width 6 height 6
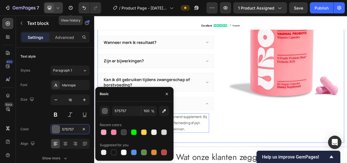
type input "3F3F3F"
click at [258, 117] on div "Have questions? We have answers! Heading Hoe moet ik het innemen? Wanneer merk …" at bounding box center [261, 81] width 326 height 205
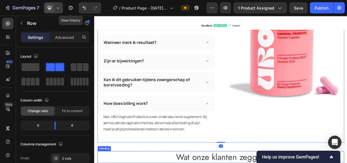
scroll to position [1300, 0]
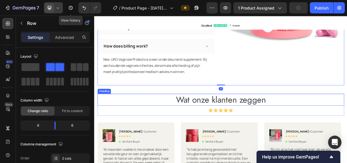
click at [212, 127] on h2 "Wat onze klanten zeggen" at bounding box center [261, 127] width 326 height 16
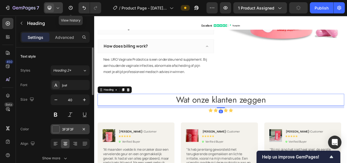
click at [59, 131] on div at bounding box center [55, 128] width 7 height 7
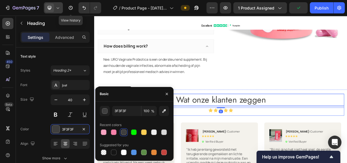
click at [219, 143] on div "Wat onze klanten zeggen Heading 12 Icon Icon Icon Icon Icon Icon List Row" at bounding box center [261, 133] width 326 height 29
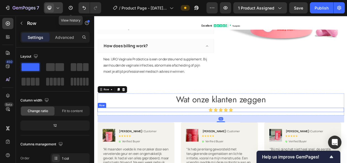
scroll to position [1351, 0]
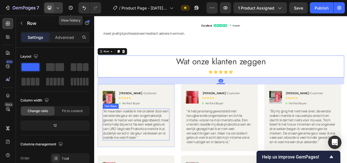
click at [132, 146] on p "“Al maanden voelde ik me onzeker door een vervelende geur en een ongemakkelijk …" at bounding box center [148, 159] width 87 height 41
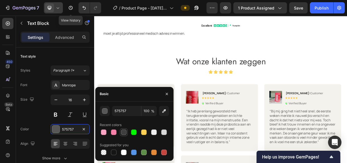
click at [125, 131] on div at bounding box center [124, 132] width 6 height 6
type input "3F3F3F"
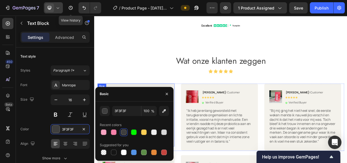
scroll to position [1427, 0]
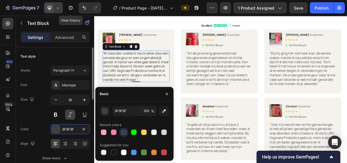
click at [62, 159] on icon "button" at bounding box center [65, 158] width 6 height 6
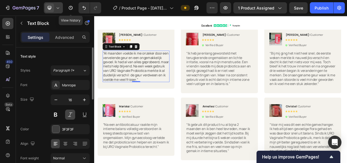
scroll to position [25, 0]
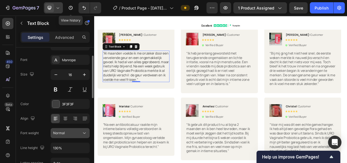
click at [53, 133] on span "Normal" at bounding box center [59, 133] width 12 height 4
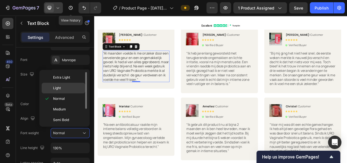
click at [58, 89] on span "Light" at bounding box center [57, 87] width 8 height 5
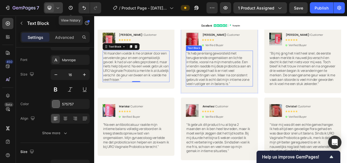
click at [246, 85] on p "“Ik heb jarenlang geworsteld met terugkerende ongemakken en lichte irritatie, v…" at bounding box center [259, 85] width 87 height 46
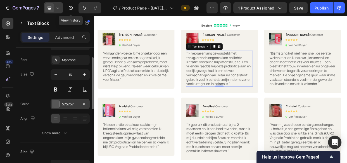
click at [59, 105] on div at bounding box center [55, 103] width 7 height 7
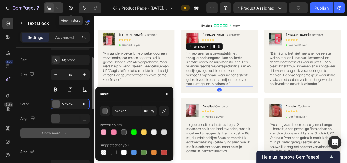
click at [122, 133] on div at bounding box center [124, 132] width 6 height 6
type input "3F3F3F"
click at [56, 130] on div "Show more" at bounding box center [55, 133] width 26 height 6
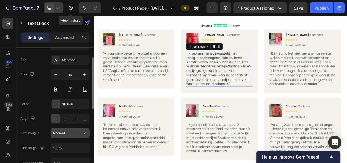
click at [66, 134] on div "Normal" at bounding box center [67, 132] width 28 height 5
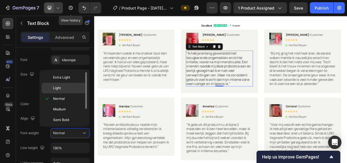
click at [59, 88] on span "Light" at bounding box center [57, 87] width 8 height 5
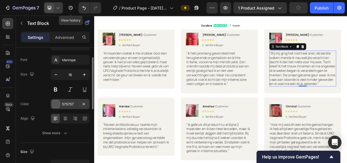
click at [67, 100] on div "575757" at bounding box center [69, 104] width 39 height 10
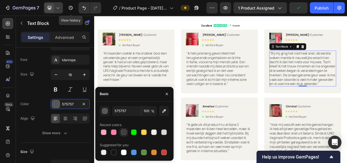
click at [122, 133] on div at bounding box center [124, 132] width 6 height 6
type input "3F3F3F"
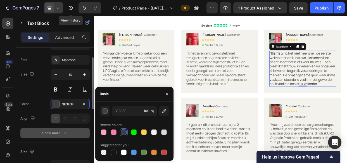
click at [57, 133] on div "Show more" at bounding box center [55, 133] width 26 height 6
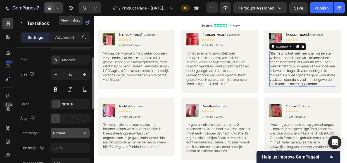
click at [58, 133] on span "Normal" at bounding box center [59, 133] width 12 height 4
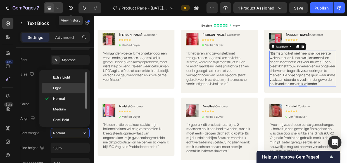
click at [62, 91] on div "Light" at bounding box center [64, 88] width 44 height 11
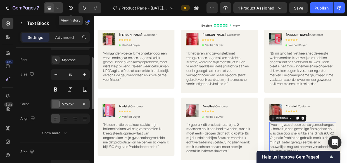
click at [63, 105] on div "575757" at bounding box center [70, 104] width 16 height 5
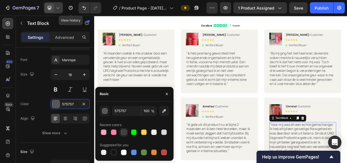
click at [125, 131] on div at bounding box center [124, 132] width 6 height 6
type input "3F3F3F"
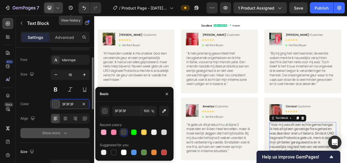
click at [56, 134] on div "Show more" at bounding box center [55, 133] width 26 height 6
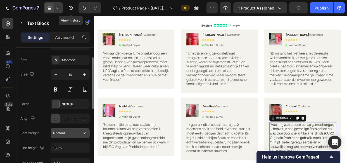
click at [64, 134] on span "Normal" at bounding box center [59, 133] width 12 height 4
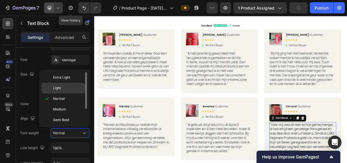
click at [58, 87] on span "Light" at bounding box center [57, 87] width 8 height 5
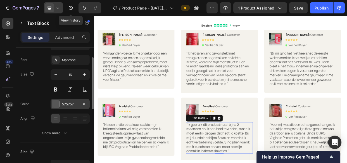
click at [67, 104] on div "575757" at bounding box center [70, 104] width 16 height 5
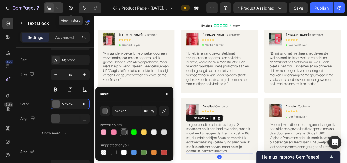
click at [123, 133] on div at bounding box center [124, 132] width 6 height 6
type input "3F3F3F"
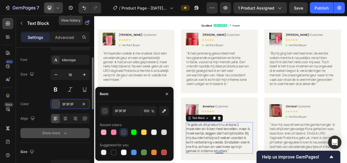
click at [52, 133] on div "Show more" at bounding box center [55, 133] width 26 height 6
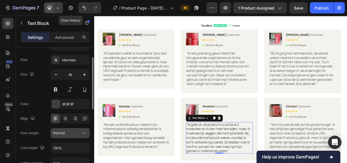
click at [60, 135] on span "Normal" at bounding box center [59, 132] width 12 height 5
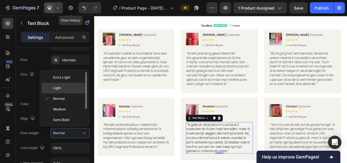
click at [57, 85] on span "Light" at bounding box center [57, 87] width 8 height 5
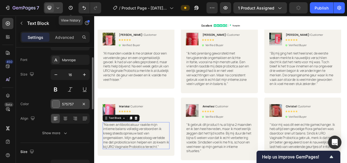
click at [64, 103] on div "575757" at bounding box center [70, 104] width 16 height 5
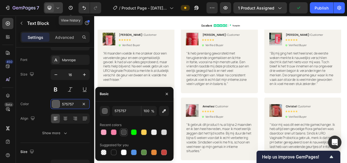
click at [122, 134] on div at bounding box center [124, 132] width 6 height 6
type input "3F3F3F"
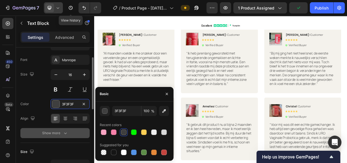
click at [55, 131] on div "Show more" at bounding box center [55, 133] width 26 height 6
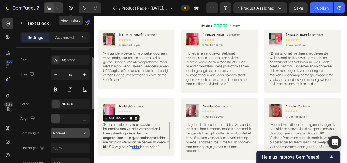
click at [62, 135] on span "Normal" at bounding box center [59, 132] width 12 height 5
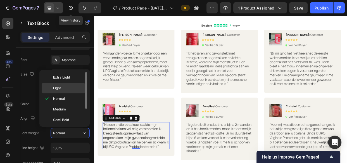
click at [56, 86] on span "Light" at bounding box center [57, 87] width 8 height 5
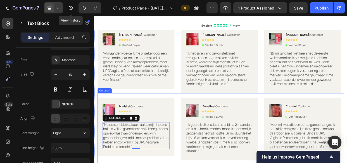
click at [205, 132] on div "Image Mariska | Customer Text Block Icon Icon Icon Icon Icon Icon List Verified…" at bounding box center [261, 165] width 326 height 83
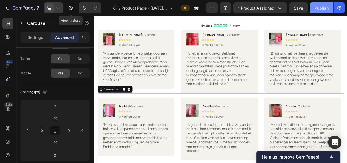
click at [318, 9] on div "Publish" at bounding box center [321, 8] width 14 height 6
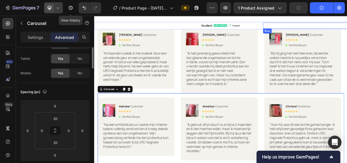
scroll to position [0, 0]
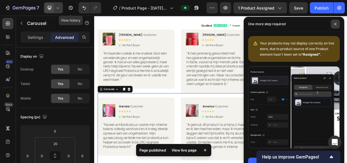
click at [332, 25] on span at bounding box center [334, 24] width 9 height 9
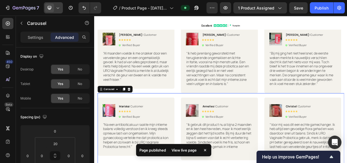
click at [54, 6] on div at bounding box center [53, 7] width 19 height 11
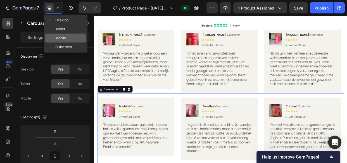
click at [59, 38] on span "Mobile" at bounding box center [60, 38] width 11 height 6
type input "14"
type input "0"
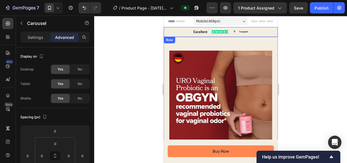
click at [269, 35] on div "Excellent Text Block Icon Icon Icon Icon Icon Icon List Icon Trustpilot Text Bl…" at bounding box center [220, 32] width 114 height 10
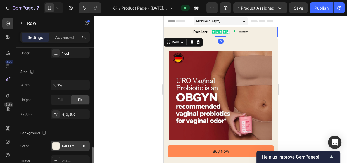
scroll to position [127, 0]
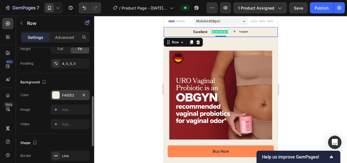
click at [59, 94] on div at bounding box center [56, 95] width 8 height 8
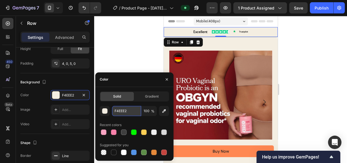
click at [120, 109] on input "F4EEE2" at bounding box center [126, 111] width 29 height 10
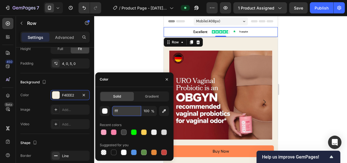
type input "ffff"
click at [291, 60] on div at bounding box center [220, 89] width 252 height 147
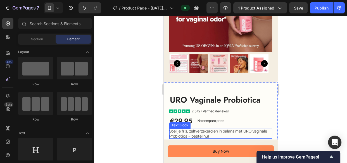
scroll to position [152, 0]
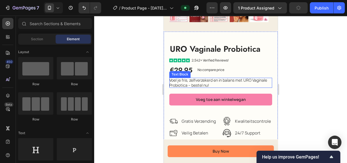
click at [213, 78] on p "Voel je fris, zelfverzekerd en in balans met URO Vaginale Probiotica – bestel n…" at bounding box center [220, 83] width 103 height 10
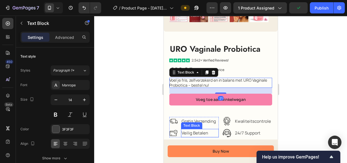
scroll to position [177, 0]
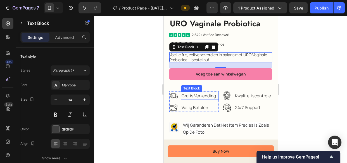
click at [202, 93] on p "gratis verzending" at bounding box center [199, 95] width 37 height 7
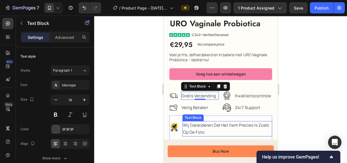
scroll to position [254, 0]
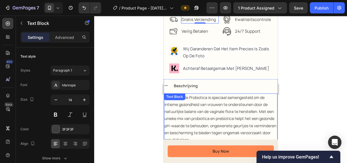
click at [219, 107] on p "URO Vaginale Probiotica is speciaal samengesteld om de intieme gezondheid van v…" at bounding box center [220, 118] width 112 height 49
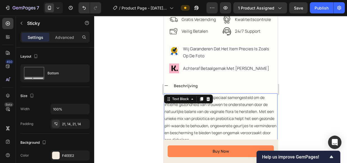
click at [165, 144] on div "Buy Now Button Sticky" at bounding box center [220, 150] width 114 height 23
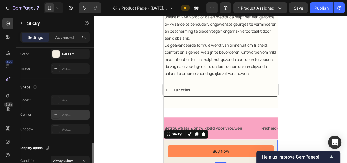
scroll to position [131, 0]
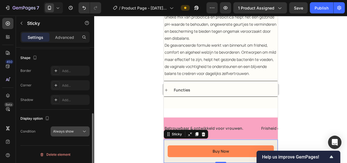
click at [62, 131] on span "Always show" at bounding box center [63, 131] width 21 height 4
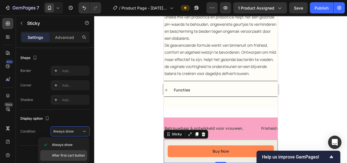
click at [68, 153] on span "After first cart button" at bounding box center [68, 155] width 33 height 5
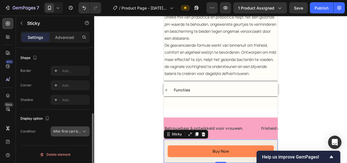
click at [69, 131] on span "After first cart button" at bounding box center [69, 131] width 33 height 4
click at [109, 129] on div at bounding box center [220, 89] width 252 height 147
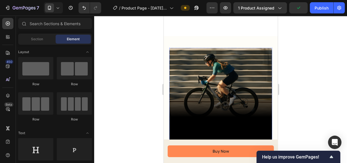
scroll to position [406, 0]
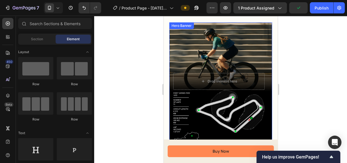
click at [235, 51] on div "Background Image" at bounding box center [220, 85] width 103 height 126
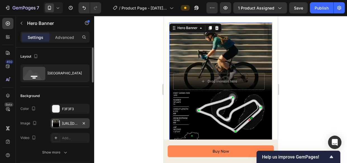
click at [67, 121] on div "https://cdn.shopify.com/s/files/1/0760/5020/2891/files/gempages_530379185214981…" at bounding box center [70, 123] width 16 height 5
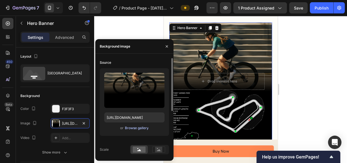
click at [141, 128] on div "Browse gallery" at bounding box center [136, 127] width 24 height 5
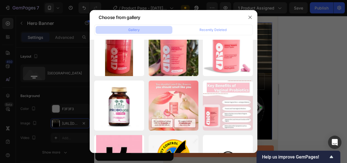
scroll to position [0, 0]
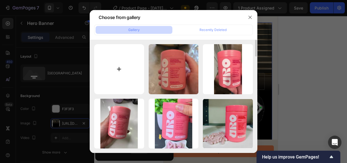
click at [114, 68] on input "file" at bounding box center [119, 69] width 50 height 50
click at [247, 19] on icon "button" at bounding box center [249, 17] width 4 height 4
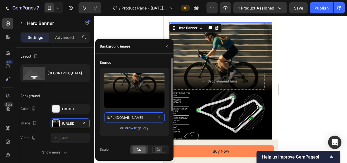
click at [134, 117] on input "https://cdn.shopify.com/s/files/1/0760/5020/2891/files/gempages_530379185214981…" at bounding box center [134, 117] width 60 height 10
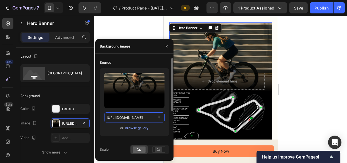
click at [134, 117] on input "https://cdn.shopify.com/s/files/1/0760/5020/2891/files/gempages_530379185214981…" at bounding box center [134, 117] width 60 height 10
paste input "Image_1500_x_1000_px.png?v=1758893904"
type input "[URL][DOMAIN_NAME]"
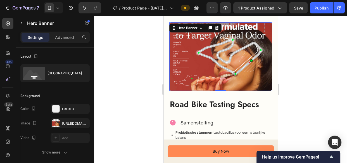
drag, startPoint x: 288, startPoint y: 86, endPoint x: 44, endPoint y: 85, distance: 244.4
click at [288, 86] on div at bounding box center [220, 89] width 252 height 147
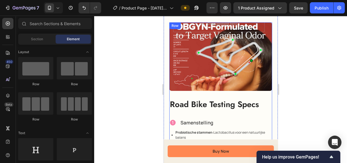
click at [218, 86] on img at bounding box center [218, 59] width 91 height 54
click at [132, 102] on div at bounding box center [220, 89] width 252 height 147
click at [316, 7] on div "Publish" at bounding box center [321, 8] width 14 height 6
click at [321, 4] on button "Publish" at bounding box center [320, 7] width 23 height 11
click at [323, 6] on icon "button" at bounding box center [321, 8] width 6 height 6
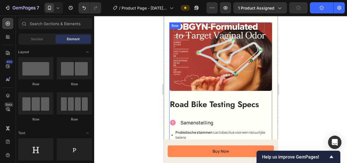
click at [318, 7] on button "Publish" at bounding box center [320, 7] width 23 height 11
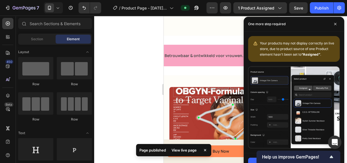
scroll to position [482, 0]
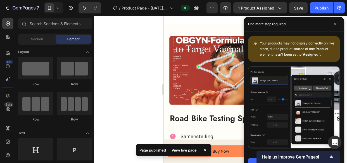
click at [148, 86] on div at bounding box center [220, 89] width 252 height 147
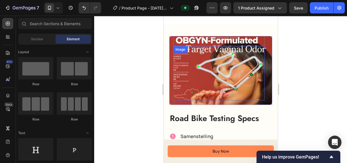
click at [231, 63] on img at bounding box center [218, 73] width 91 height 54
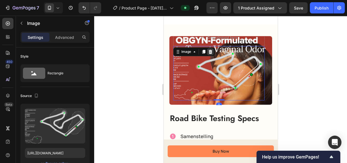
click at [209, 51] on icon at bounding box center [210, 52] width 4 height 4
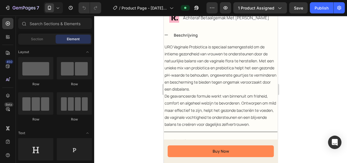
scroll to position [380, 0]
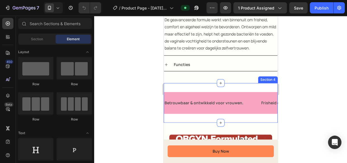
click at [203, 90] on div "Betrouwbaar & ontwikkeld voor vrouwen. Text Block Text Block Frisheid en een ge…" at bounding box center [220, 102] width 114 height 39
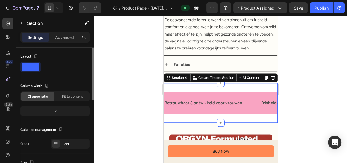
scroll to position [76, 0]
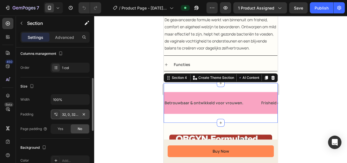
click at [69, 114] on div "32, 0, 32, 0" at bounding box center [70, 114] width 16 height 5
click at [66, 114] on div "32, 0, 32, 0" at bounding box center [70, 114] width 16 height 5
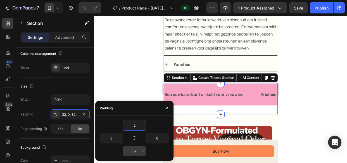
type input "2"
click at [137, 150] on input "32" at bounding box center [134, 151] width 23 height 10
type input "2"
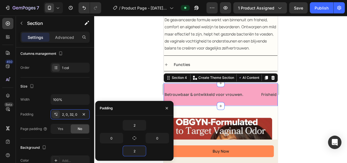
click at [297, 81] on div at bounding box center [220, 89] width 252 height 147
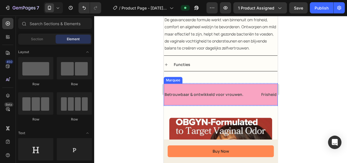
scroll to position [431, 0]
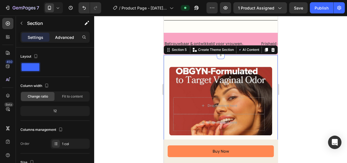
click at [64, 36] on p "Advanced" at bounding box center [64, 37] width 19 height 6
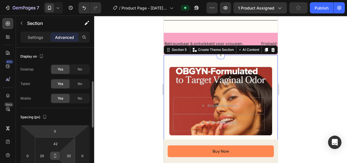
scroll to position [25, 0]
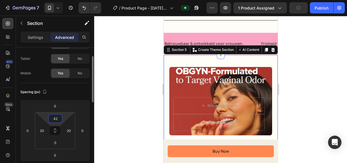
click at [55, 121] on input "42" at bounding box center [55, 118] width 11 height 8
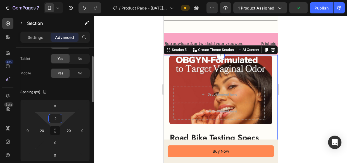
type input "20"
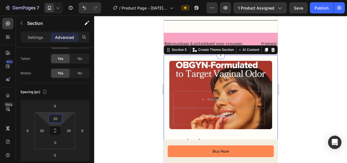
click at [314, 57] on div at bounding box center [220, 89] width 252 height 147
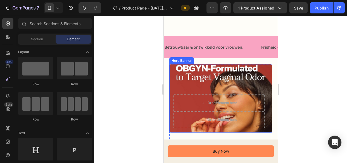
scroll to position [482, 0]
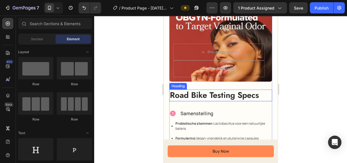
click at [202, 93] on h2 "Road Bike Testing Specs" at bounding box center [220, 95] width 103 height 12
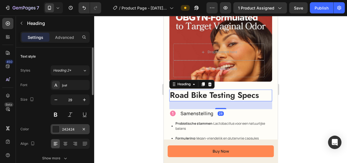
click at [68, 127] on div "242424" at bounding box center [70, 129] width 16 height 5
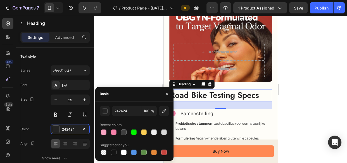
click at [124, 57] on div at bounding box center [220, 89] width 252 height 147
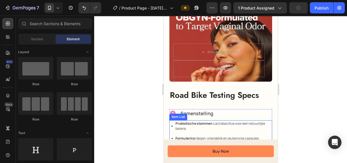
scroll to position [507, 0]
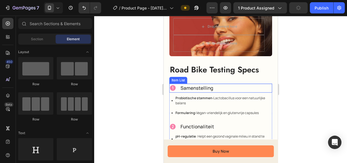
click at [201, 87] on p "Samenstelling" at bounding box center [196, 87] width 33 height 7
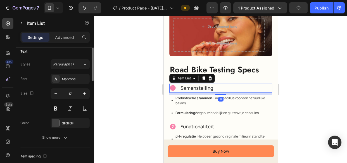
scroll to position [152, 0]
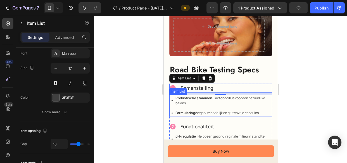
click at [211, 98] on p "Probiotische stammen: Lactobacillus voor een natuurlijke balans" at bounding box center [223, 100] width 96 height 10
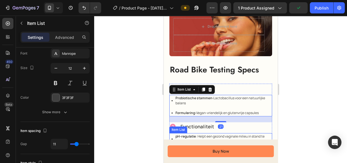
scroll to position [558, 0]
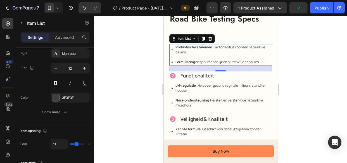
click at [295, 83] on div at bounding box center [220, 89] width 252 height 147
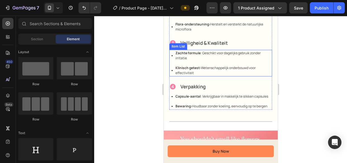
scroll to position [685, 0]
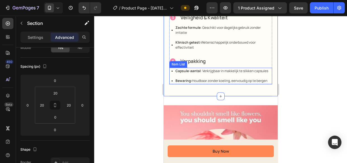
scroll to position [710, 0]
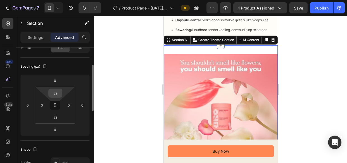
scroll to position [50, 0]
click at [56, 91] on input "32" at bounding box center [55, 93] width 11 height 8
type input "20"
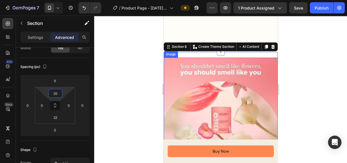
scroll to position [812, 0]
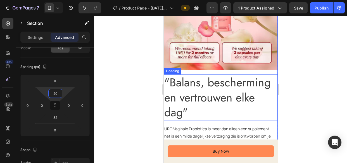
click at [194, 86] on h2 ""Balans, bescherming en vertrouwen elke dag"" at bounding box center [220, 97] width 114 height 46
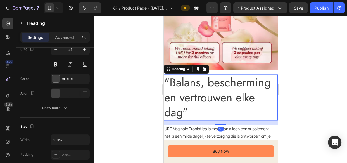
scroll to position [0, 0]
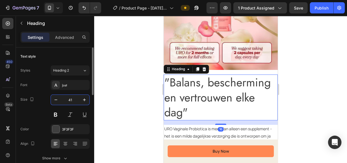
click at [69, 100] on input "41" at bounding box center [70, 100] width 18 height 10
type input "29"
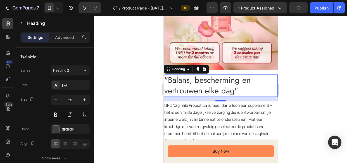
drag, startPoint x: 142, startPoint y: 77, endPoint x: 20, endPoint y: 89, distance: 123.3
click at [142, 77] on div at bounding box center [220, 89] width 252 height 147
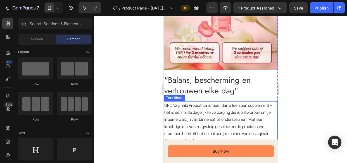
click at [183, 105] on p "URO Vaginale Probiotica is meer dan alleen een supplement - het is een milde da…" at bounding box center [220, 137] width 113 height 70
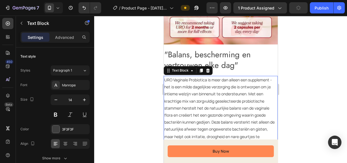
scroll to position [888, 0]
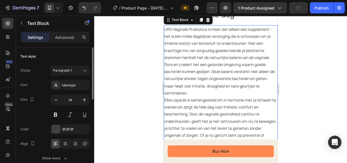
click at [59, 37] on p "Advanced" at bounding box center [64, 37] width 19 height 6
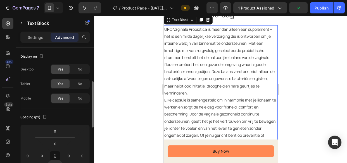
scroll to position [25, 0]
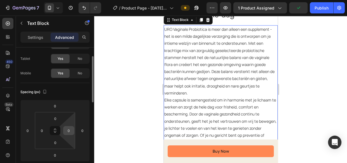
click at [69, 128] on input "0" at bounding box center [68, 130] width 8 height 8
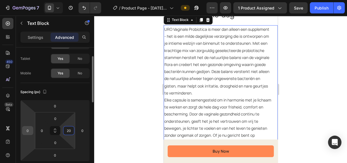
type input "20"
click at [28, 128] on input "0" at bounding box center [27, 130] width 8 height 8
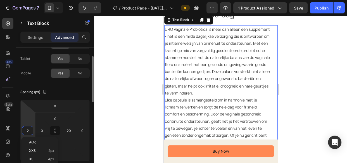
type input "20"
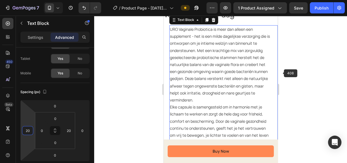
click at [282, 68] on div at bounding box center [220, 89] width 252 height 147
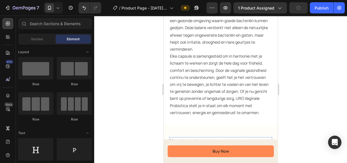
scroll to position [1014, 0]
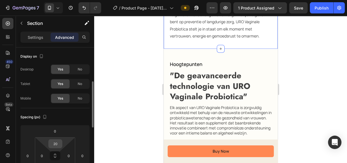
scroll to position [25, 0]
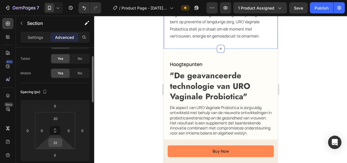
click at [57, 139] on input "32" at bounding box center [55, 142] width 11 height 8
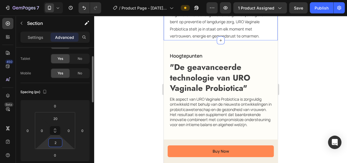
type input "20"
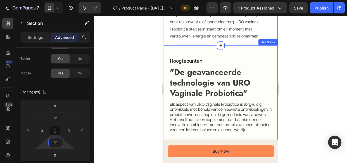
click at [251, 47] on div "Hoogtepunten Text Block "De geavanceerde technologie van URO Vaginale Probiotic…" at bounding box center [220, 98] width 114 height 107
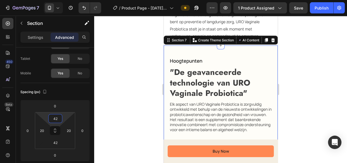
click at [57, 119] on input "42" at bounding box center [55, 118] width 11 height 8
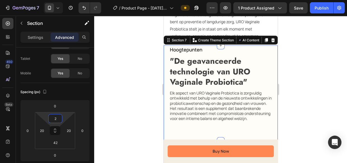
type input "20"
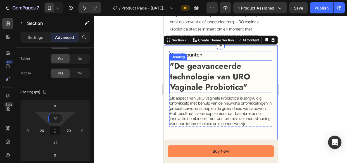
scroll to position [1040, 0]
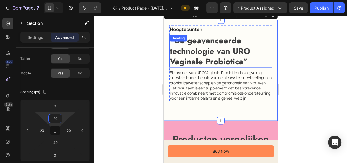
click at [211, 55] on strong ""De geavanceerde technologie van URO Vaginale Probiotica"" at bounding box center [209, 51] width 80 height 33
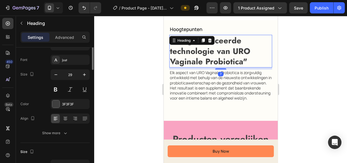
scroll to position [0, 0]
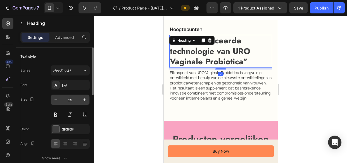
click at [72, 99] on input "29" at bounding box center [70, 100] width 18 height 10
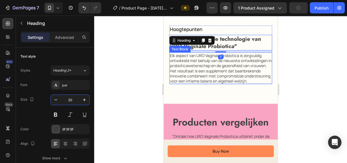
click at [207, 74] on p "Elk aspect van URO Vaginale Probiotica is zorgvuldig ontwikkeld met behulp van …" at bounding box center [220, 68] width 102 height 30
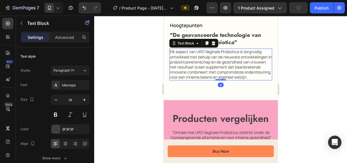
scroll to position [1065, 0]
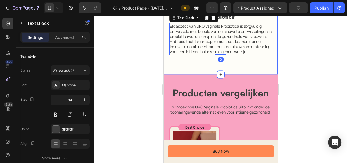
click at [180, 69] on div "Hoogtepunten Text Block "De geavanceerde technologie van URO Vaginale Probiotic…" at bounding box center [220, 32] width 114 height 83
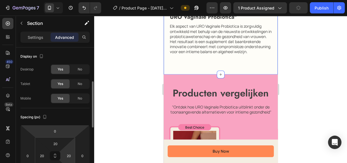
scroll to position [25, 0]
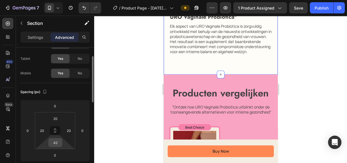
click at [56, 141] on input "42" at bounding box center [55, 142] width 11 height 8
type input "2"
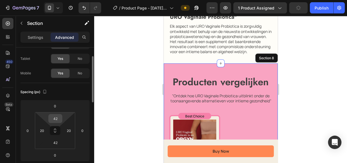
click at [57, 117] on input "42" at bounding box center [55, 118] width 11 height 8
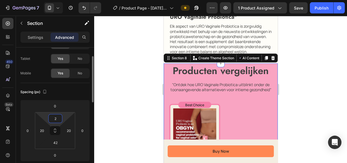
type input "20"
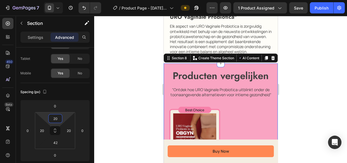
click at [341, 73] on div at bounding box center [220, 89] width 252 height 147
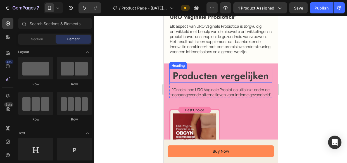
click at [235, 83] on h2 "Producten vergelijken" at bounding box center [220, 76] width 103 height 14
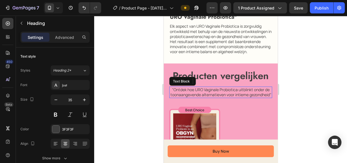
click at [237, 97] on p ""Ontdek hoe URO Vaginale Probiotica uitblinkt onder de toonaangevende alternati…" at bounding box center [220, 92] width 102 height 10
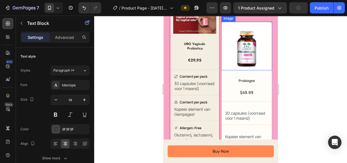
scroll to position [1217, 0]
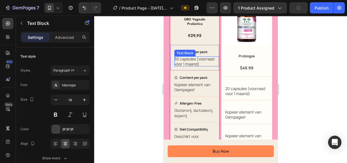
click at [187, 61] on p "30 capsules (voorraad voor 1 maand)" at bounding box center [196, 61] width 45 height 10
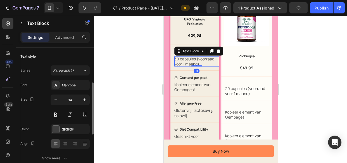
scroll to position [25, 0]
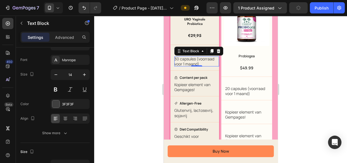
click at [320, 60] on div at bounding box center [220, 89] width 252 height 147
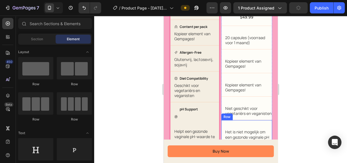
scroll to position [1293, 0]
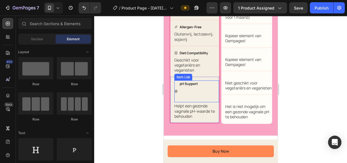
click at [177, 100] on div "pH Support" at bounding box center [186, 91] width 24 height 22
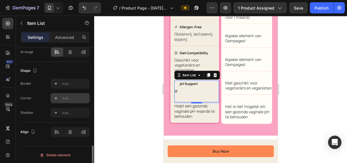
scroll to position [333, 0]
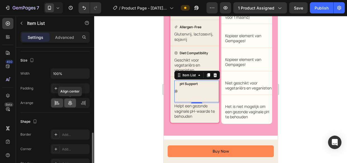
click at [70, 102] on icon at bounding box center [70, 102] width 4 height 5
click at [60, 101] on div at bounding box center [57, 102] width 12 height 9
click at [175, 93] on icon at bounding box center [175, 91] width 3 height 3
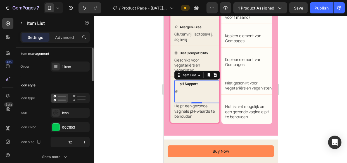
scroll to position [0, 0]
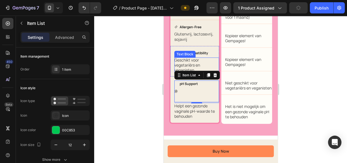
click at [213, 64] on p "Geschikt voor vegetariërs en veganisten" at bounding box center [196, 64] width 45 height 15
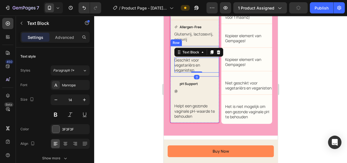
click at [171, 62] on div "Diet Compatibility Item List Geschikt voor vegetariërs en veganisten Text Block…" at bounding box center [194, 61] width 49 height 31
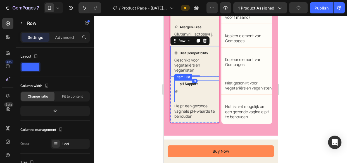
click at [176, 98] on div "pH Support" at bounding box center [186, 91] width 24 height 22
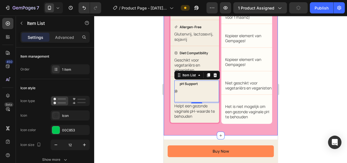
click at [145, 80] on div at bounding box center [220, 89] width 252 height 147
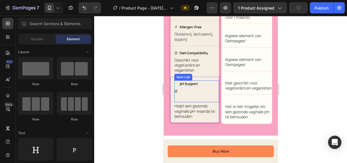
click at [176, 100] on div "pH Support" at bounding box center [186, 91] width 24 height 22
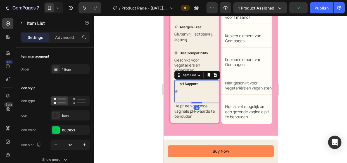
click at [186, 101] on p at bounding box center [188, 98] width 18 height 5
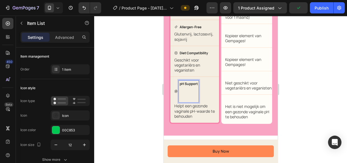
click at [181, 101] on p "Rich Text Editor. Editing area: main" at bounding box center [188, 98] width 18 height 5
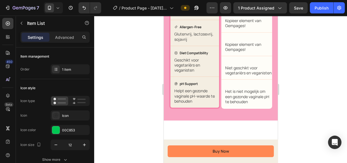
click at [142, 90] on div at bounding box center [220, 89] width 252 height 147
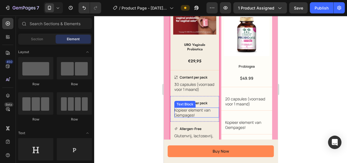
scroll to position [1217, 0]
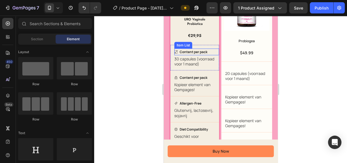
click at [198, 54] on strong "Content per pack" at bounding box center [193, 51] width 28 height 5
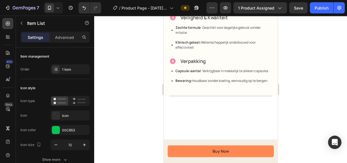
scroll to position [533, 0]
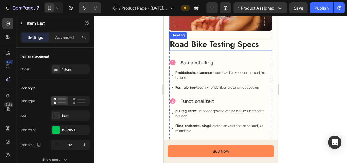
click at [200, 44] on h2 "Road Bike Testing Specs" at bounding box center [220, 45] width 103 height 12
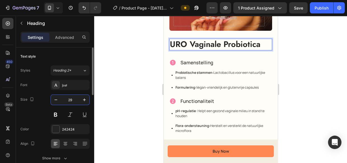
click at [69, 99] on input "29" at bounding box center [70, 100] width 18 height 10
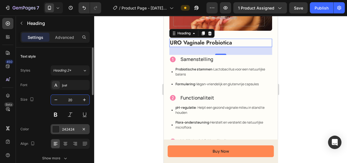
type input "20"
click at [59, 128] on div at bounding box center [55, 128] width 7 height 7
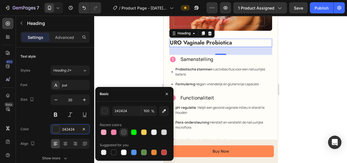
drag, startPoint x: 124, startPoint y: 134, endPoint x: 46, endPoint y: 30, distance: 129.8
click at [124, 134] on div at bounding box center [124, 132] width 6 height 6
type input "3F3F3F"
click at [236, 39] on p "URO Vaginale Probiotica" at bounding box center [220, 42] width 102 height 7
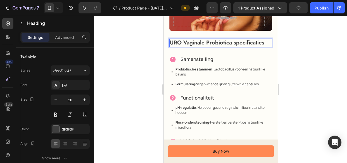
click at [235, 42] on p "URO Vaginale Probiotica specificaties" at bounding box center [220, 42] width 102 height 7
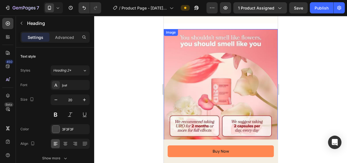
scroll to position [761, 0]
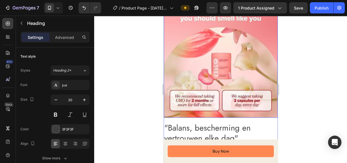
click at [196, 54] on img at bounding box center [220, 61] width 114 height 114
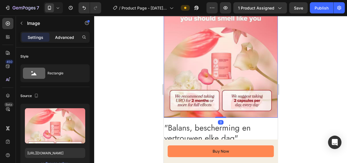
click at [62, 37] on p "Advanced" at bounding box center [64, 37] width 19 height 6
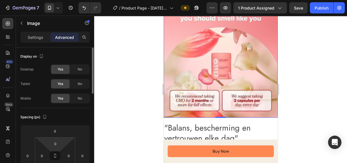
scroll to position [25, 0]
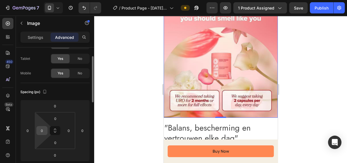
click at [42, 130] on input "0" at bounding box center [42, 130] width 8 height 8
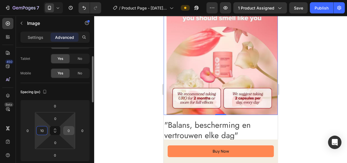
type input "10"
click at [69, 130] on input "0" at bounding box center [68, 130] width 8 height 8
type input "10"
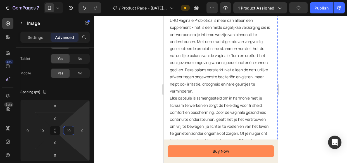
scroll to position [786, 0]
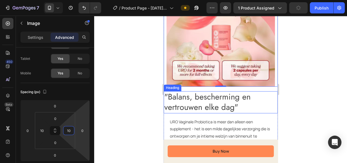
click at [247, 102] on h2 ""Balans, bescherming en vertrouwen elke dag"" at bounding box center [220, 102] width 114 height 22
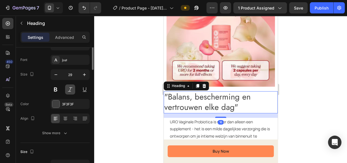
scroll to position [0, 0]
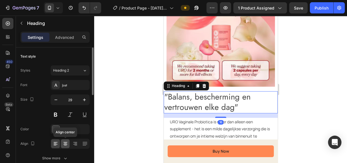
click at [64, 144] on icon at bounding box center [65, 144] width 6 height 6
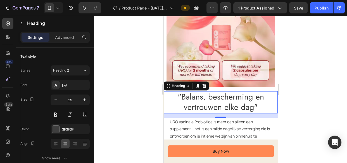
click at [304, 79] on div at bounding box center [220, 89] width 252 height 147
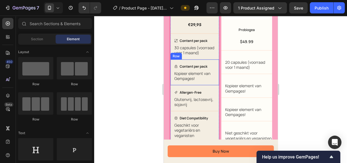
scroll to position [1217, 0]
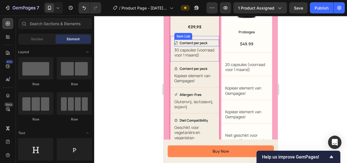
click at [194, 45] on strong "Content per pack" at bounding box center [193, 42] width 28 height 5
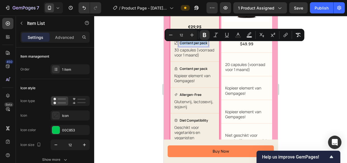
copy strong "Content per pack"
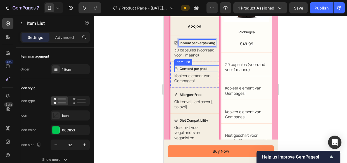
click at [190, 71] on strong "Content per pack" at bounding box center [193, 68] width 28 height 5
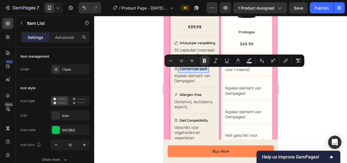
copy strong "Content per pack"
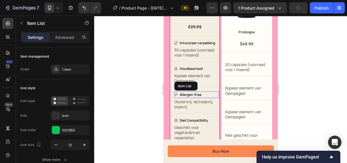
click at [191, 97] on strong "Allergen-Free" at bounding box center [190, 94] width 22 height 5
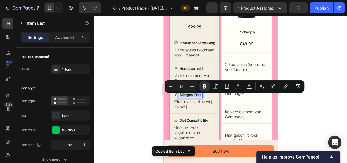
click at [196, 97] on strong "Allergen-Free" at bounding box center [190, 94] width 22 height 5
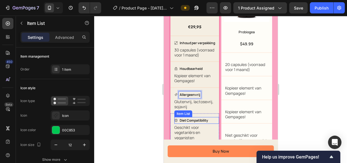
click at [194, 122] on strong "Diet Compatibility" at bounding box center [193, 120] width 28 height 5
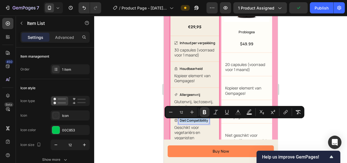
click at [201, 122] on strong "Diet Compatibility" at bounding box center [193, 120] width 28 height 5
click at [200, 122] on strong "Diet Compatibility" at bounding box center [193, 120] width 28 height 5
click at [211, 128] on p "Geschikt voor vegetariërs en veganisten" at bounding box center [196, 132] width 45 height 15
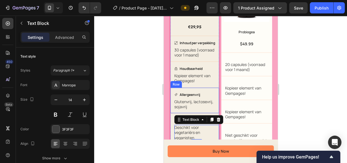
click at [202, 113] on div "Allergeenvrij Item List Glutenvrij, lactosevrij, sojavrij Text Block Row" at bounding box center [194, 100] width 49 height 26
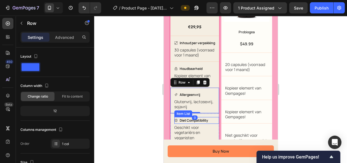
click at [196, 122] on strong "Diet Compatibility" at bounding box center [193, 120] width 28 height 5
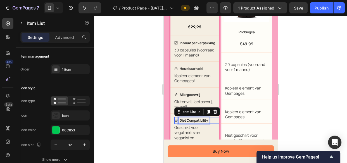
copy strong "Diet Compatibility"
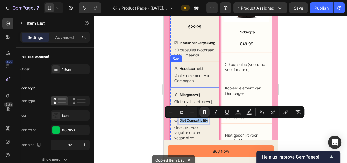
click at [137, 73] on div at bounding box center [220, 89] width 252 height 147
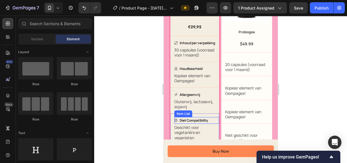
click at [189, 122] on strong "Diet Compatibility" at bounding box center [193, 120] width 28 height 5
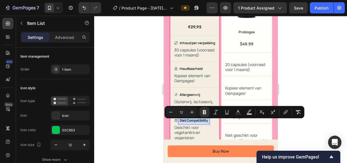
copy strong "Diet Compatibility"
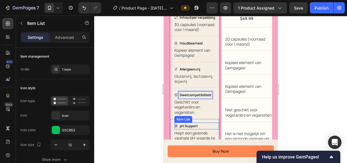
scroll to position [1268, 0]
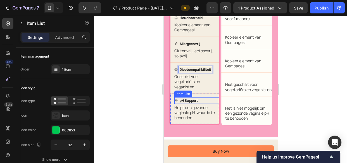
click at [192, 103] on strong "pH Support" at bounding box center [188, 100] width 18 height 5
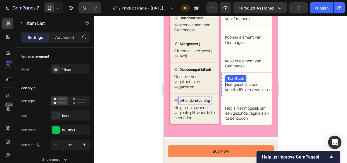
click at [293, 66] on div at bounding box center [220, 89] width 252 height 147
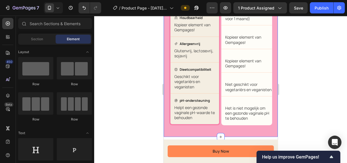
scroll to position [1344, 0]
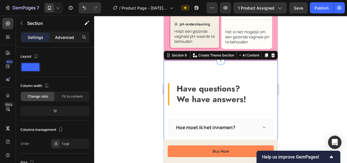
click at [62, 37] on p "Advanced" at bounding box center [64, 37] width 19 height 6
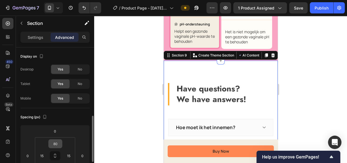
scroll to position [50, 0]
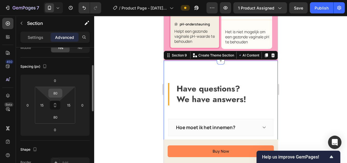
click at [57, 90] on input "80" at bounding box center [55, 93] width 11 height 8
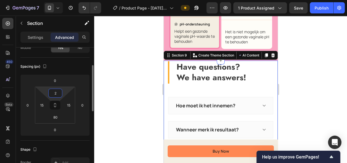
type input "20"
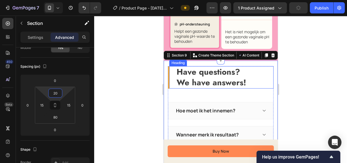
drag, startPoint x: 201, startPoint y: 52, endPoint x: 207, endPoint y: 76, distance: 25.4
click at [207, 76] on p "Have questions? We have answers!" at bounding box center [224, 77] width 96 height 21
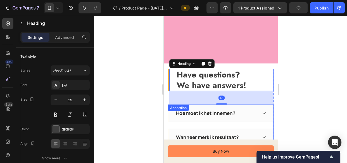
scroll to position [1420, 0]
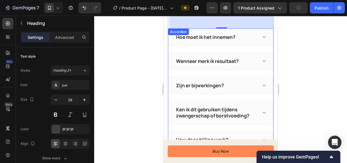
click at [261, 37] on icon at bounding box center [263, 37] width 4 height 4
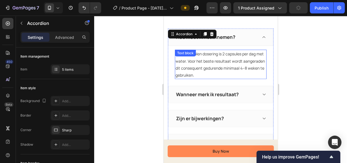
click at [201, 62] on p "De aanbevolen dosering is 2 capsules per dag met water. Voor het beste resultaa…" at bounding box center [220, 64] width 90 height 28
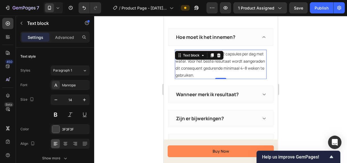
scroll to position [1547, 0]
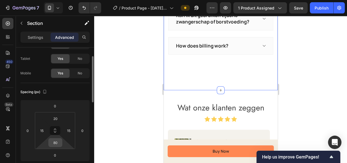
click at [58, 140] on input "80" at bounding box center [55, 142] width 11 height 8
type input "2"
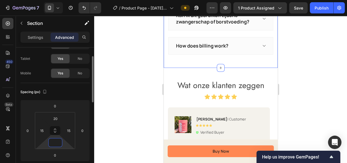
type input "0"
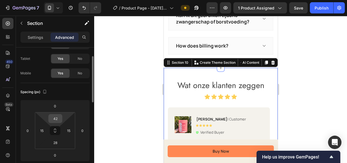
click at [56, 119] on input "42" at bounding box center [55, 118] width 11 height 8
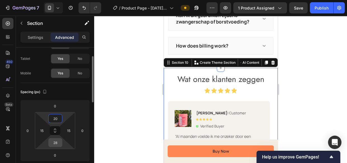
type input "20"
click at [58, 140] on input "28" at bounding box center [55, 142] width 11 height 8
type input "20"
click at [309, 87] on div at bounding box center [220, 89] width 252 height 147
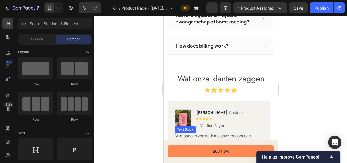
scroll to position [1623, 0]
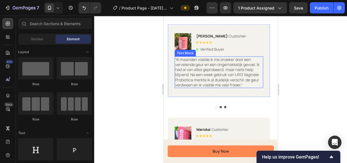
click at [199, 73] on p "“Al maanden voelde ik me onzeker door een vervelende geur en een ongemakkelijk …" at bounding box center [218, 72] width 87 height 30
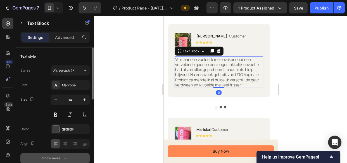
click at [58, 158] on div "Show more" at bounding box center [55, 158] width 26 height 6
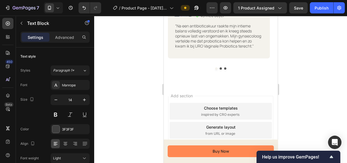
scroll to position [1790, 0]
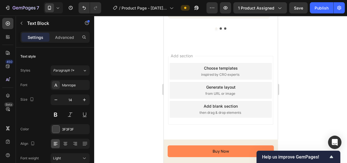
click at [319, 6] on div "Publish" at bounding box center [321, 8] width 14 height 6
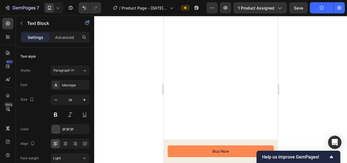
scroll to position [0, 0]
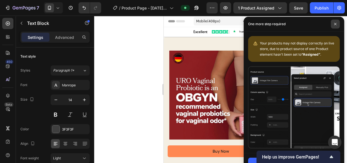
click at [332, 24] on span at bounding box center [334, 24] width 9 height 9
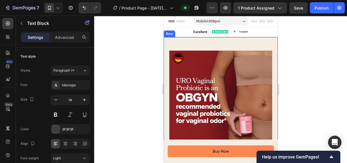
click at [190, 41] on div "Product Images Product Images Image Row" at bounding box center [220, 110] width 114 height 146
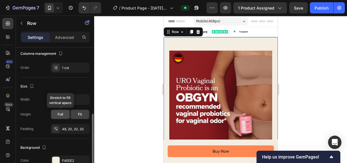
scroll to position [101, 0]
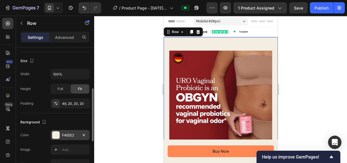
click at [61, 131] on div "F4EEE2" at bounding box center [69, 135] width 39 height 10
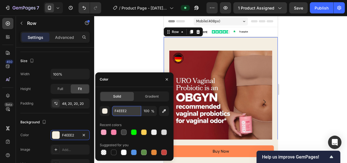
click at [125, 112] on input "F4EEE2" at bounding box center [126, 111] width 29 height 10
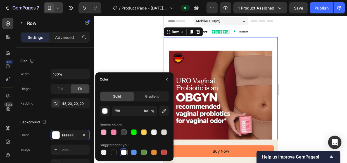
type input "FFFFFF"
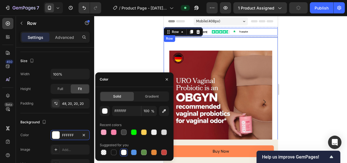
click at [263, 35] on div "Icon Trustpilot Text Block Row" at bounding box center [258, 31] width 38 height 7
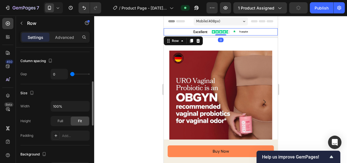
scroll to position [101, 0]
click at [66, 35] on p "Advanced" at bounding box center [64, 37] width 19 height 6
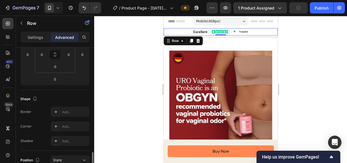
scroll to position [152, 0]
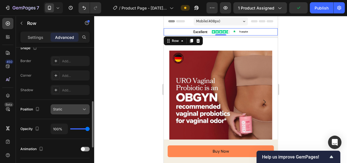
drag, startPoint x: 64, startPoint y: 111, endPoint x: 64, endPoint y: 107, distance: 3.9
click at [64, 111] on div "Static" at bounding box center [70, 109] width 34 height 6
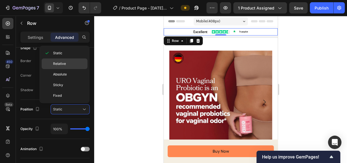
click at [59, 63] on span "Relative" at bounding box center [59, 63] width 13 height 5
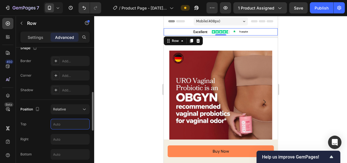
click at [65, 121] on input "text" at bounding box center [70, 124] width 39 height 10
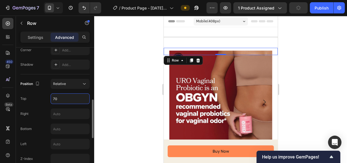
type input "7"
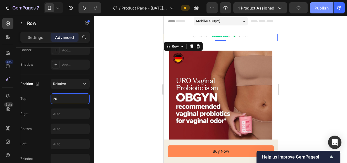
type input "20"
click at [319, 7] on div "Publish" at bounding box center [321, 8] width 14 height 6
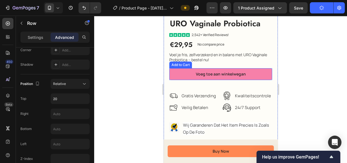
scroll to position [152, 0]
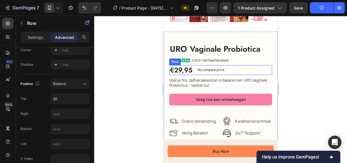
click at [240, 66] on div "€29,95 Product Price Product Price No compare price Product Price Row" at bounding box center [220, 70] width 103 height 10
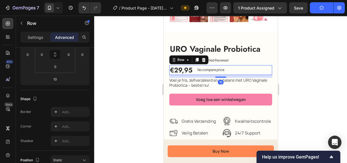
scroll to position [25, 0]
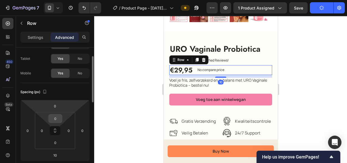
click at [57, 116] on input "0" at bounding box center [55, 118] width 11 height 8
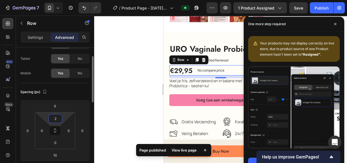
type input "20"
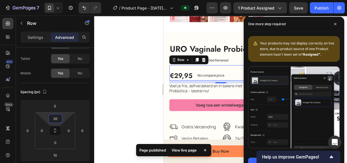
click at [127, 78] on div at bounding box center [220, 89] width 252 height 147
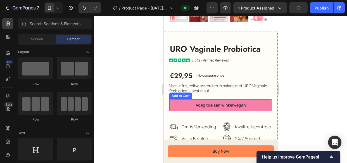
scroll to position [177, 0]
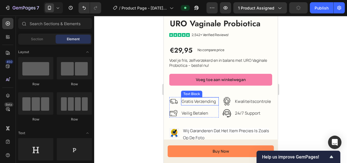
click at [193, 98] on span "gratis verzending" at bounding box center [198, 101] width 34 height 6
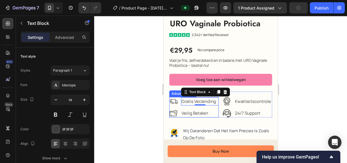
click at [177, 105] on li "Image gratis verzending Text Block 0" at bounding box center [193, 101] width 49 height 8
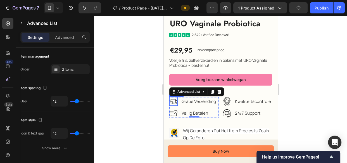
click at [172, 100] on img at bounding box center [173, 101] width 8 height 8
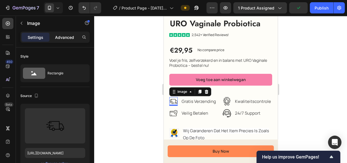
click at [57, 37] on p "Advanced" at bounding box center [64, 37] width 19 height 6
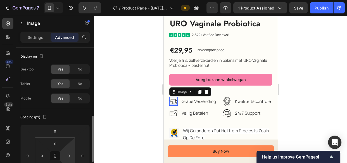
scroll to position [50, 0]
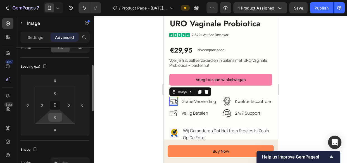
click at [57, 117] on input "0" at bounding box center [55, 117] width 11 height 8
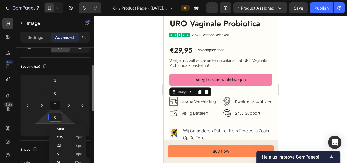
type input "5"
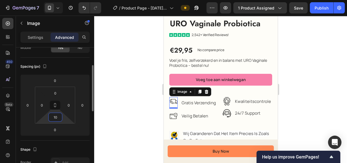
type input "1"
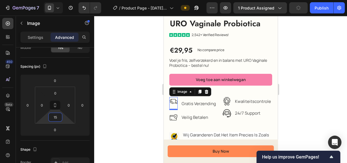
type input "15"
click at [325, 6] on div "Publish" at bounding box center [321, 8] width 14 height 6
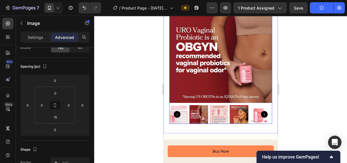
scroll to position [0, 0]
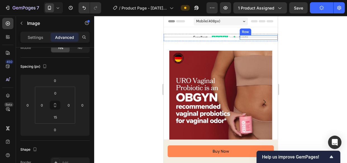
click at [269, 36] on div "Trustpilot Text Block" at bounding box center [268, 37] width 17 height 5
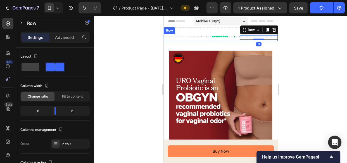
click at [166, 35] on div "Excellent Text Block" at bounding box center [182, 37] width 38 height 7
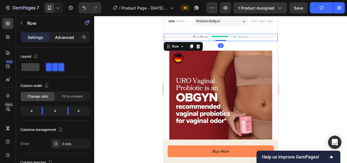
click at [67, 36] on p "Advanced" at bounding box center [64, 37] width 19 height 6
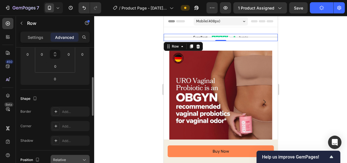
scroll to position [152, 0]
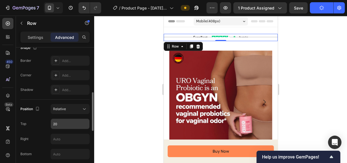
click at [62, 124] on input "20" at bounding box center [70, 124] width 39 height 10
type input "1"
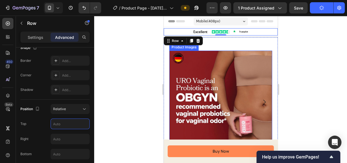
click at [213, 64] on img at bounding box center [220, 101] width 103 height 103
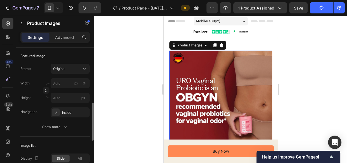
scroll to position [101, 0]
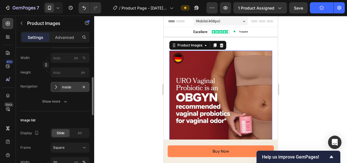
click at [59, 87] on div at bounding box center [56, 87] width 8 height 8
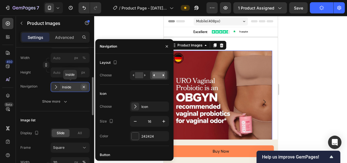
click at [84, 87] on icon "button" at bounding box center [83, 87] width 4 height 4
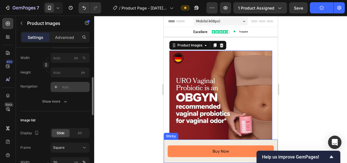
click at [237, 144] on div "Buy Now Button Sticky" at bounding box center [220, 150] width 114 height 23
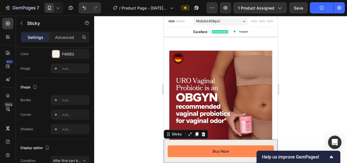
scroll to position [0, 0]
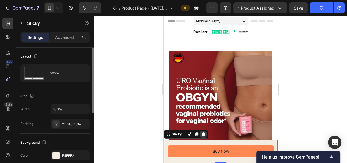
click at [202, 133] on icon at bounding box center [203, 134] width 4 height 4
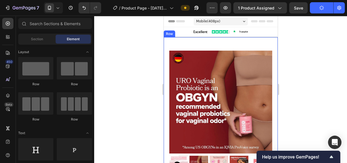
click at [208, 41] on div "Product Images Product Images Image Row" at bounding box center [220, 110] width 114 height 146
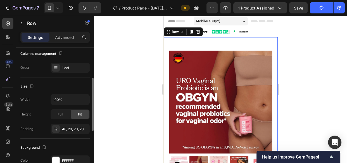
scroll to position [101, 0]
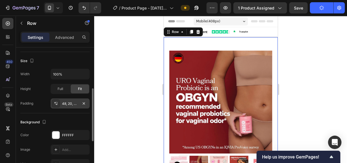
click at [70, 103] on div "48, 20, 20, 20" at bounding box center [70, 103] width 16 height 5
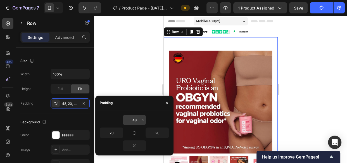
click at [135, 119] on input "48" at bounding box center [134, 120] width 23 height 10
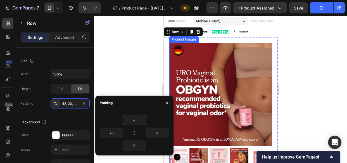
scroll to position [76, 0]
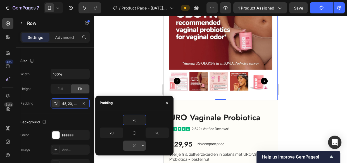
type input "20"
click at [135, 131] on icon "button" at bounding box center [134, 132] width 3 height 3
drag, startPoint x: 338, startPoint y: 80, endPoint x: 333, endPoint y: 81, distance: 4.9
click at [338, 80] on div at bounding box center [220, 89] width 252 height 147
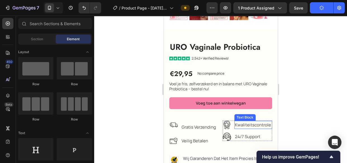
scroll to position [152, 0]
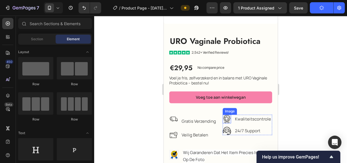
click at [226, 117] on img at bounding box center [226, 118] width 8 height 8
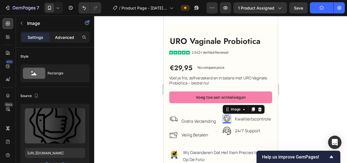
click at [63, 37] on p "Advanced" at bounding box center [64, 37] width 19 height 6
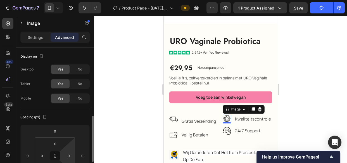
scroll to position [50, 0]
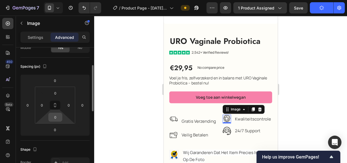
click at [56, 118] on input "0" at bounding box center [55, 117] width 11 height 8
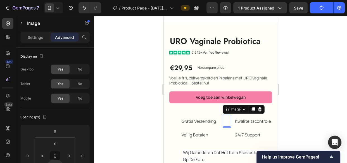
scroll to position [50, 0]
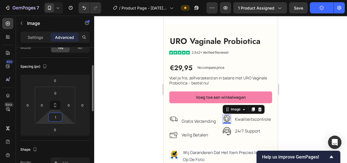
type input "15"
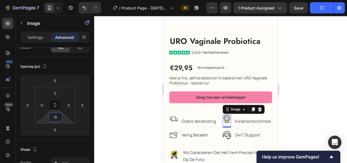
drag, startPoint x: 27, startPoint y: 95, endPoint x: 332, endPoint y: 66, distance: 306.8
click at [332, 66] on div at bounding box center [220, 89] width 252 height 147
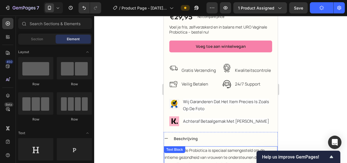
scroll to position [304, 0]
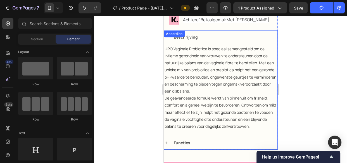
click at [258, 35] on div "Beschrijving" at bounding box center [224, 37] width 104 height 9
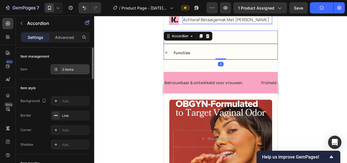
scroll to position [254, 0]
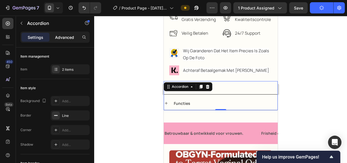
click at [67, 38] on p "Advanced" at bounding box center [64, 37] width 19 height 6
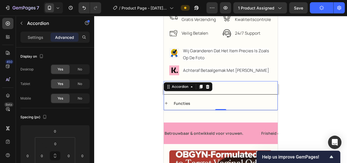
type input "100%"
type input "100"
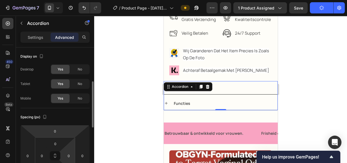
scroll to position [25, 0]
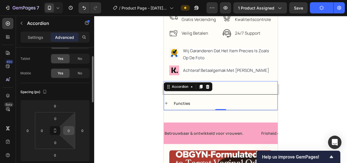
click at [67, 130] on input "0" at bounding box center [68, 130] width 8 height 8
type input "10"
click at [43, 128] on input "0" at bounding box center [42, 130] width 8 height 8
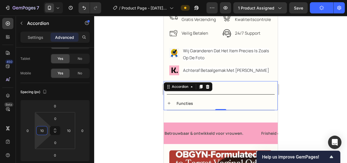
type input "10"
click at [169, 103] on icon at bounding box center [168, 103] width 4 height 4
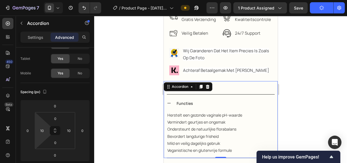
click at [302, 87] on div at bounding box center [220, 89] width 252 height 147
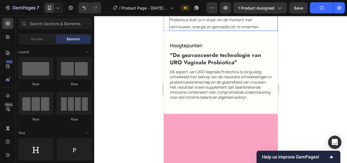
scroll to position [913, 0]
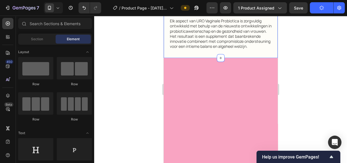
click at [209, 58] on div "Hoogtepunten Text Block "De geavanceerde technologie van URO Vaginale Probiotic…" at bounding box center [220, 21] width 114 height 72
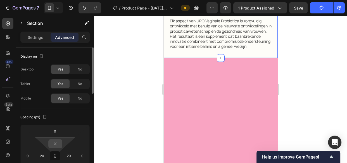
click at [59, 141] on input "20" at bounding box center [55, 143] width 11 height 8
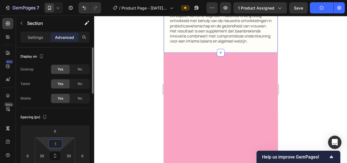
type input "10"
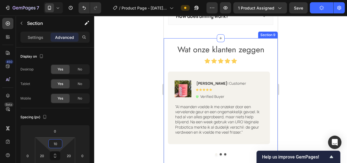
scroll to position [1446, 0]
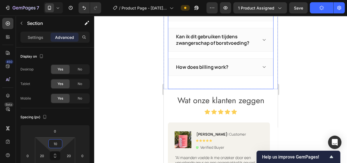
click at [180, 85] on div "Have questions? We have answers! Heading Hoe moet ik het innemen? Wanneer merk …" at bounding box center [219, 4] width 105 height 169
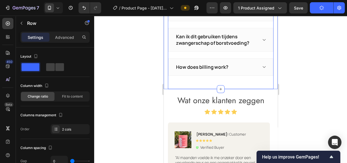
click at [164, 82] on div "Have questions? We have answers! Heading Hoe moet ik het innemen? Wanneer merk …" at bounding box center [220, 2] width 114 height 174
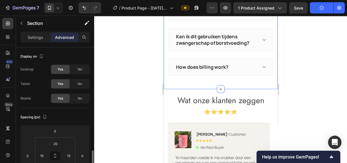
scroll to position [76, 0]
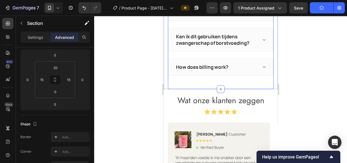
click at [178, 83] on div "Have questions? We have answers! Heading Hoe moet ik het innemen? Wanneer merk …" at bounding box center [219, 4] width 105 height 169
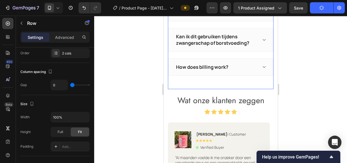
scroll to position [0, 0]
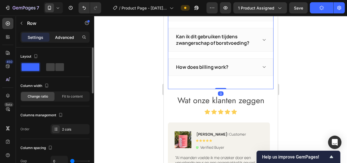
click at [69, 37] on p "Advanced" at bounding box center [64, 37] width 19 height 6
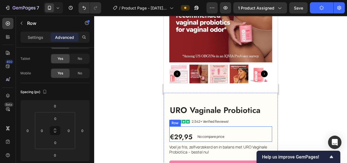
scroll to position [101, 0]
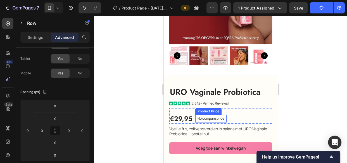
click at [203, 117] on p "No compare price" at bounding box center [210, 118] width 27 height 3
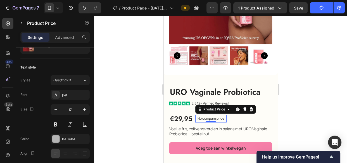
scroll to position [0, 0]
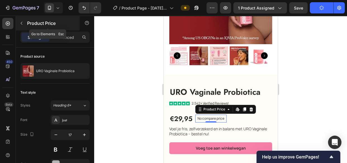
click at [21, 20] on button "button" at bounding box center [21, 23] width 9 height 9
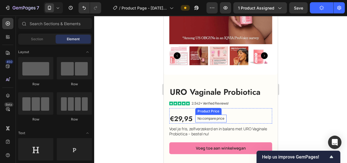
click at [201, 117] on p "No compare price" at bounding box center [210, 118] width 27 height 3
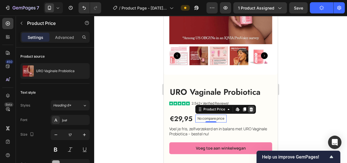
click at [251, 107] on icon at bounding box center [250, 109] width 4 height 4
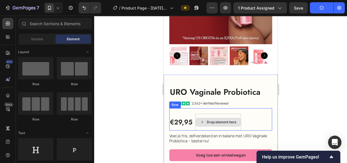
click at [223, 117] on div "Drop element here" at bounding box center [217, 121] width 45 height 9
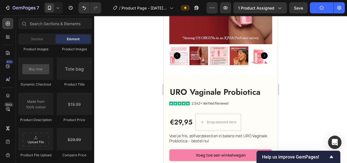
scroll to position [964, 0]
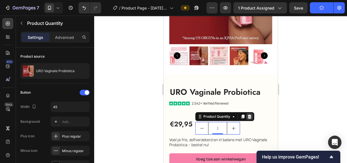
click at [248, 114] on icon at bounding box center [249, 116] width 4 height 4
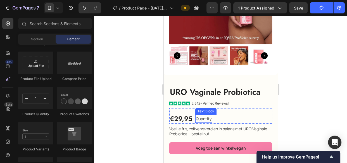
click at [204, 114] on div "Quantity" at bounding box center [203, 118] width 17 height 8
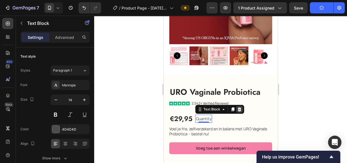
click at [237, 107] on icon at bounding box center [239, 109] width 4 height 4
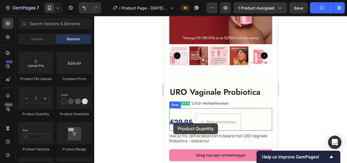
drag, startPoint x: 191, startPoint y: 117, endPoint x: 167, endPoint y: 121, distance: 25.2
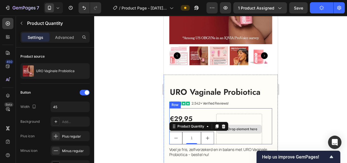
click at [239, 116] on div "Drop element here" at bounding box center [239, 129] width 46 height 30
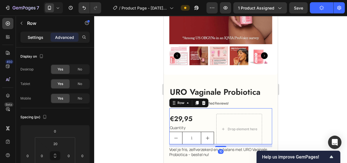
click at [31, 35] on p "Settings" at bounding box center [36, 37] width 16 height 6
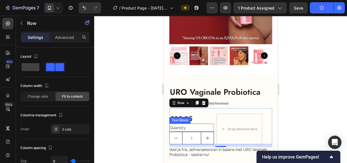
click at [184, 125] on div "Quantity" at bounding box center [191, 127] width 45 height 8
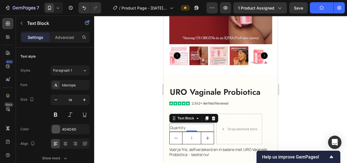
click at [211, 116] on icon at bounding box center [213, 118] width 4 height 4
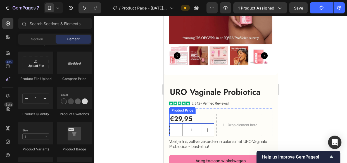
click at [197, 114] on div "€29,95" at bounding box center [191, 119] width 45 height 10
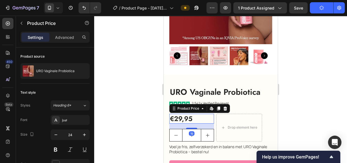
click at [189, 128] on div at bounding box center [191, 128] width 11 height 1
click at [146, 111] on div at bounding box center [220, 89] width 252 height 147
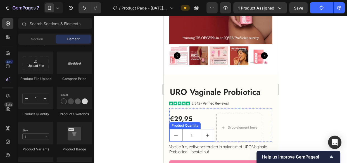
click at [197, 135] on input "1" at bounding box center [191, 135] width 19 height 12
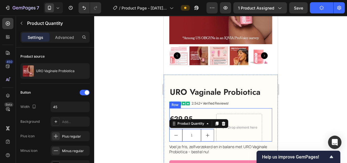
click at [213, 134] on div "€29,95 Product Price Product Price 1 Product Quantity 0 Drop element here Row" at bounding box center [220, 124] width 103 height 33
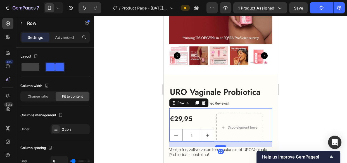
click at [220, 145] on div at bounding box center [220, 146] width 11 height 2
click at [150, 124] on div at bounding box center [220, 89] width 252 height 147
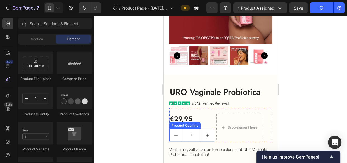
click at [185, 129] on input "1" at bounding box center [191, 135] width 19 height 12
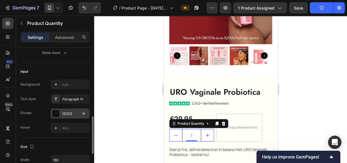
scroll to position [177, 0]
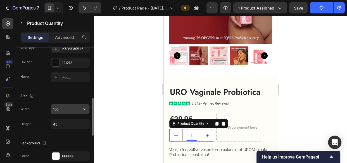
click at [64, 108] on input "160" at bounding box center [70, 109] width 39 height 10
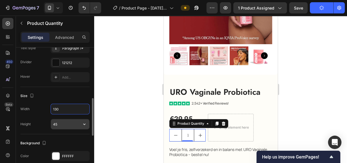
type input "130"
click at [66, 121] on input "45" at bounding box center [70, 124] width 39 height 10
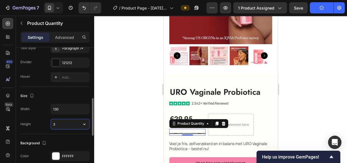
type input "30"
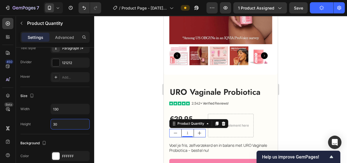
click at [139, 93] on div at bounding box center [220, 89] width 252 height 147
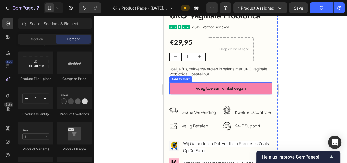
click at [209, 86] on div "Voeg toe aan winkelwegan" at bounding box center [220, 88] width 50 height 5
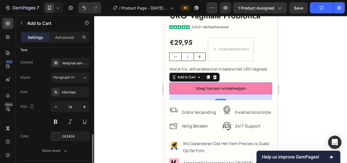
scroll to position [279, 0]
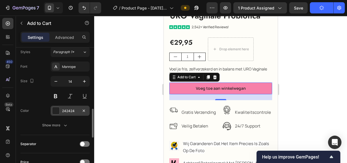
click at [56, 109] on div at bounding box center [55, 110] width 7 height 7
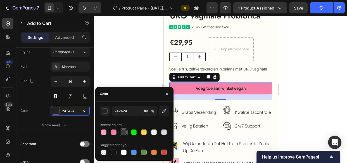
click at [126, 134] on div at bounding box center [124, 132] width 6 height 6
type input "3F3F3F"
click at [121, 61] on div at bounding box center [220, 89] width 252 height 147
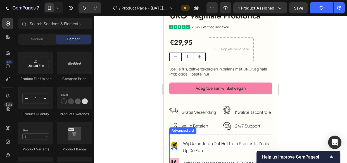
scroll to position [228, 0]
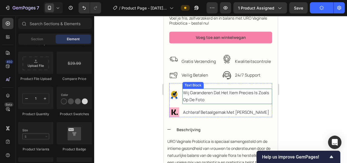
click at [220, 90] on span "wij garanderen dat het item precies is zoals op de foto" at bounding box center [225, 96] width 86 height 13
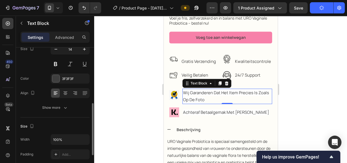
scroll to position [101, 0]
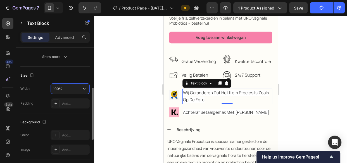
click at [64, 87] on input "100%" at bounding box center [70, 88] width 39 height 10
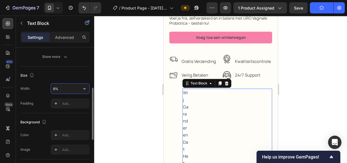
type input "80%"
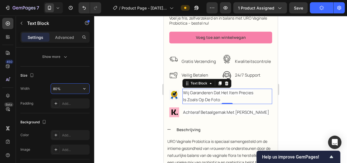
click at [139, 59] on div at bounding box center [220, 89] width 252 height 147
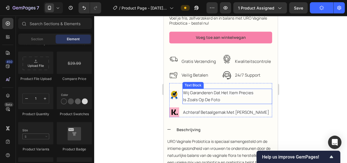
click at [241, 96] on p "wij garanderen dat het item precies is zoals op de foto" at bounding box center [217, 96] width 71 height 14
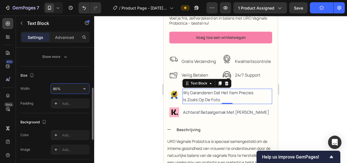
click at [62, 88] on input "80%" at bounding box center [70, 88] width 39 height 10
click at [86, 86] on icon "button" at bounding box center [84, 89] width 6 height 6
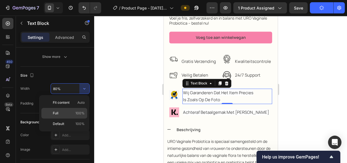
click at [72, 111] on p "Full 100%" at bounding box center [69, 112] width 32 height 5
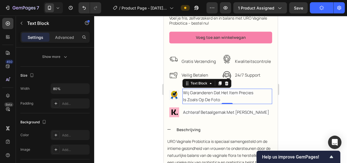
type input "100%"
click at [126, 78] on div at bounding box center [220, 89] width 252 height 147
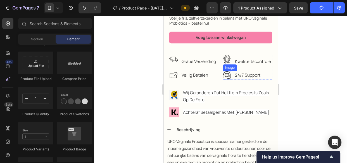
click at [226, 71] on img at bounding box center [226, 75] width 8 height 8
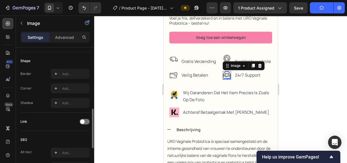
scroll to position [152, 0]
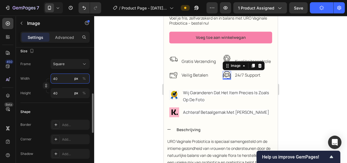
click at [56, 80] on input "40" at bounding box center [69, 78] width 39 height 10
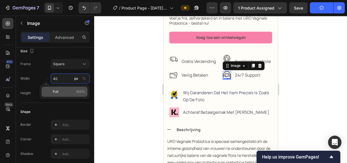
type input "3"
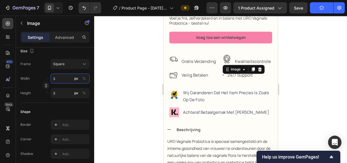
type input "30"
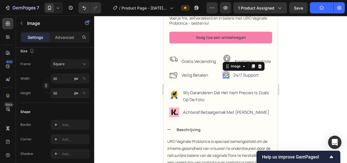
click at [146, 85] on div at bounding box center [220, 89] width 252 height 147
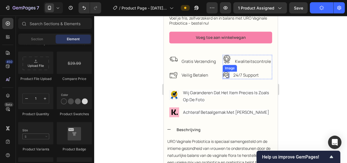
click at [224, 75] on img at bounding box center [225, 74] width 7 height 7
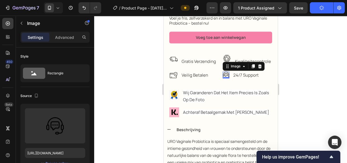
scroll to position [101, 0]
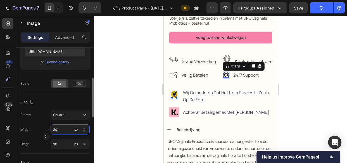
click at [59, 126] on input "30" at bounding box center [69, 129] width 39 height 10
type input "4"
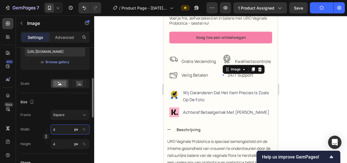
type input "40"
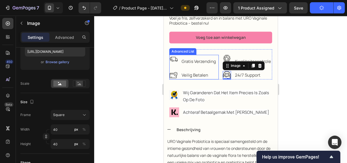
click at [178, 69] on ul "Image gratis verzending Text Block Image veilig betalen Text Block" at bounding box center [193, 67] width 49 height 25
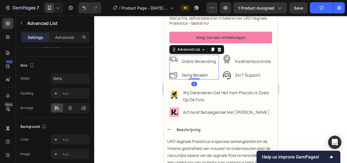
scroll to position [0, 0]
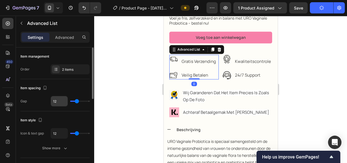
click at [60, 100] on input "12" at bounding box center [59, 101] width 17 height 10
type input "0"
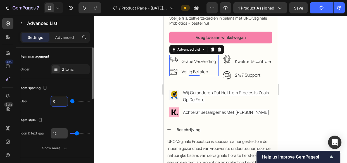
type input "0"
click at [57, 132] on input "12" at bounding box center [59, 133] width 17 height 10
type input "0"
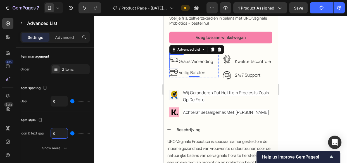
click at [174, 56] on img at bounding box center [173, 59] width 9 height 9
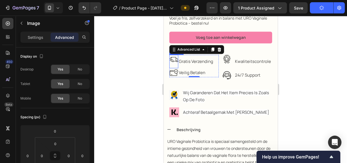
click at [61, 37] on p "Advanced" at bounding box center [64, 37] width 19 height 6
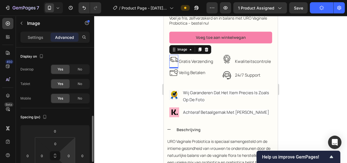
scroll to position [50, 0]
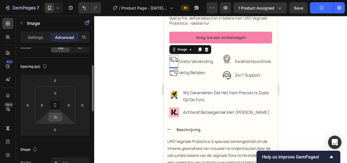
click at [57, 120] on input "15" at bounding box center [55, 117] width 11 height 8
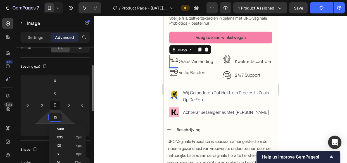
type input "0"
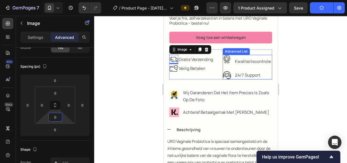
click at [261, 69] on ul "Image kwaliteitscontrole Text Block Image 24/7 support Text Block" at bounding box center [246, 67] width 49 height 25
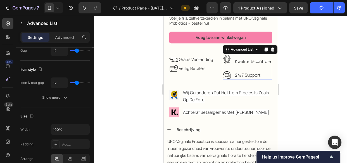
click at [58, 61] on div "Item spacing Gap 12" at bounding box center [54, 44] width 69 height 32
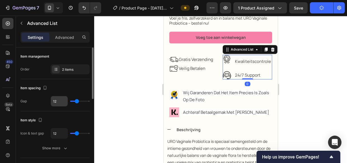
click at [61, 101] on input "12" at bounding box center [59, 101] width 17 height 10
type input "0"
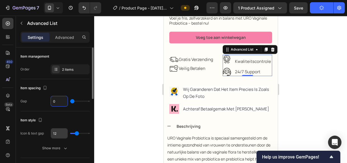
type input "0"
click at [61, 134] on input "12" at bounding box center [59, 133] width 17 height 10
type input "0"
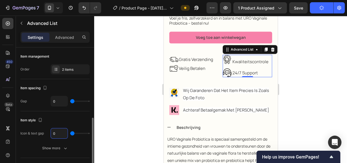
scroll to position [76, 0]
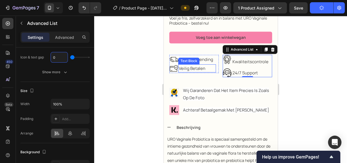
click at [178, 67] on div "veilig betalen" at bounding box center [197, 68] width 38 height 8
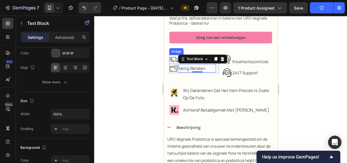
scroll to position [0, 0]
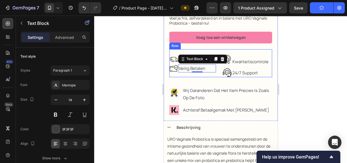
click at [217, 63] on div "Image gratis verzending Text Block Image veilig betalen Text Block 0 Advanced L…" at bounding box center [220, 63] width 103 height 28
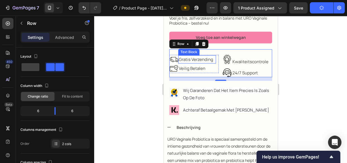
click at [178, 55] on div "gratis verzending" at bounding box center [197, 59] width 38 height 8
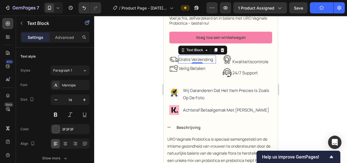
drag, startPoint x: 200, startPoint y: 59, endPoint x: 180, endPoint y: 60, distance: 20.4
click at [200, 62] on div at bounding box center [196, 62] width 11 height 1
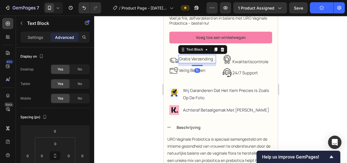
click at [178, 63] on div "10" at bounding box center [197, 64] width 38 height 3
click at [176, 61] on li "Image gratis verzending Text Block 10" at bounding box center [192, 60] width 47 height 11
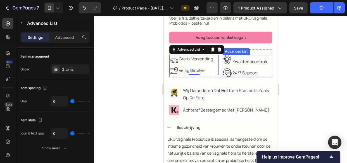
click at [231, 69] on div "24/7 support Text Block" at bounding box center [250, 73] width 39 height 8
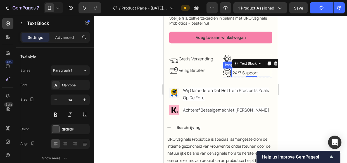
click at [222, 68] on img at bounding box center [226, 72] width 9 height 9
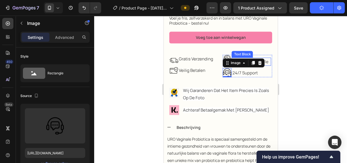
click at [265, 57] on div "kwaliteitscontrole" at bounding box center [250, 61] width 39 height 8
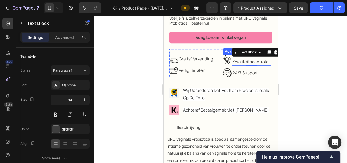
click at [229, 55] on li "Image kwaliteitscontrole Text Block 0" at bounding box center [246, 61] width 48 height 13
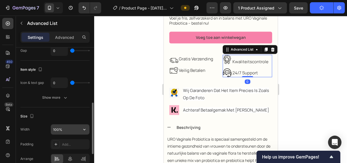
scroll to position [76, 0]
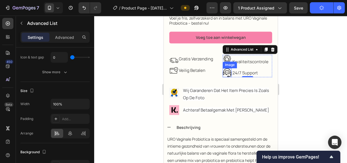
click at [223, 69] on img at bounding box center [226, 72] width 9 height 9
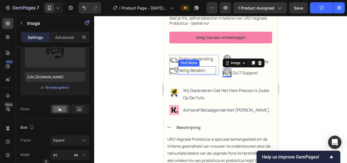
scroll to position [0, 0]
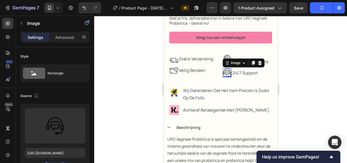
click at [299, 50] on div at bounding box center [220, 89] width 252 height 147
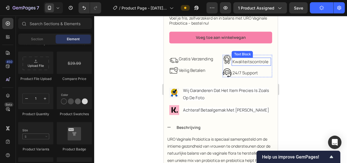
click at [237, 59] on span "kwaliteitscontrole" at bounding box center [250, 62] width 36 height 6
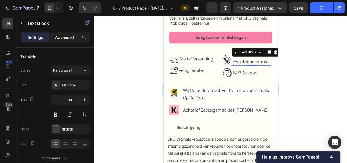
click at [61, 37] on p "Advanced" at bounding box center [64, 37] width 19 height 6
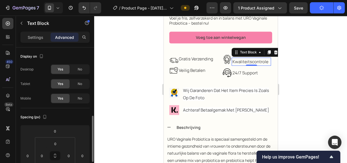
scroll to position [50, 0]
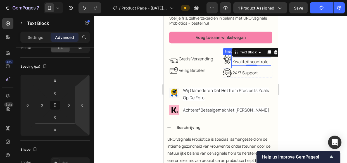
click at [224, 55] on img at bounding box center [226, 59] width 9 height 9
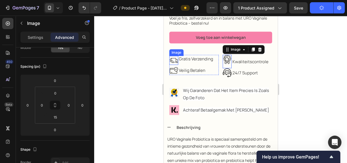
click at [172, 56] on img at bounding box center [173, 60] width 9 height 9
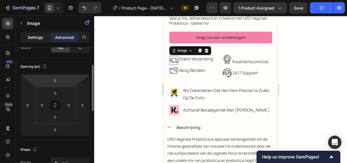
scroll to position [50, 0]
click at [33, 36] on p "Settings" at bounding box center [36, 37] width 16 height 6
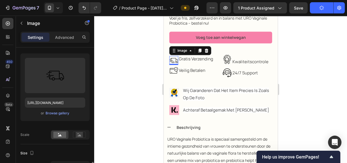
scroll to position [126, 0]
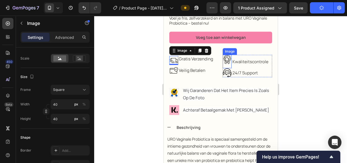
click at [224, 55] on img at bounding box center [226, 59] width 9 height 9
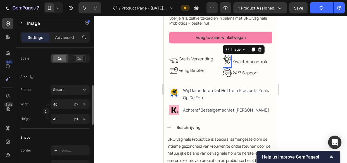
scroll to position [126, 0]
click at [58, 36] on p "Advanced" at bounding box center [64, 37] width 19 height 6
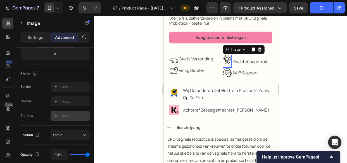
scroll to position [50, 0]
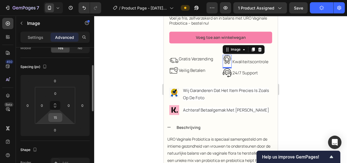
click at [55, 115] on input "15" at bounding box center [55, 117] width 11 height 8
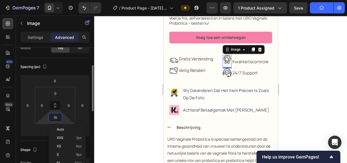
type input "0"
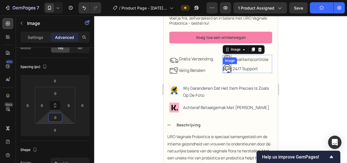
click at [222, 65] on img at bounding box center [226, 68] width 9 height 9
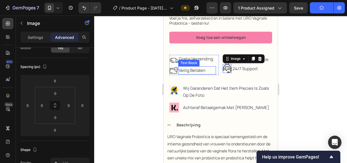
click at [299, 70] on div at bounding box center [220, 89] width 252 height 147
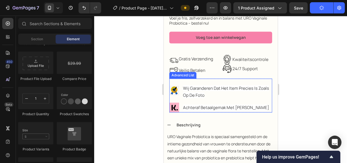
click at [252, 97] on ul "Image wij garanderen dat het item precies is zoals op de foto Text Block Image …" at bounding box center [220, 98] width 103 height 28
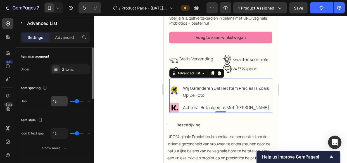
click at [53, 98] on input "12" at bounding box center [59, 101] width 17 height 10
type input "0"
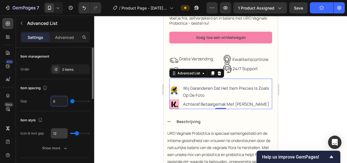
type input "0"
click at [60, 132] on input "12" at bounding box center [59, 133] width 17 height 10
type input "0"
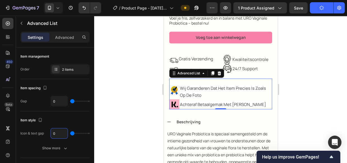
click at [131, 97] on div at bounding box center [220, 89] width 252 height 147
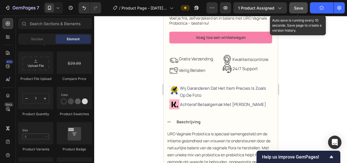
click at [296, 9] on span "Save" at bounding box center [298, 8] width 9 height 5
click at [225, 64] on img at bounding box center [226, 68] width 9 height 9
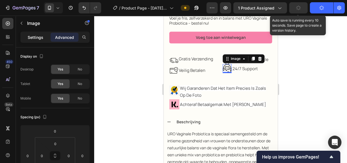
click at [35, 35] on p "Settings" at bounding box center [36, 37] width 16 height 6
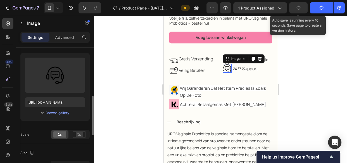
scroll to position [101, 0]
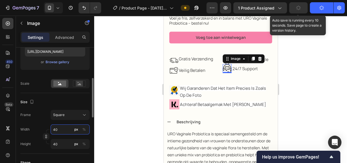
click at [59, 126] on input "40" at bounding box center [69, 129] width 39 height 10
type input "3"
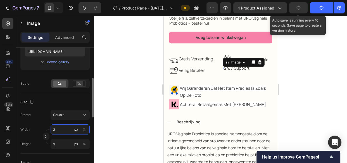
type input "30"
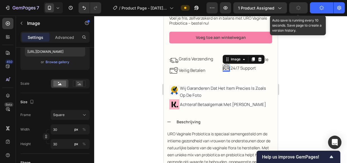
click at [297, 56] on div at bounding box center [220, 89] width 252 height 147
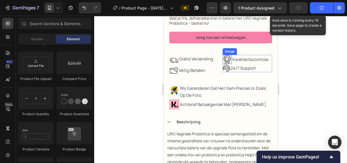
click at [225, 57] on img at bounding box center [226, 59] width 9 height 9
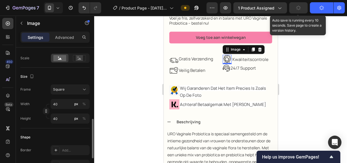
scroll to position [152, 0]
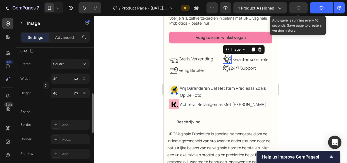
click at [56, 84] on div "Width 40 px % Height 40 px %" at bounding box center [54, 85] width 69 height 25
click at [57, 80] on input "40" at bounding box center [69, 78] width 39 height 10
type input "3"
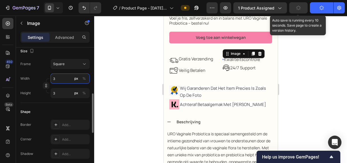
type input "30"
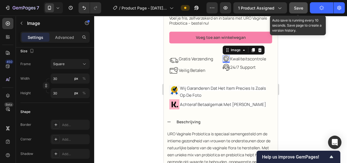
click at [337, 76] on div at bounding box center [220, 89] width 252 height 147
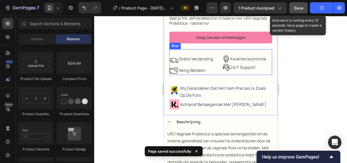
click at [222, 69] on div "Image kwaliteitscontrole Text Block Image 24/7 support Text Block Advanced List" at bounding box center [246, 65] width 49 height 20
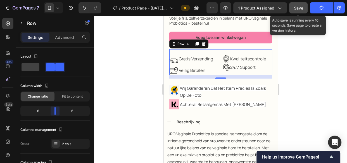
click at [57, 0] on body "7 Version history / Product Page - Sep 25, 20:40:21 Preview 1 product assigned …" at bounding box center [173, 0] width 347 height 0
click at [211, 61] on div "gratis verzending Text Block" at bounding box center [197, 60] width 38 height 11
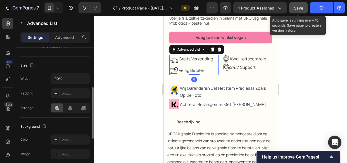
scroll to position [50, 0]
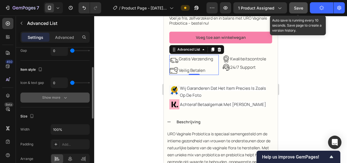
click at [56, 98] on div "Show more" at bounding box center [55, 98] width 26 height 6
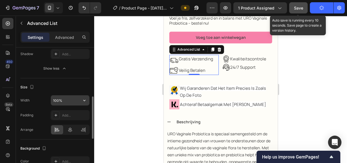
scroll to position [203, 0]
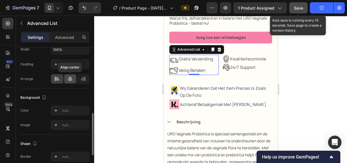
click at [68, 80] on icon at bounding box center [70, 79] width 6 height 6
click at [58, 77] on icon at bounding box center [57, 79] width 6 height 6
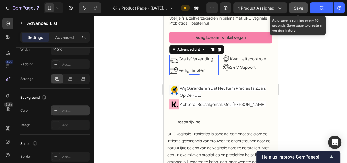
scroll to position [276, 0]
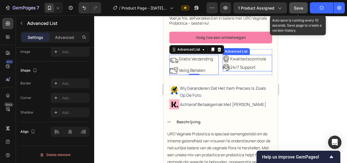
click at [265, 62] on div "Image kwaliteitscontrole Text Block Image 24/7 support Text Block" at bounding box center [246, 63] width 49 height 16
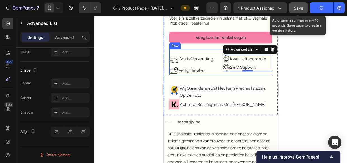
click at [264, 69] on div "Image kwaliteitscontrole Text Block Image 24/7 support Text Block Advanced List…" at bounding box center [246, 65] width 49 height 20
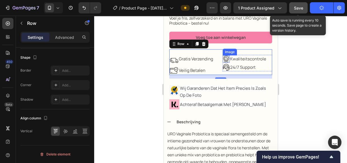
scroll to position [0, 0]
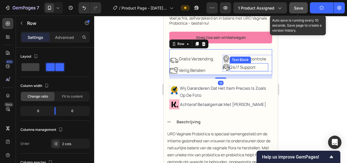
click at [229, 64] on div "24/7 support" at bounding box center [248, 67] width 39 height 8
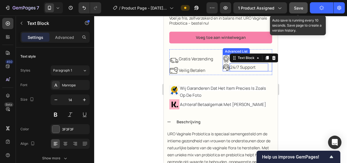
click at [265, 62] on div "Image kwaliteitscontrole Text Block Image 24/7 support Text Block 0" at bounding box center [246, 63] width 49 height 16
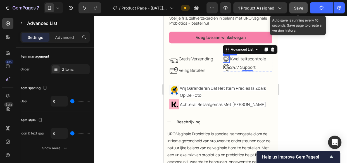
click at [222, 56] on img at bounding box center [225, 58] width 7 height 7
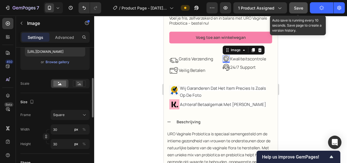
scroll to position [127, 0]
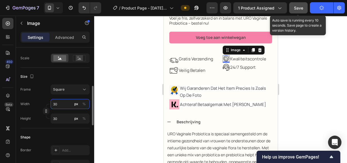
click at [61, 100] on input "30" at bounding box center [69, 104] width 39 height 10
type input "4"
type input "40"
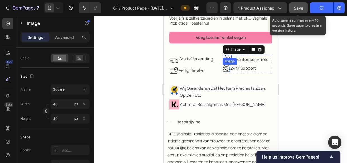
click at [224, 65] on img at bounding box center [225, 67] width 7 height 7
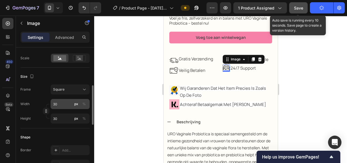
scroll to position [126, 0]
click at [62, 103] on input "30" at bounding box center [69, 104] width 39 height 10
type input "4"
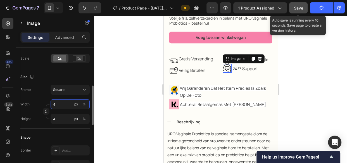
type input "40"
click at [290, 62] on div at bounding box center [220, 89] width 252 height 147
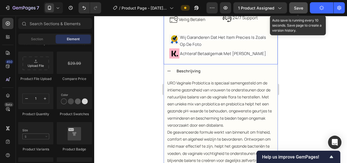
scroll to position [152, 0]
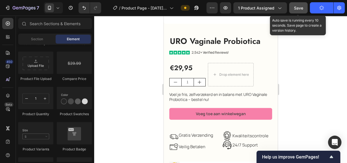
click at [333, 82] on div at bounding box center [220, 89] width 252 height 147
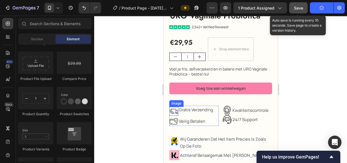
drag, startPoint x: 224, startPoint y: 55, endPoint x: 177, endPoint y: 105, distance: 68.7
click at [173, 107] on img at bounding box center [173, 111] width 9 height 9
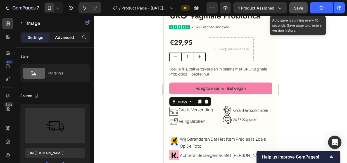
click at [61, 38] on p "Advanced" at bounding box center [64, 37] width 19 height 6
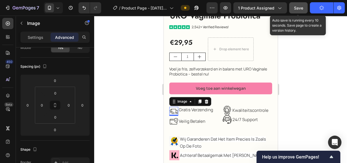
scroll to position [0, 0]
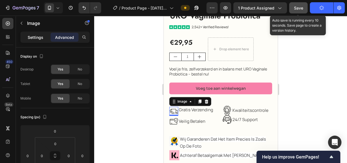
click at [36, 36] on p "Settings" at bounding box center [36, 37] width 16 height 6
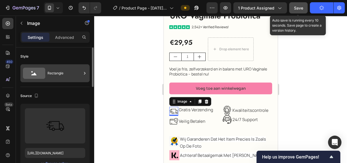
click at [45, 77] on div "Rectangle" at bounding box center [54, 73] width 69 height 18
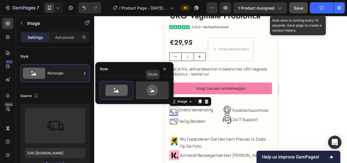
click at [156, 88] on icon at bounding box center [151, 90] width 11 height 11
type input "80"
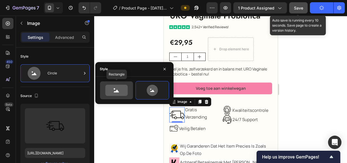
click at [120, 86] on icon at bounding box center [116, 90] width 22 height 11
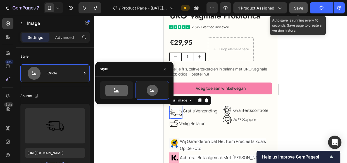
type input "40"
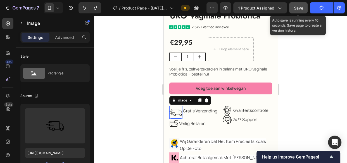
click at [113, 47] on div at bounding box center [220, 89] width 252 height 147
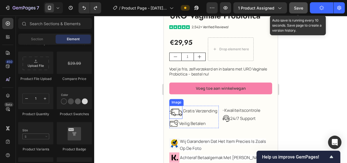
click at [178, 110] on img at bounding box center [175, 111] width 13 height 13
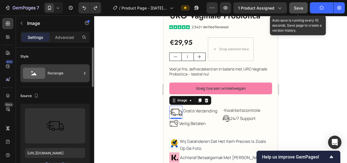
click at [54, 69] on div "Rectangle" at bounding box center [64, 73] width 34 height 13
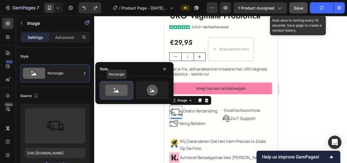
click at [119, 83] on div at bounding box center [116, 90] width 33 height 18
click at [127, 51] on div at bounding box center [220, 89] width 252 height 147
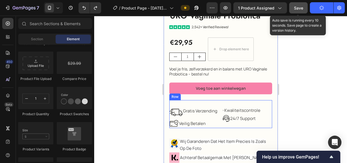
click at [222, 124] on div "Image kwaliteitscontrole Text Block Image 24/7 support Text Block Advanced List" at bounding box center [246, 116] width 49 height 22
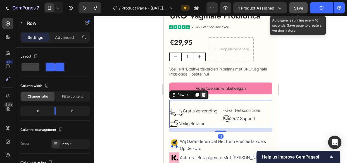
click at [203, 93] on icon at bounding box center [203, 95] width 4 height 4
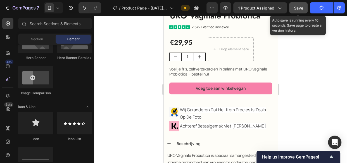
scroll to position [406, 0]
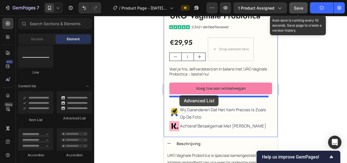
drag, startPoint x: 282, startPoint y: 119, endPoint x: 179, endPoint y: 95, distance: 105.2
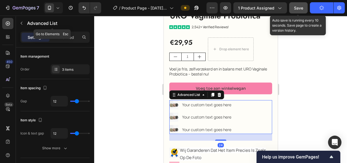
drag, startPoint x: 21, startPoint y: 23, endPoint x: 33, endPoint y: 62, distance: 41.0
click at [21, 23] on icon "button" at bounding box center [21, 23] width 4 height 4
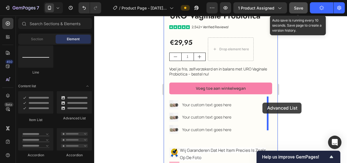
drag, startPoint x: 339, startPoint y: 121, endPoint x: 262, endPoint y: 102, distance: 79.0
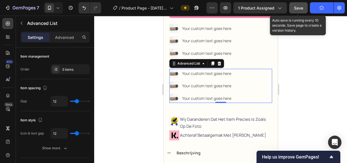
scroll to position [203, 0]
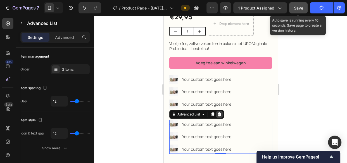
click at [218, 112] on icon at bounding box center [219, 114] width 4 height 4
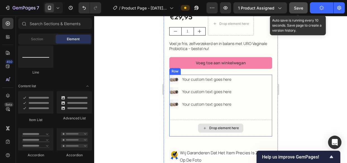
click at [185, 121] on div "Drop element here" at bounding box center [220, 127] width 103 height 17
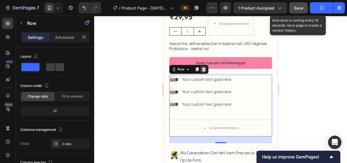
click at [203, 67] on icon at bounding box center [203, 69] width 4 height 4
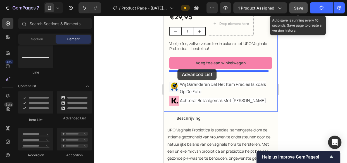
drag, startPoint x: 316, startPoint y: 100, endPoint x: 177, endPoint y: 69, distance: 142.4
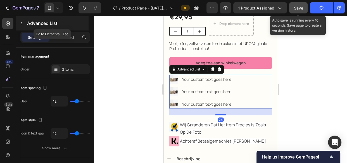
click at [19, 22] on icon "button" at bounding box center [21, 23] width 4 height 4
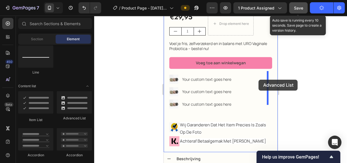
drag, startPoint x: 224, startPoint y: 119, endPoint x: 258, endPoint y: 80, distance: 52.6
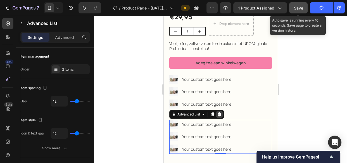
click at [218, 111] on div at bounding box center [218, 114] width 7 height 7
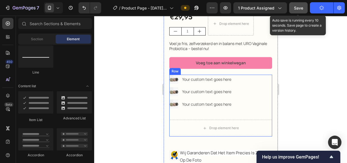
drag, startPoint x: 264, startPoint y: 111, endPoint x: 208, endPoint y: 69, distance: 69.6
click at [264, 112] on div "Image Your custom text goes here Text Block Image Your custom text goes here Te…" at bounding box center [220, 105] width 103 height 62
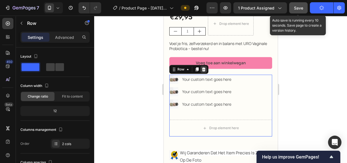
click at [202, 67] on icon at bounding box center [203, 69] width 4 height 4
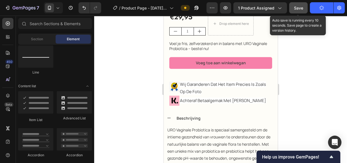
click at [304, 69] on div at bounding box center [220, 89] width 252 height 147
click at [301, 9] on span "Save" at bounding box center [298, 8] width 9 height 5
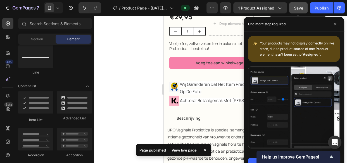
click at [146, 60] on div at bounding box center [220, 89] width 252 height 147
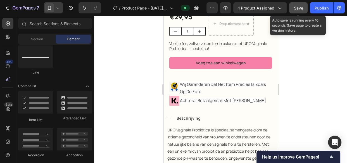
click at [52, 6] on icon at bounding box center [50, 8] width 6 height 6
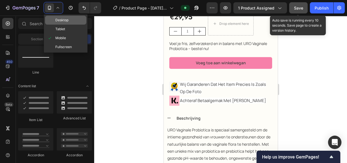
click at [59, 18] on span "Desktop" at bounding box center [61, 20] width 13 height 6
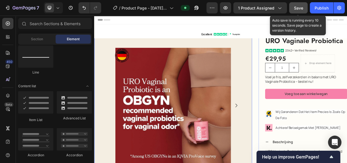
scroll to position [25, 0]
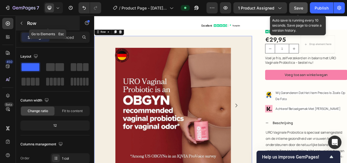
click at [22, 23] on icon "button" at bounding box center [21, 23] width 4 height 4
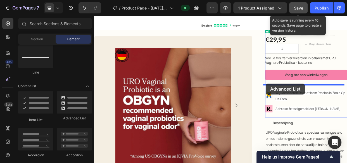
drag, startPoint x: 158, startPoint y: 120, endPoint x: 321, endPoint y: 105, distance: 163.3
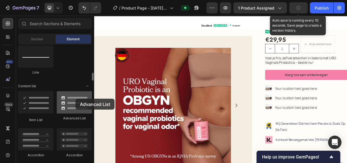
drag, startPoint x: 66, startPoint y: 102, endPoint x: 75, endPoint y: 98, distance: 10.0
click at [75, 98] on div at bounding box center [74, 102] width 35 height 22
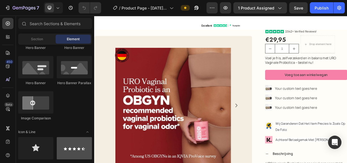
scroll to position [380, 0]
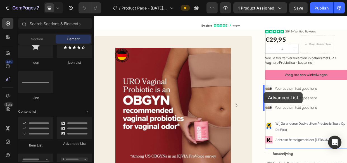
drag, startPoint x: 171, startPoint y: 156, endPoint x: 318, endPoint y: 117, distance: 151.9
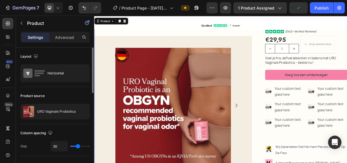
scroll to position [25, 0]
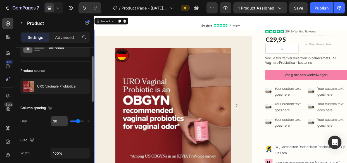
click at [56, 120] on input "30" at bounding box center [59, 121] width 17 height 10
type input "1"
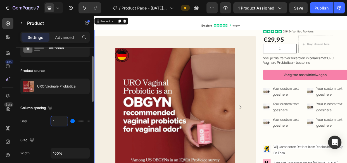
type input "10"
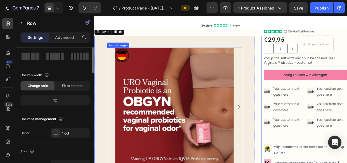
scroll to position [0, 0]
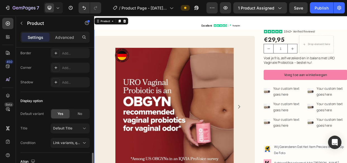
scroll to position [246, 0]
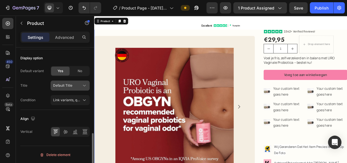
click at [67, 84] on span "Default Title" at bounding box center [62, 85] width 19 height 5
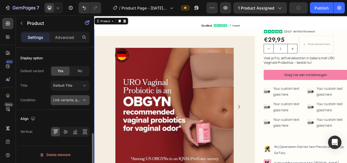
click at [67, 97] on div "Link variants, quantity <br> between same products" at bounding box center [70, 100] width 34 height 6
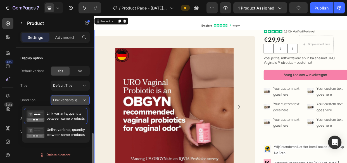
click at [67, 95] on button "Link variants, quantity <br> between same products" at bounding box center [69, 100] width 39 height 10
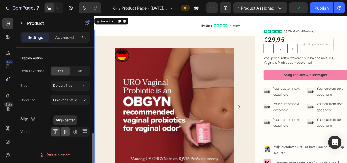
click at [67, 129] on icon at bounding box center [65, 132] width 6 height 6
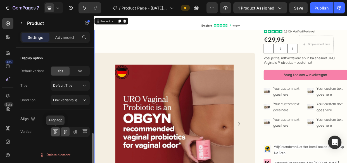
click at [55, 131] on icon at bounding box center [54, 132] width 1 height 4
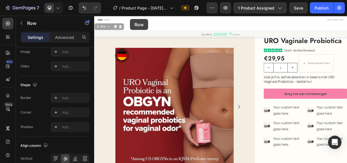
scroll to position [0, 0]
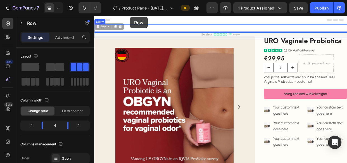
drag, startPoint x: 129, startPoint y: 38, endPoint x: 141, endPoint y: 18, distance: 23.9
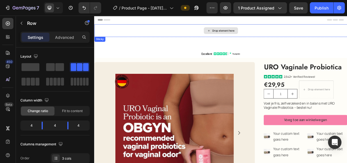
click at [145, 34] on div "Drop element here" at bounding box center [261, 35] width 335 height 17
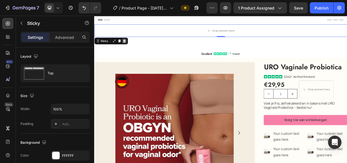
click at [130, 48] on div at bounding box center [133, 49] width 7 height 7
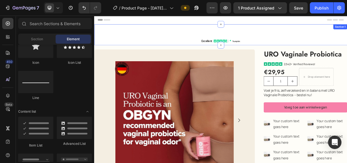
click at [192, 38] on div "Excellent Text Block Icon Icon Icon Icon Icon Icon List Icon Trustpilot Text Bl…" at bounding box center [261, 41] width 335 height 10
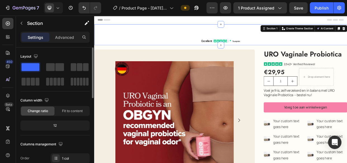
click at [59, 36] on p "Advanced" at bounding box center [64, 37] width 19 height 6
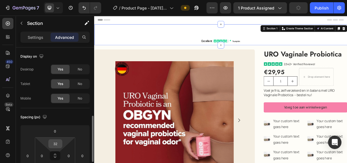
click at [57, 139] on input "32" at bounding box center [55, 143] width 11 height 8
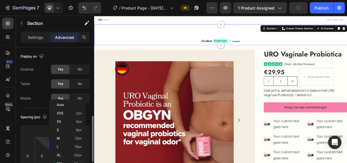
scroll to position [50, 0]
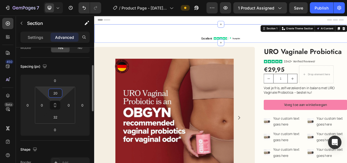
type input "2"
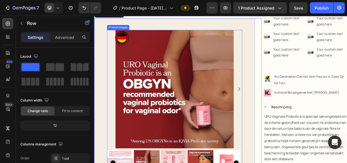
scroll to position [25, 0]
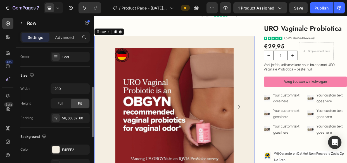
scroll to position [152, 0]
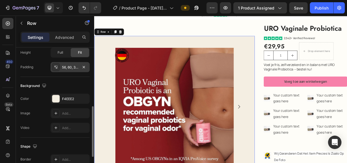
click at [69, 67] on div "56, 60, 32, 60" at bounding box center [70, 67] width 16 height 5
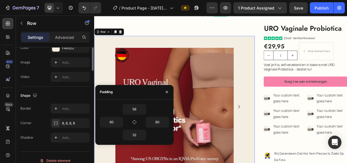
scroll to position [127, 0]
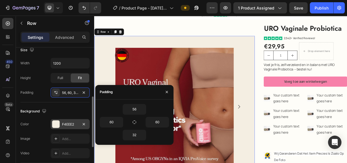
click at [61, 123] on div "F4EEE2" at bounding box center [69, 124] width 39 height 10
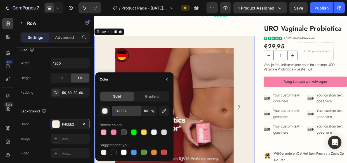
click at [125, 112] on input "F4EEE2" at bounding box center [126, 111] width 29 height 10
click at [153, 131] on div at bounding box center [154, 132] width 6 height 6
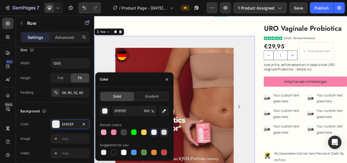
click at [164, 131] on div at bounding box center [164, 132] width 6 height 6
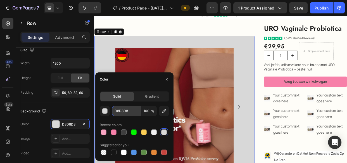
click at [122, 110] on input "D8D8D8" at bounding box center [126, 111] width 29 height 10
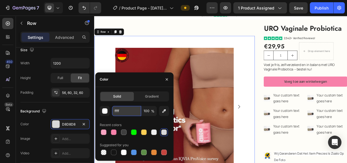
type input "fffff"
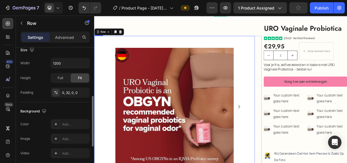
scroll to position [126, 0]
click at [64, 92] on div "0, 32, 0, 0" at bounding box center [70, 92] width 16 height 5
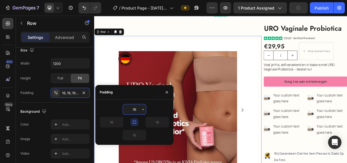
click at [0, 121] on div "450 Beta" at bounding box center [8, 89] width 16 height 147
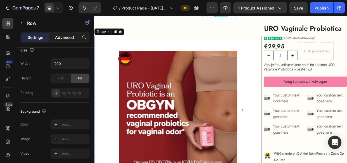
click at [61, 40] on div "Advanced" at bounding box center [64, 37] width 28 height 9
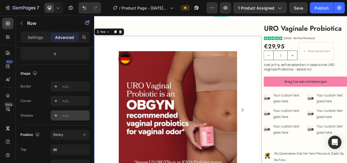
scroll to position [203, 0]
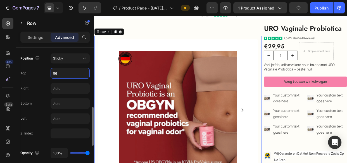
click at [57, 71] on input "96" at bounding box center [70, 73] width 39 height 10
type input "0"
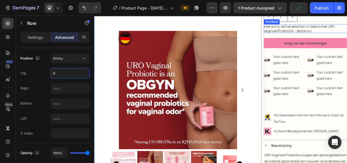
scroll to position [0, 0]
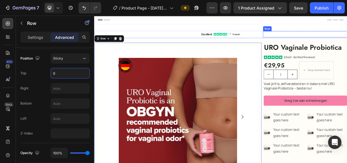
click at [331, 37] on div "Icon" at bounding box center [344, 40] width 54 height 8
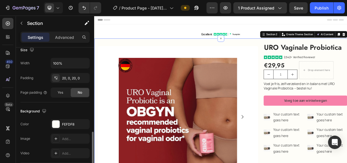
scroll to position [152, 0]
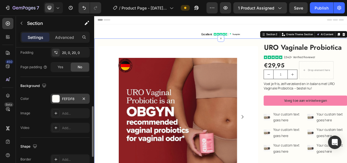
click at [62, 98] on div "FEFDF8" at bounding box center [70, 98] width 16 height 5
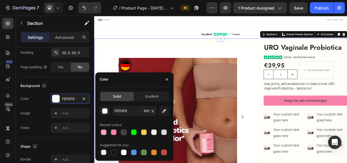
click at [121, 105] on div "Solid Gradient FEFDF8 100 % Recent colors Suggested for you" at bounding box center [134, 123] width 69 height 65
click at [124, 107] on input "FEFDF8" at bounding box center [126, 111] width 29 height 10
type input "fffff"
click at [190, 35] on div "Excellent" at bounding box center [195, 40] width 112 height 10
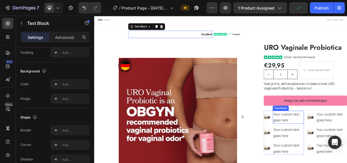
scroll to position [0, 0]
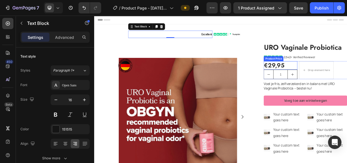
click at [346, 81] on div "€29,95" at bounding box center [340, 81] width 45 height 11
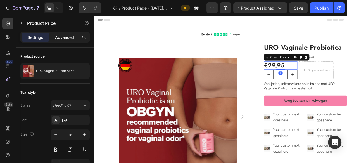
click at [58, 39] on p "Advanced" at bounding box center [64, 37] width 19 height 6
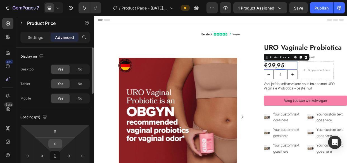
click at [59, 142] on input "0" at bounding box center [55, 143] width 11 height 8
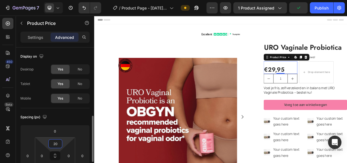
scroll to position [50, 0]
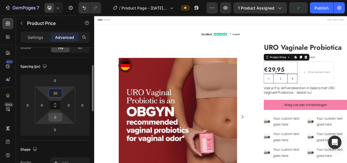
type input "20"
click at [56, 116] on input "0" at bounding box center [55, 117] width 11 height 8
type input "20"
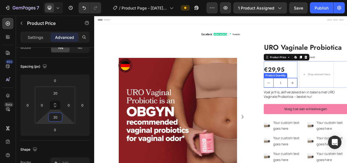
click at [326, 104] on button "decrement" at bounding box center [324, 104] width 13 height 12
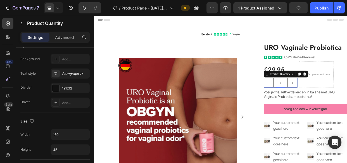
scroll to position [76, 0]
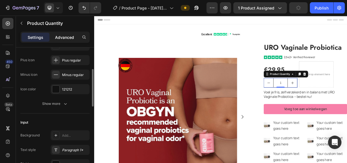
click at [61, 35] on p "Advanced" at bounding box center [64, 37] width 19 height 6
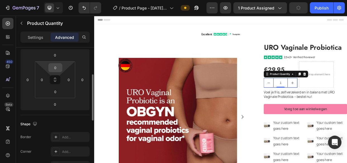
click at [58, 68] on input "0" at bounding box center [55, 67] width 11 height 8
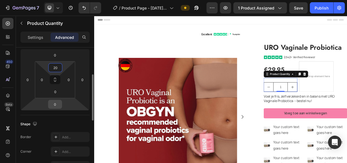
type input "20"
click at [58, 103] on input "0" at bounding box center [54, 104] width 11 height 8
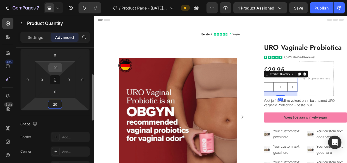
type input "20"
click at [59, 66] on input "20" at bounding box center [55, 67] width 11 height 8
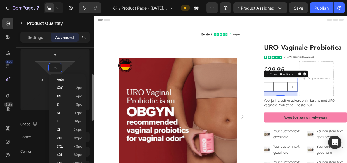
type input "0"
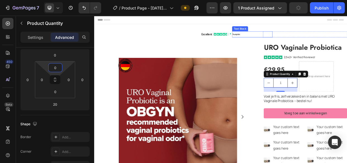
click at [297, 40] on p "Trustpilot" at bounding box center [303, 40] width 52 height 7
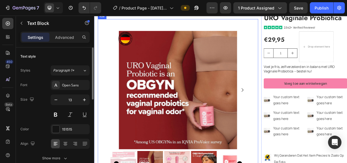
scroll to position [50, 0]
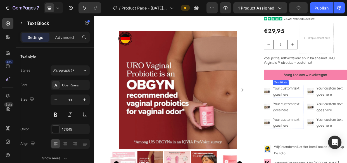
click at [338, 116] on div "Your custom text goes here" at bounding box center [350, 115] width 41 height 17
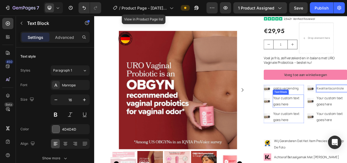
click at [345, 130] on div "Your custom text goes here" at bounding box center [350, 128] width 41 height 17
click at [345, 129] on p "Your custom text goes here" at bounding box center [351, 129] width 40 height 16
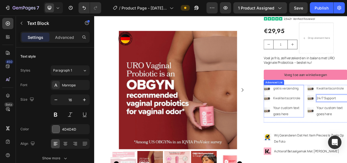
click at [321, 145] on li "Image Your custom text goes here Text Block" at bounding box center [344, 141] width 53 height 17
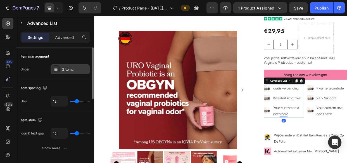
click at [57, 69] on icon at bounding box center [56, 69] width 4 height 4
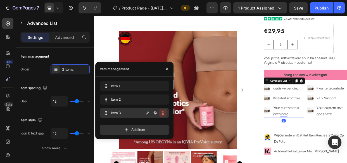
click at [162, 114] on icon "button" at bounding box center [162, 112] width 3 height 3
click at [160, 112] on div "Delete" at bounding box center [159, 112] width 10 height 5
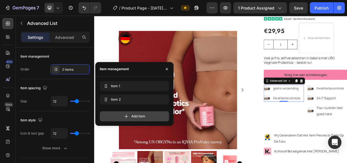
click at [158, 112] on div "Add item" at bounding box center [134, 116] width 69 height 10
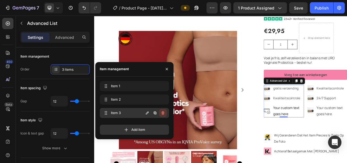
click at [162, 114] on icon "button" at bounding box center [162, 112] width 4 height 4
click at [160, 112] on div "Delete" at bounding box center [159, 112] width 10 height 5
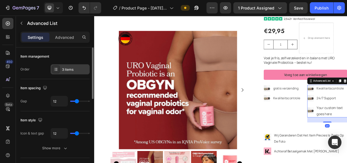
drag, startPoint x: 62, startPoint y: 72, endPoint x: 1, endPoint y: 94, distance: 64.9
click at [62, 72] on div "3 items" at bounding box center [69, 69] width 39 height 10
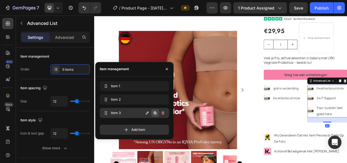
click at [157, 113] on icon "button" at bounding box center [155, 112] width 4 height 4
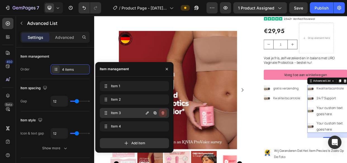
click at [163, 112] on icon "button" at bounding box center [162, 112] width 3 height 3
click at [161, 111] on div "Delete" at bounding box center [159, 112] width 10 height 5
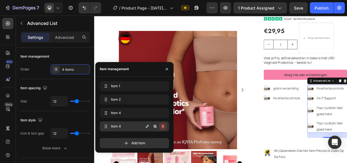
click at [162, 126] on icon "button" at bounding box center [162, 125] width 3 height 3
click at [160, 125] on div "Delete" at bounding box center [159, 126] width 10 height 5
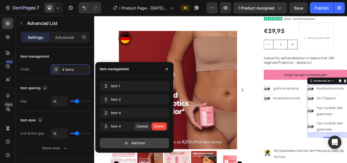
click at [155, 138] on div "Add item" at bounding box center [134, 143] width 69 height 10
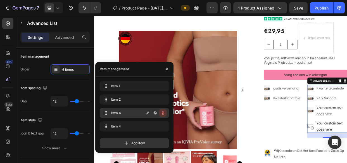
click at [163, 112] on icon "button" at bounding box center [162, 112] width 3 height 3
click at [156, 112] on div "Delete" at bounding box center [159, 112] width 10 height 5
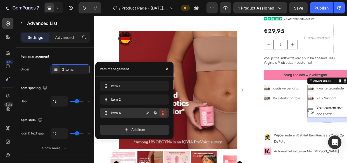
click at [161, 112] on icon "button" at bounding box center [162, 112] width 4 height 4
click at [158, 112] on div "Delete" at bounding box center [159, 112] width 10 height 5
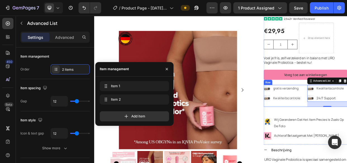
click at [346, 133] on div "Image gratis verzending Text Block Image Kwaliteitscontrole Text Block Advanced…" at bounding box center [344, 121] width 53 height 29
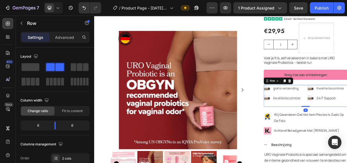
drag, startPoint x: 371, startPoint y: 142, endPoint x: 369, endPoint y: 132, distance: 10.1
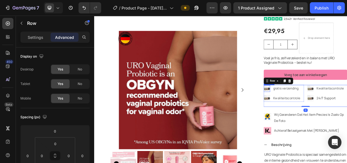
click at [320, 111] on img at bounding box center [322, 112] width 9 height 9
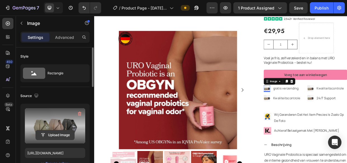
click at [50, 133] on input "file" at bounding box center [55, 134] width 39 height 9
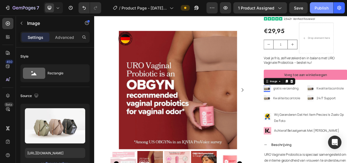
drag, startPoint x: 316, startPoint y: 6, endPoint x: 215, endPoint y: 7, distance: 101.3
click at [316, 6] on div "Publish" at bounding box center [321, 8] width 14 height 6
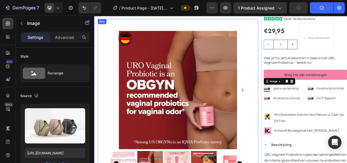
click at [290, 44] on div "Product Images Product Images Image Row" at bounding box center [204, 149] width 212 height 259
